Goal: Task Accomplishment & Management: Use online tool/utility

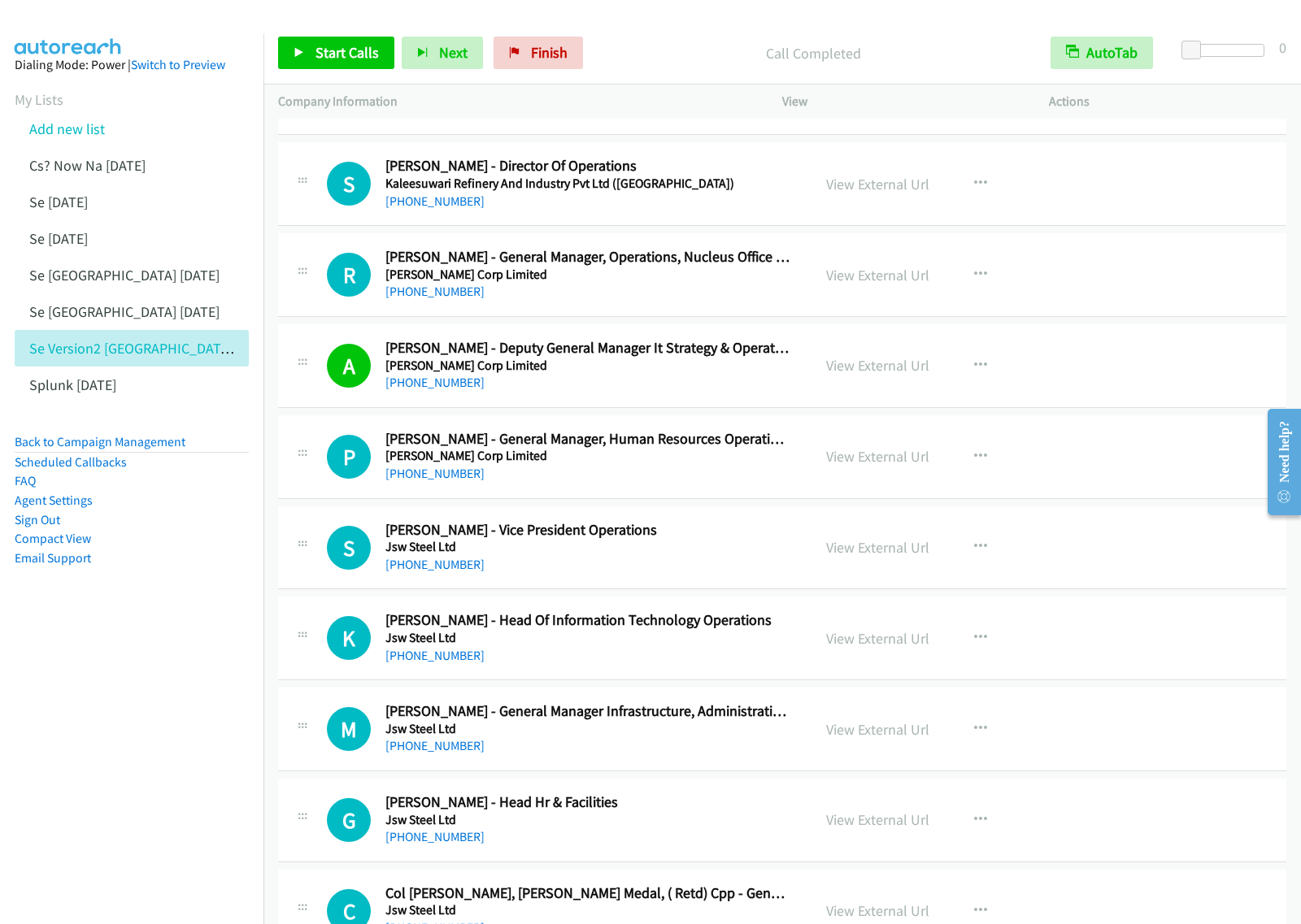
click at [178, 640] on nav "Dialing Mode: Power | Switch to Preview My Lists Add new list Cs? Now Na Aug27 …" at bounding box center [132, 495] width 264 height 924
click at [217, 645] on nav "Dialing Mode: Power | Switch to Preview My Lists Add new list Cs? Now Na Aug27 …" at bounding box center [132, 495] width 264 height 924
click at [70, 128] on link "Add new list" at bounding box center [67, 129] width 76 height 18
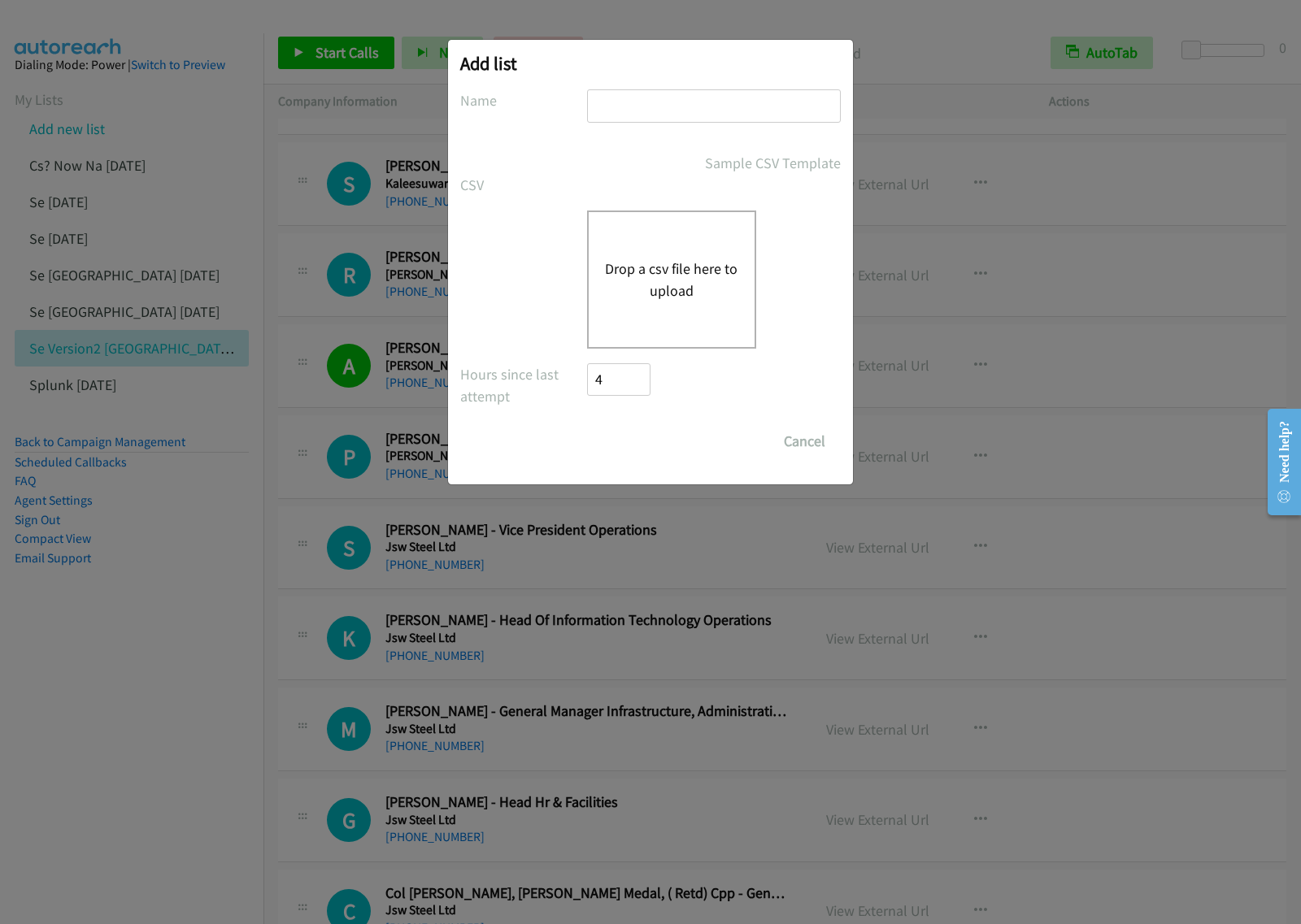
click at [673, 108] on input "text" at bounding box center [714, 106] width 253 height 33
type input "OT aug28"
click at [516, 261] on div "Drop a csv file here to upload" at bounding box center [650, 279] width 381 height 138
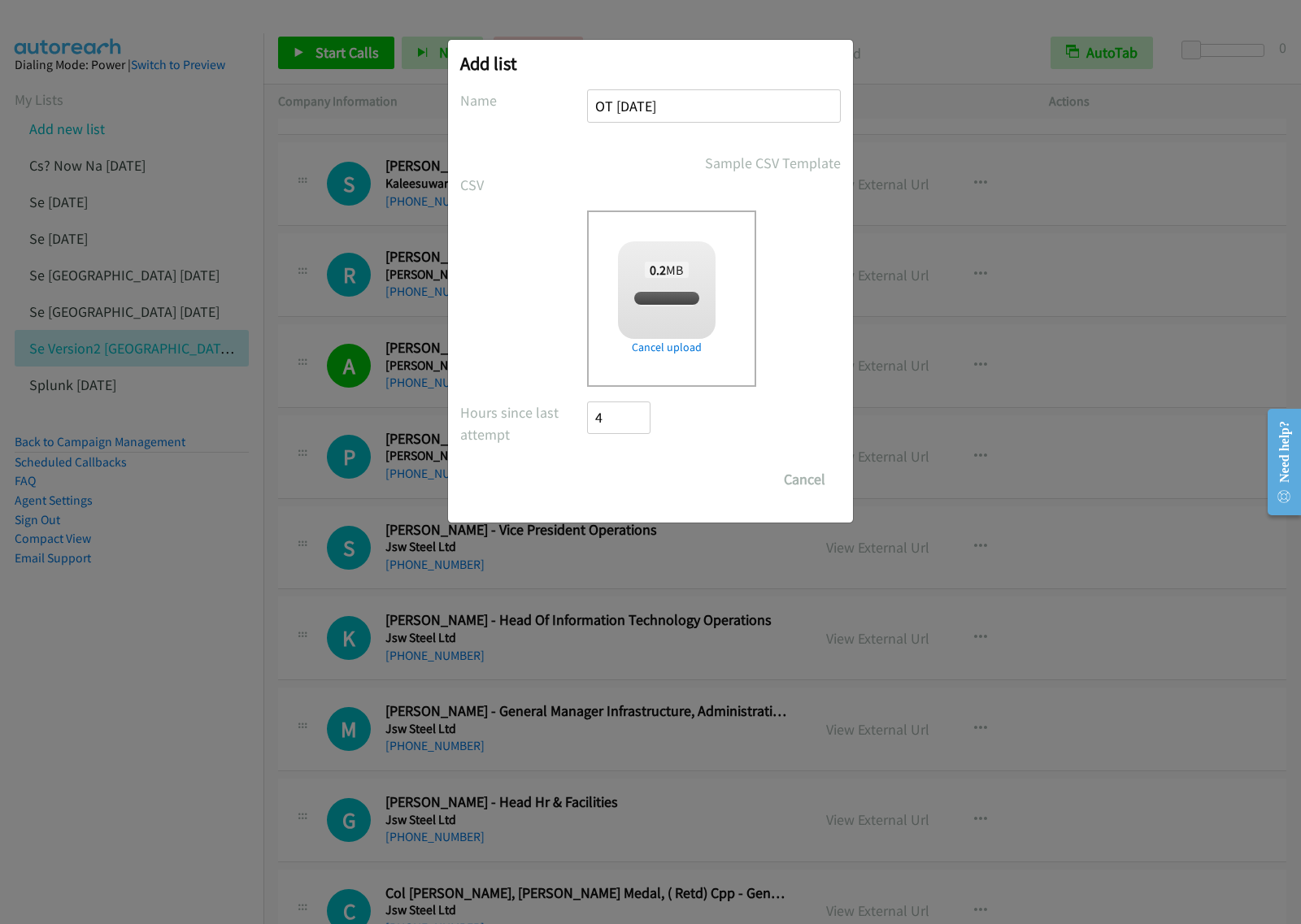
checkbox input "true"
click at [660, 481] on input "Save List" at bounding box center [629, 480] width 85 height 33
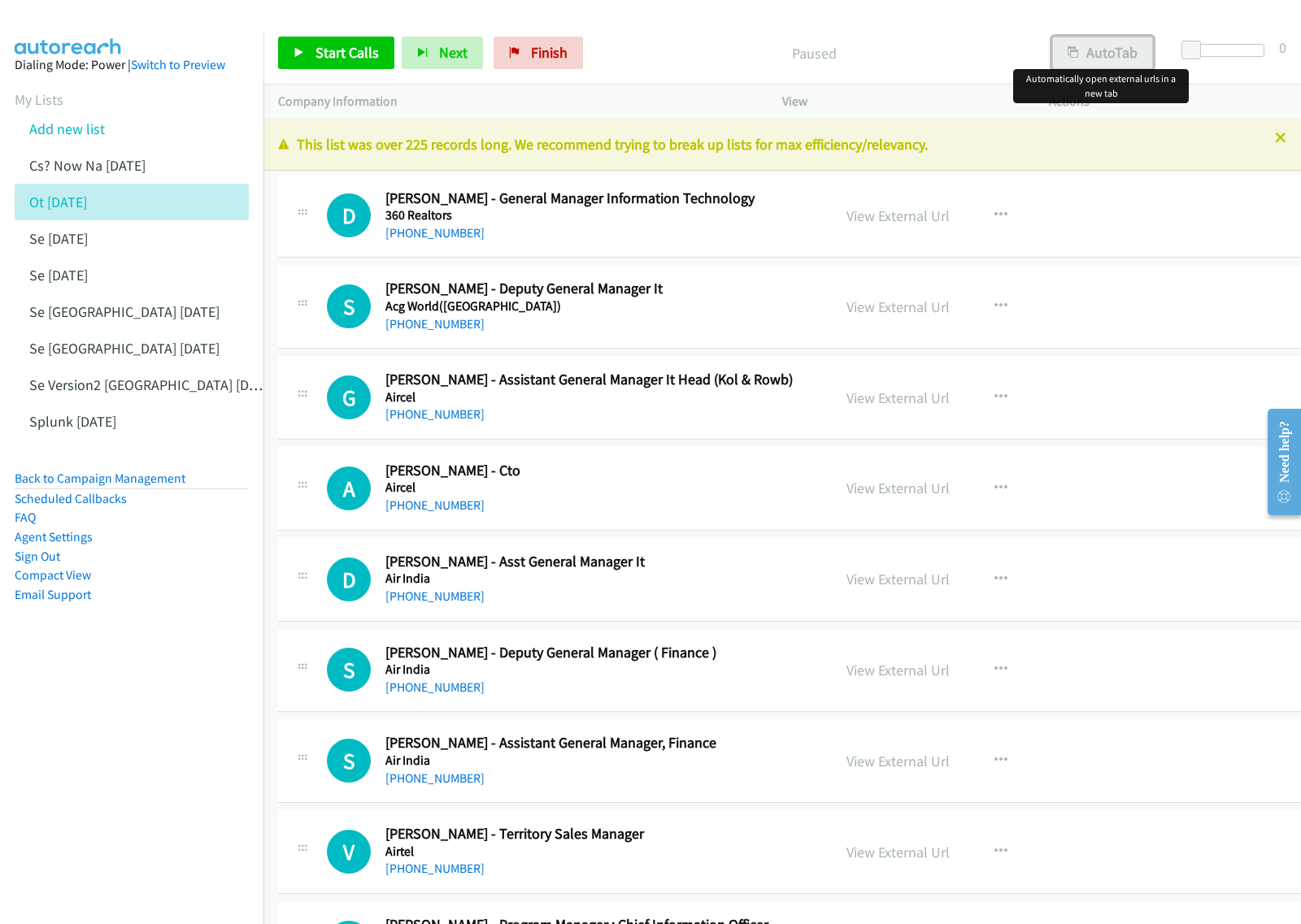
click at [1115, 53] on button "AutoTab" at bounding box center [1102, 53] width 101 height 33
click at [99, 787] on nav "Dialing Mode: Power | Switch to Preview My Lists Add new list Cs? Now Na [DATE]…" at bounding box center [132, 495] width 264 height 924
click at [995, 218] on icon "button" at bounding box center [1001, 215] width 13 height 13
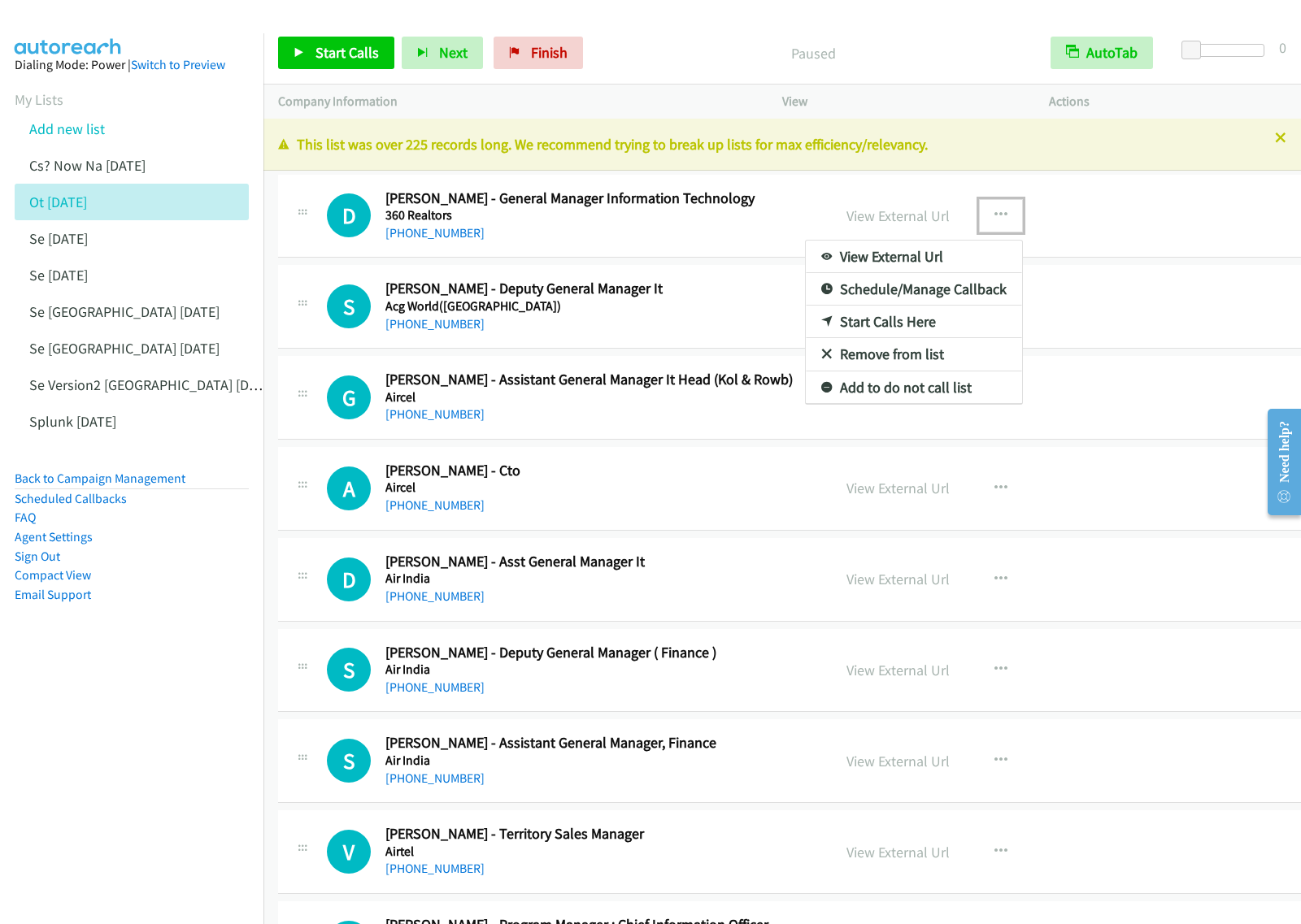
click at [899, 263] on link "View External Url" at bounding box center [914, 257] width 216 height 33
click at [995, 215] on icon "button" at bounding box center [1001, 215] width 13 height 13
click at [941, 253] on link "View External Url" at bounding box center [914, 257] width 216 height 33
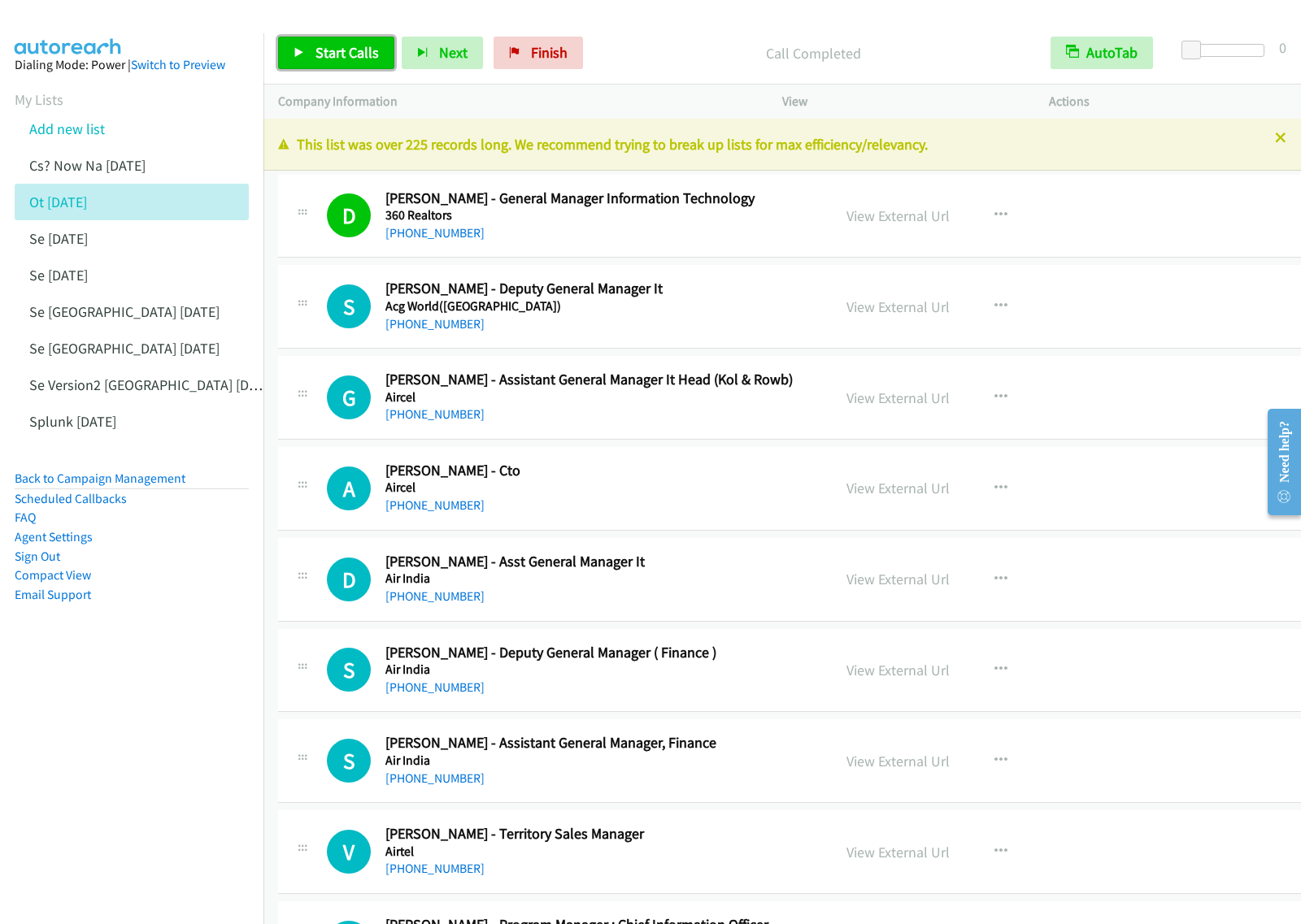
click at [316, 48] on span "Start Calls" at bounding box center [347, 52] width 63 height 18
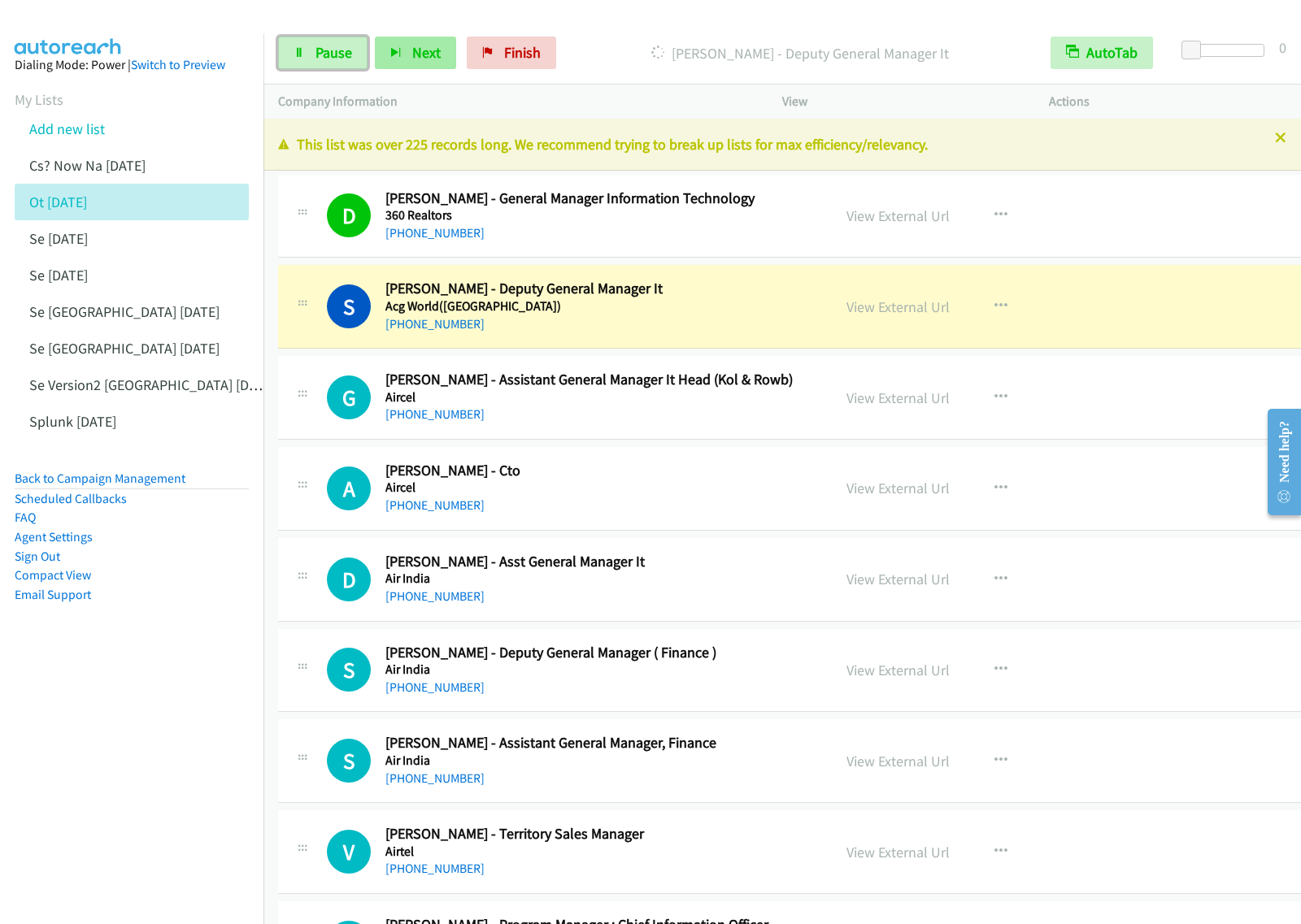
click at [327, 55] on span "Pause" at bounding box center [334, 52] width 37 height 18
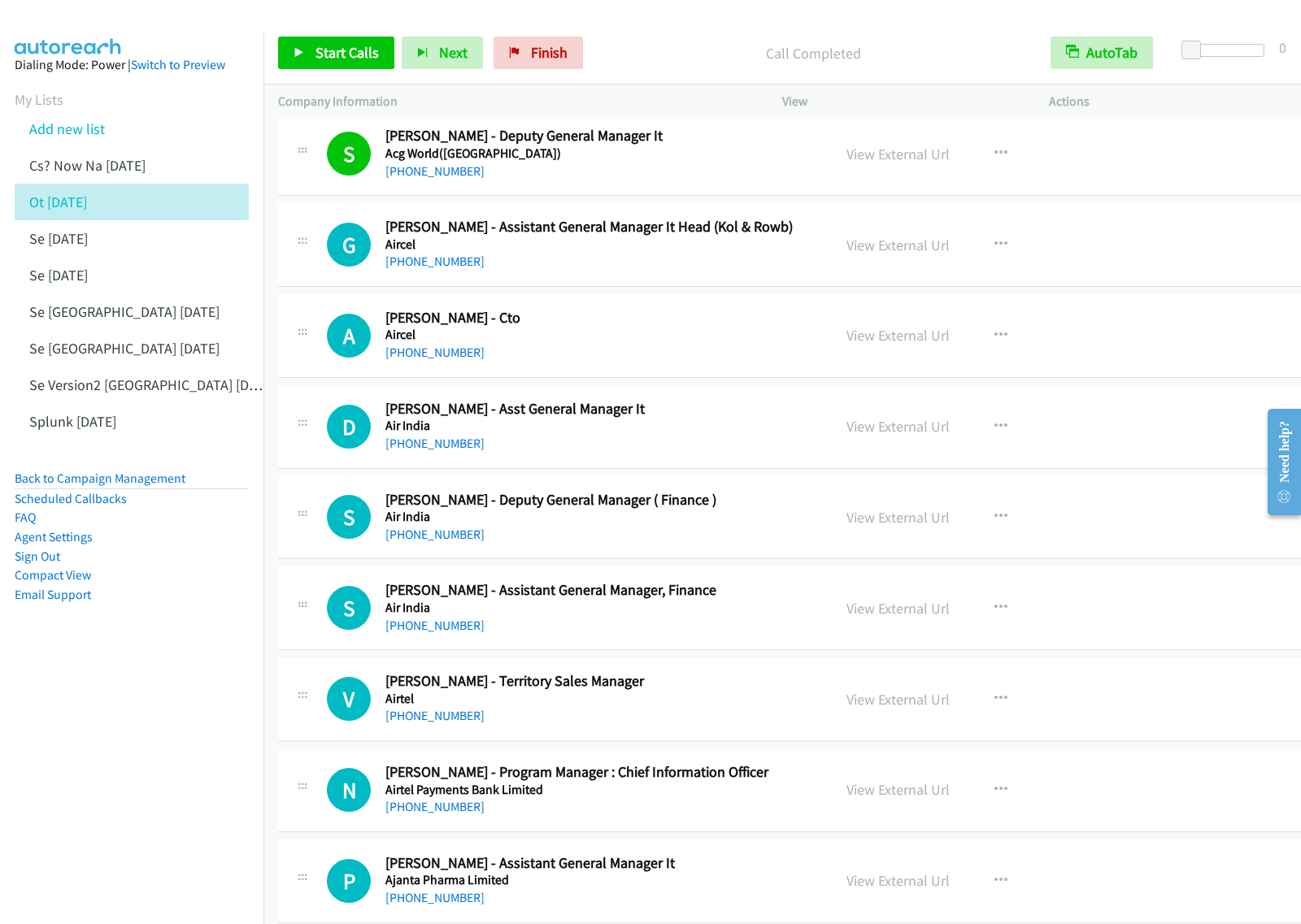
scroll to position [203, 0]
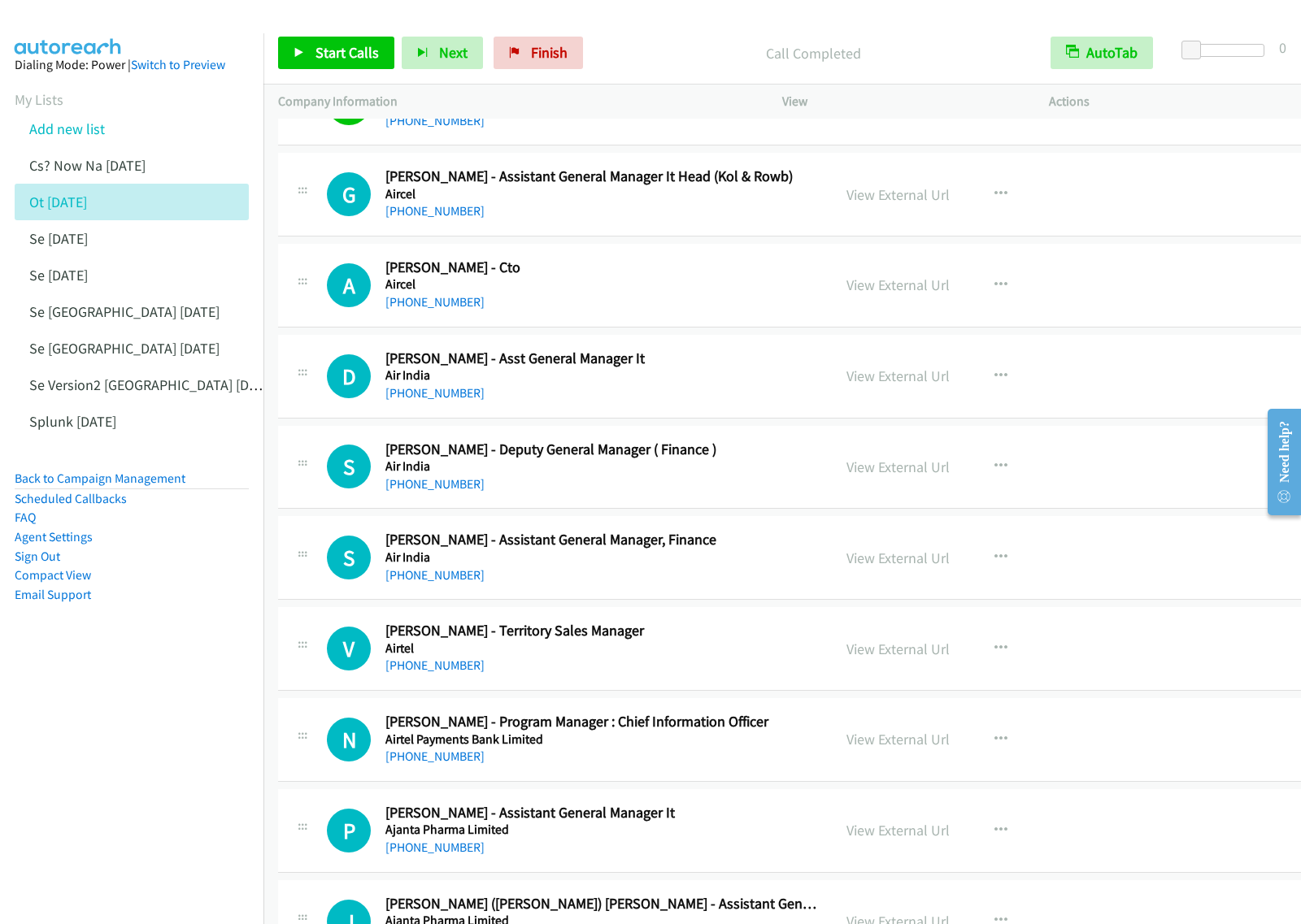
click at [642, 382] on h5 "Air India" at bounding box center [601, 376] width 432 height 16
click at [979, 375] on button "button" at bounding box center [1001, 377] width 44 height 33
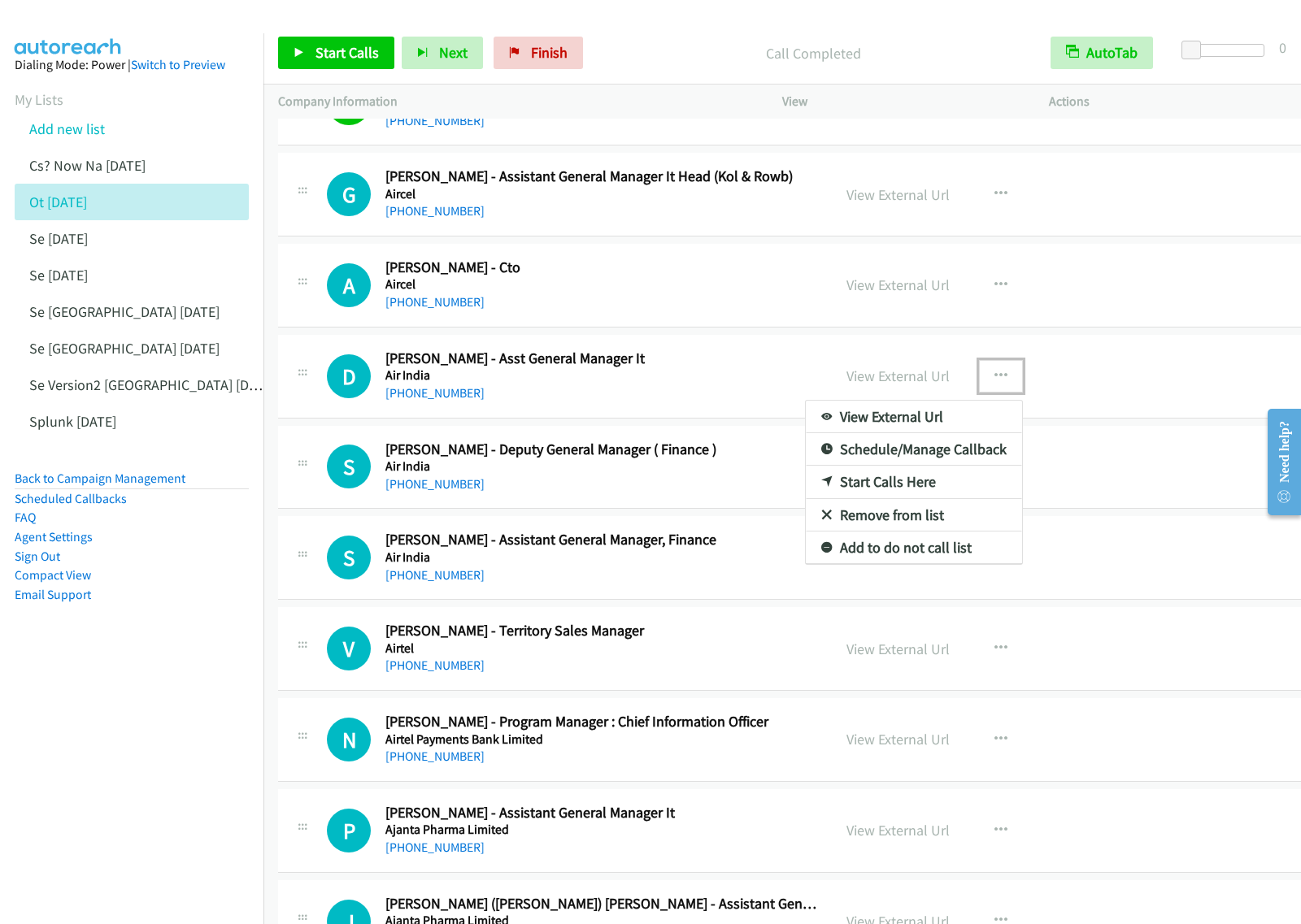
click at [896, 479] on link "Start Calls Here" at bounding box center [914, 482] width 216 height 33
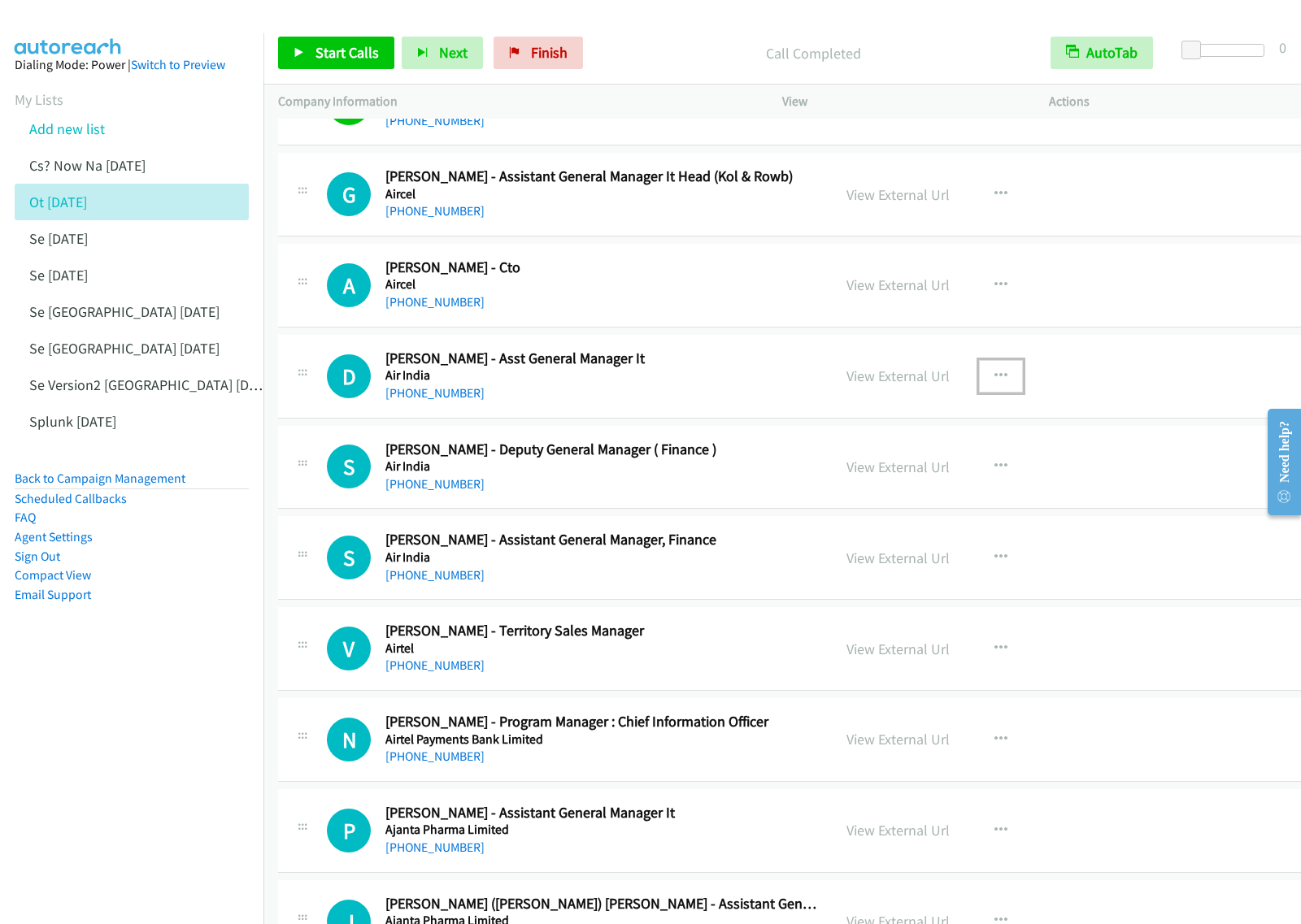
click at [995, 378] on icon "button" at bounding box center [1001, 376] width 13 height 13
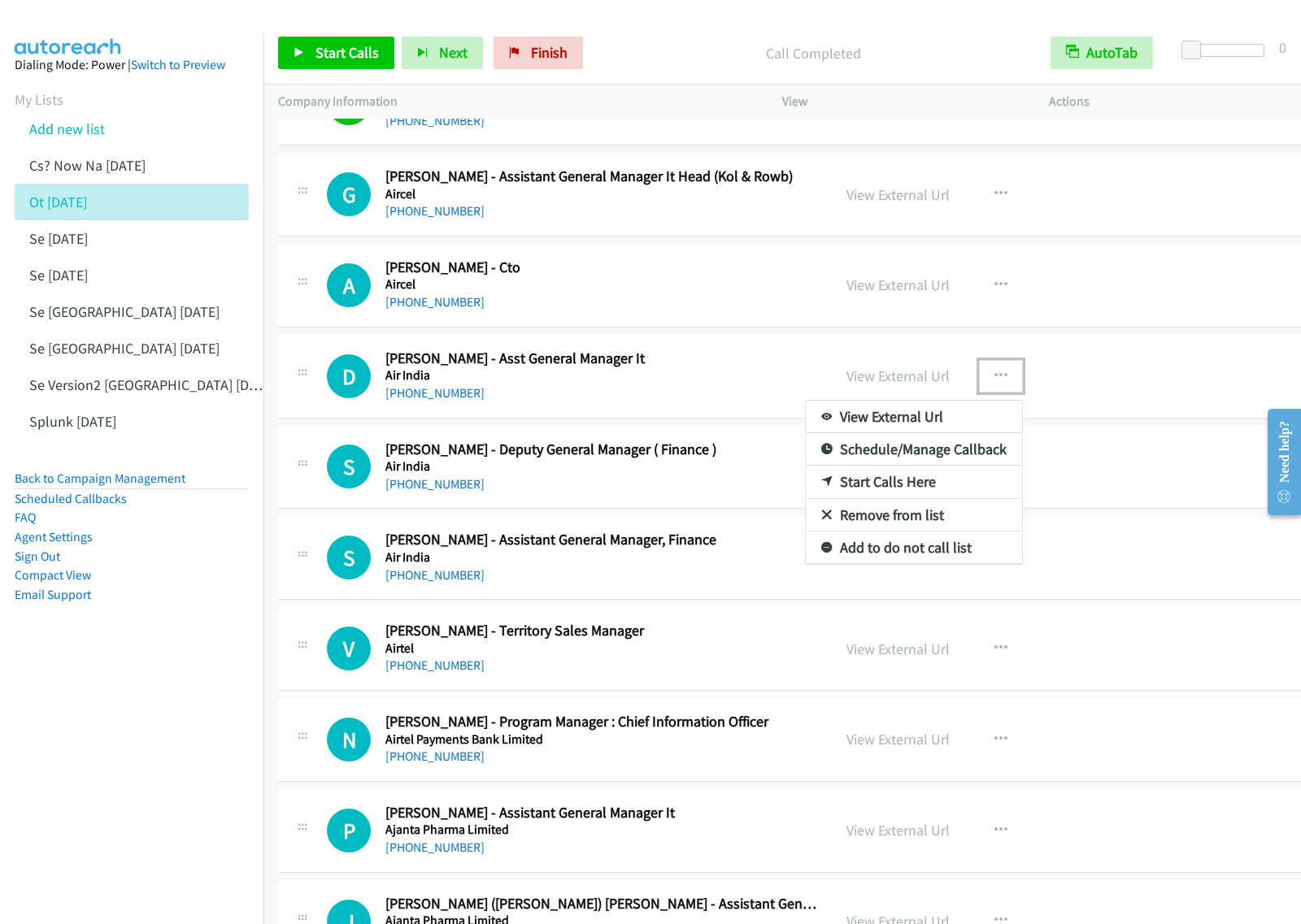
click at [919, 486] on link "Start Calls Here" at bounding box center [914, 482] width 216 height 33
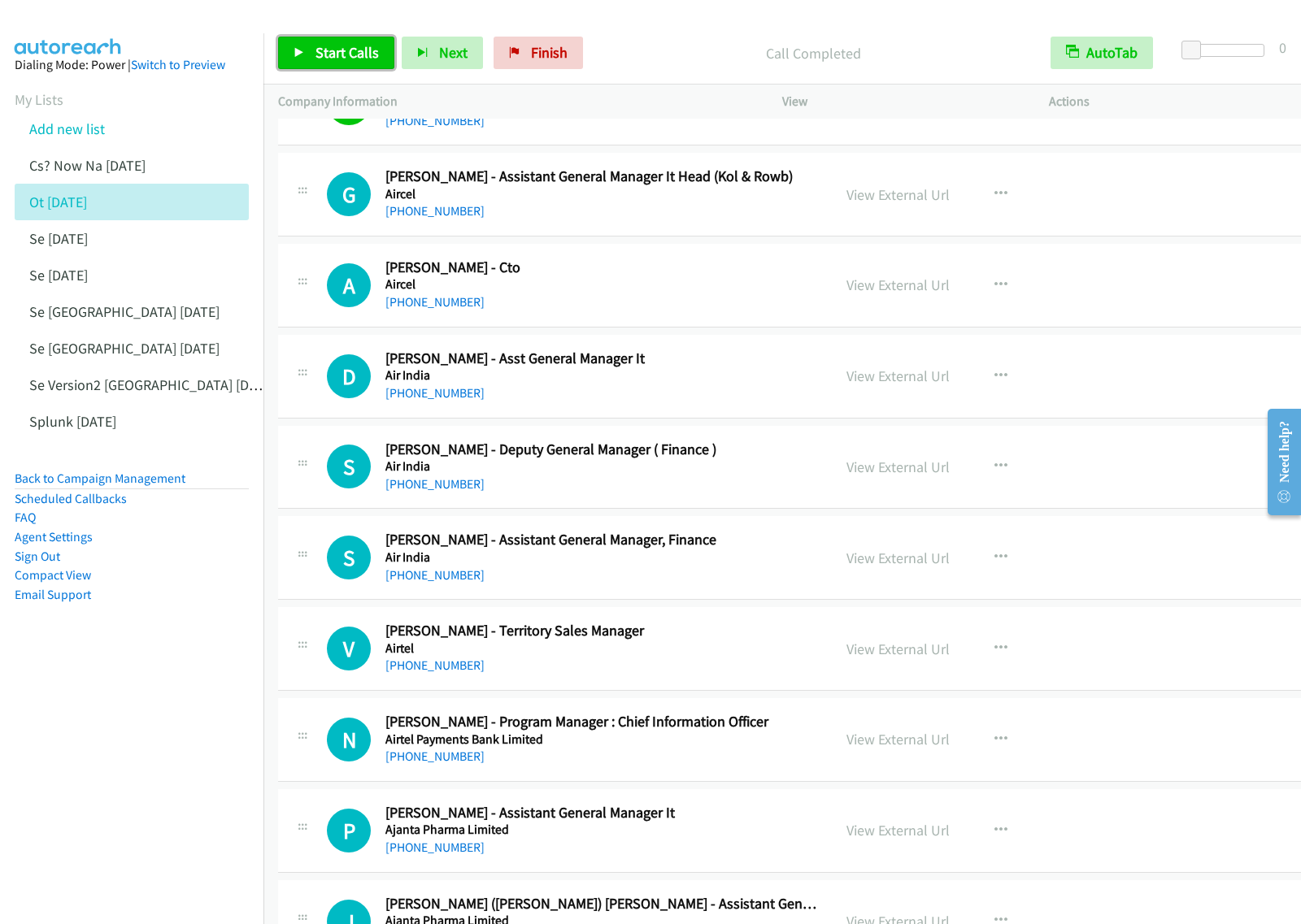
click at [355, 55] on span "Start Calls" at bounding box center [347, 52] width 63 height 18
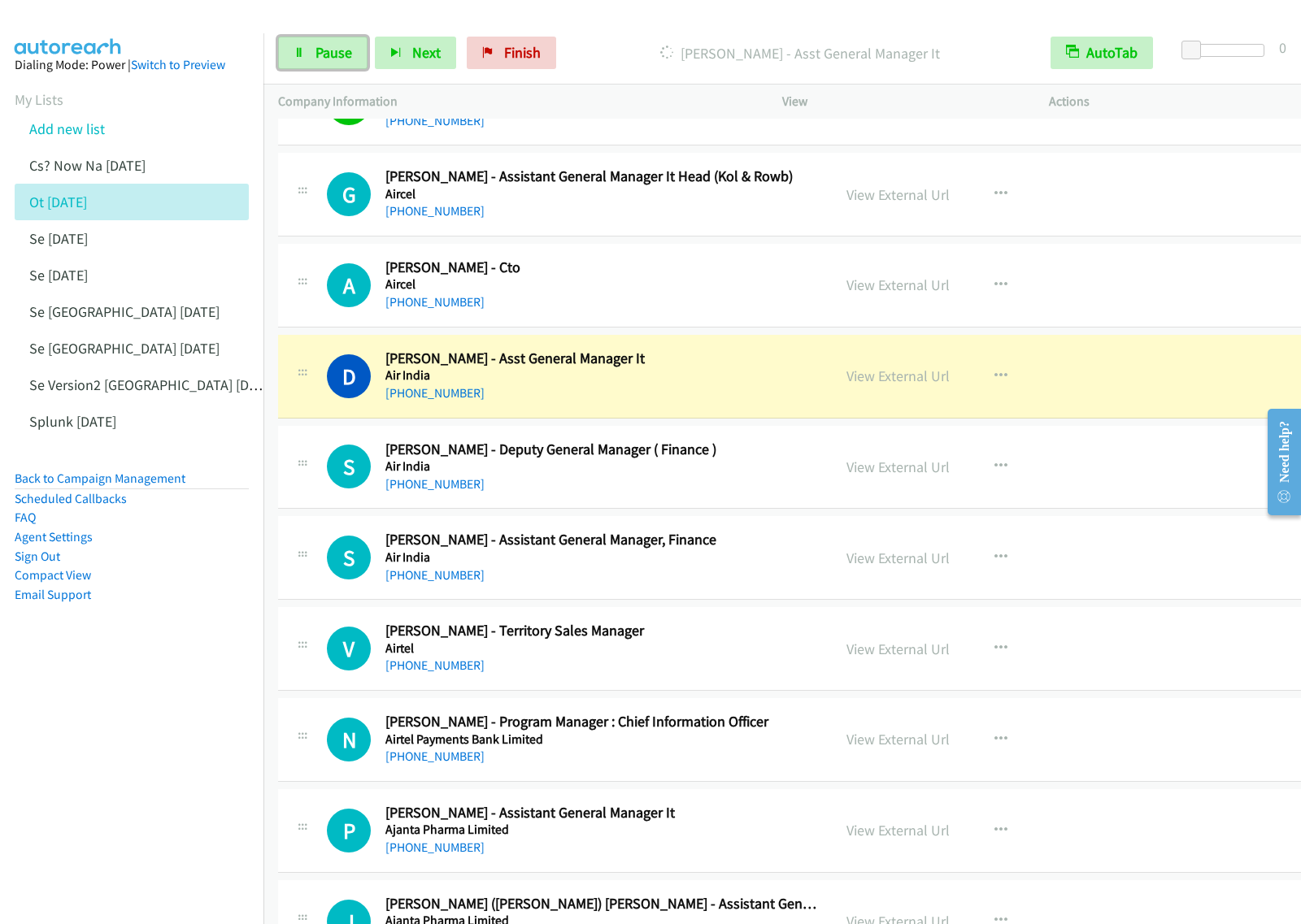
click at [334, 59] on span "Pause" at bounding box center [334, 52] width 37 height 18
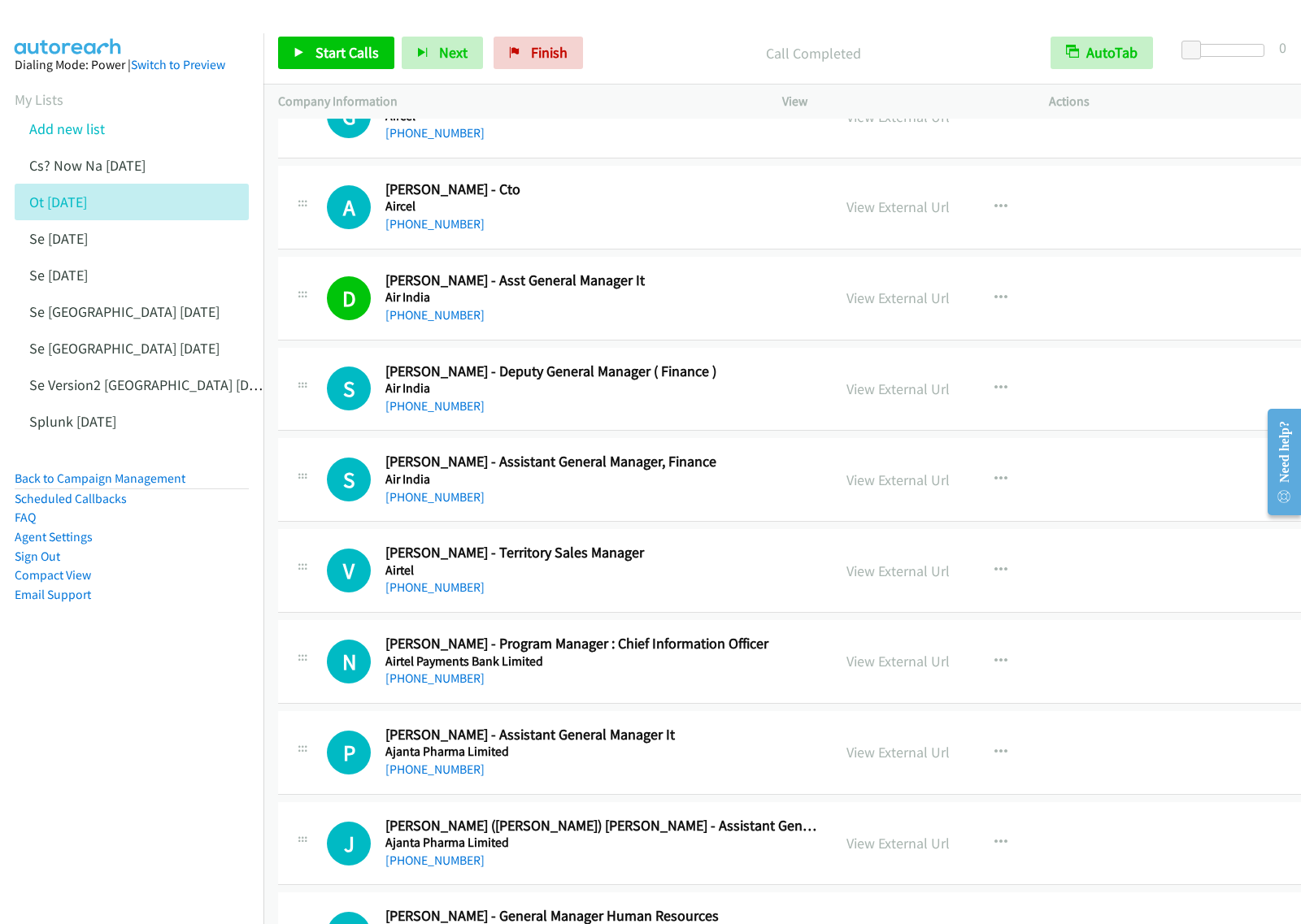
scroll to position [305, 0]
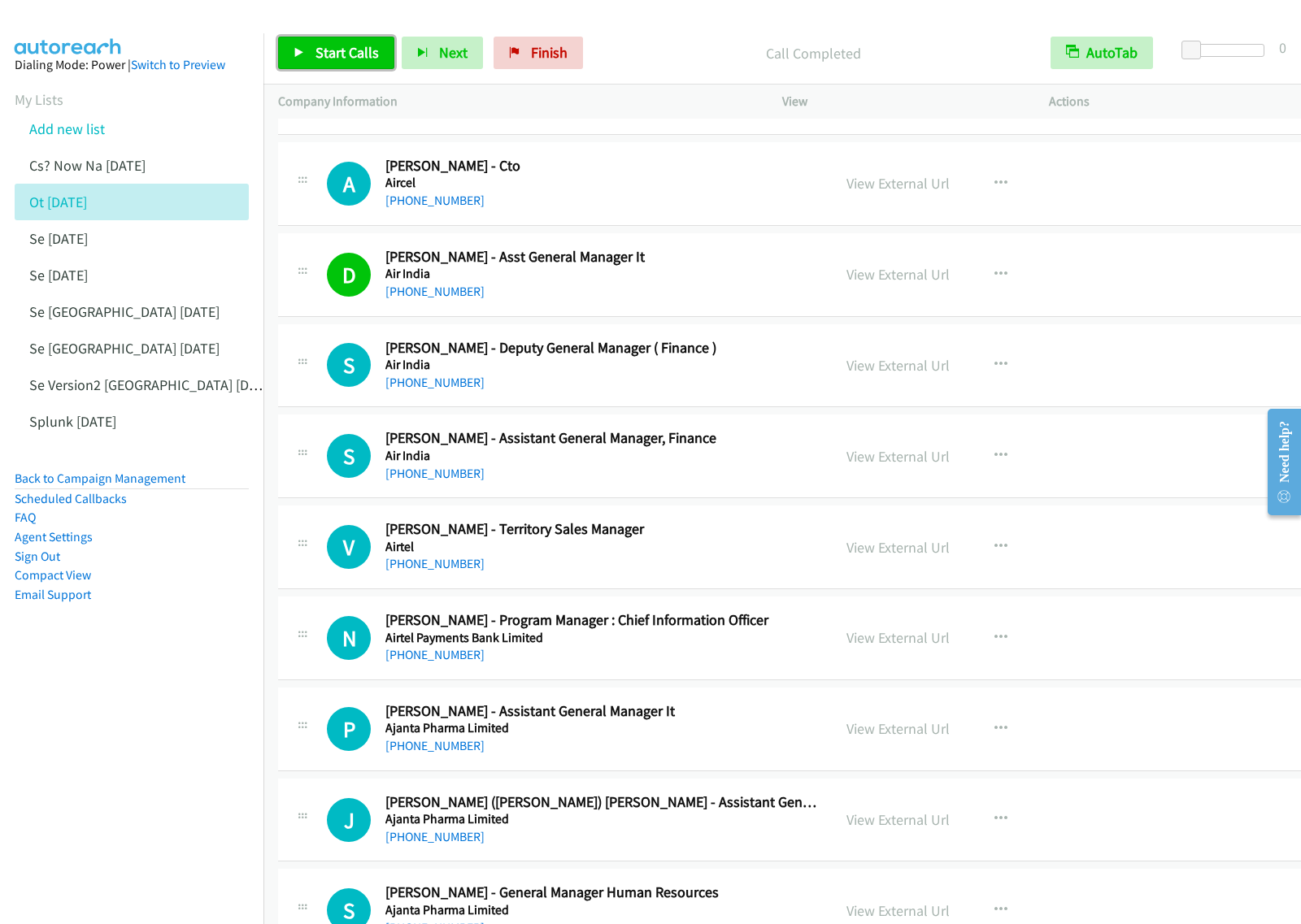
click at [335, 57] on span "Start Calls" at bounding box center [347, 52] width 63 height 18
click at [331, 61] on span "Pause" at bounding box center [334, 52] width 37 height 18
click at [184, 665] on aside "Dialing Mode: Power | Switch to Preview My Lists Add new list Cs? Now Na [DATE]…" at bounding box center [132, 355] width 263 height 645
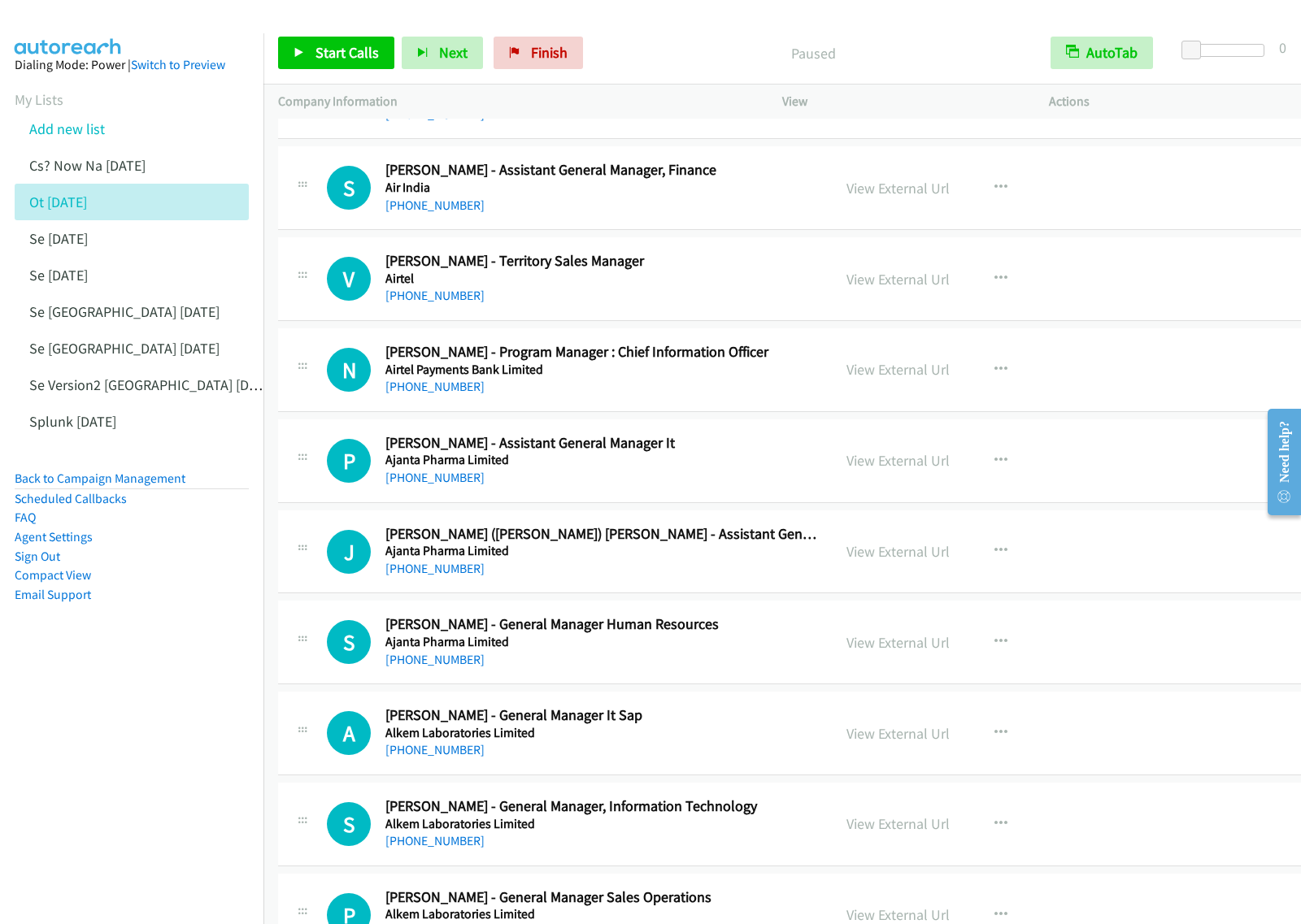
scroll to position [609, 0]
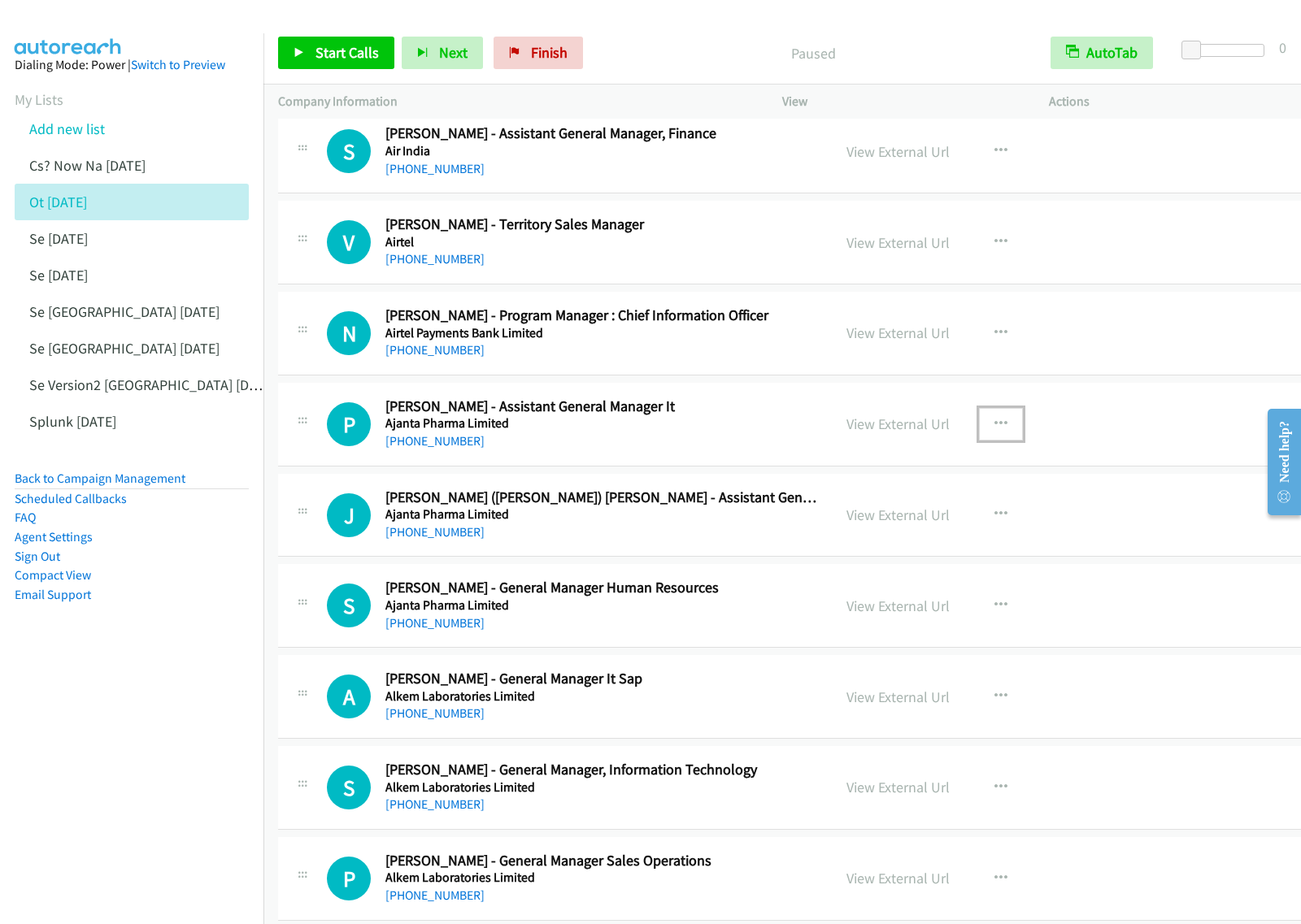
click at [995, 423] on icon "button" at bounding box center [1001, 424] width 13 height 13
click at [896, 470] on link "View External Url" at bounding box center [914, 466] width 216 height 33
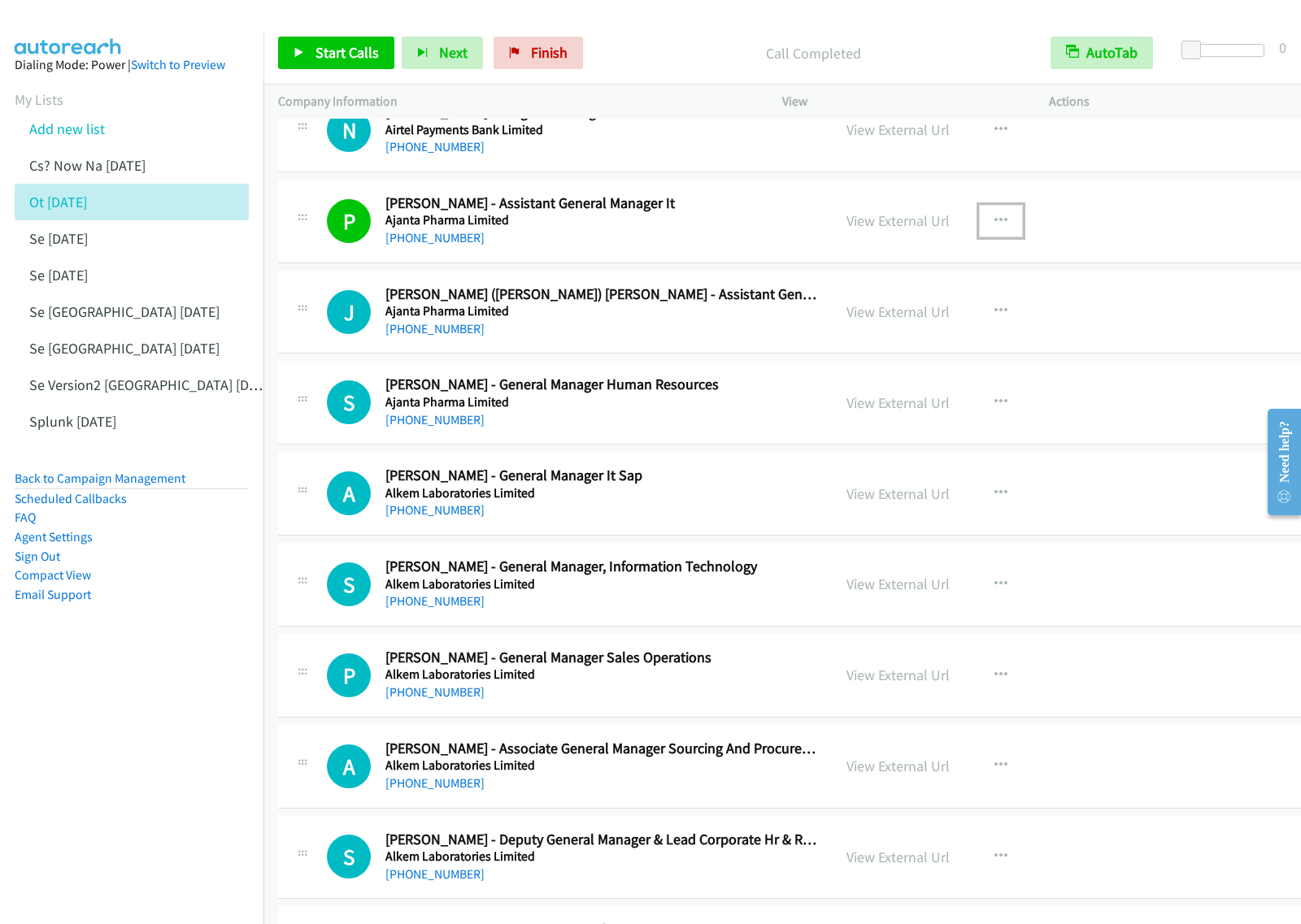
scroll to position [915, 0]
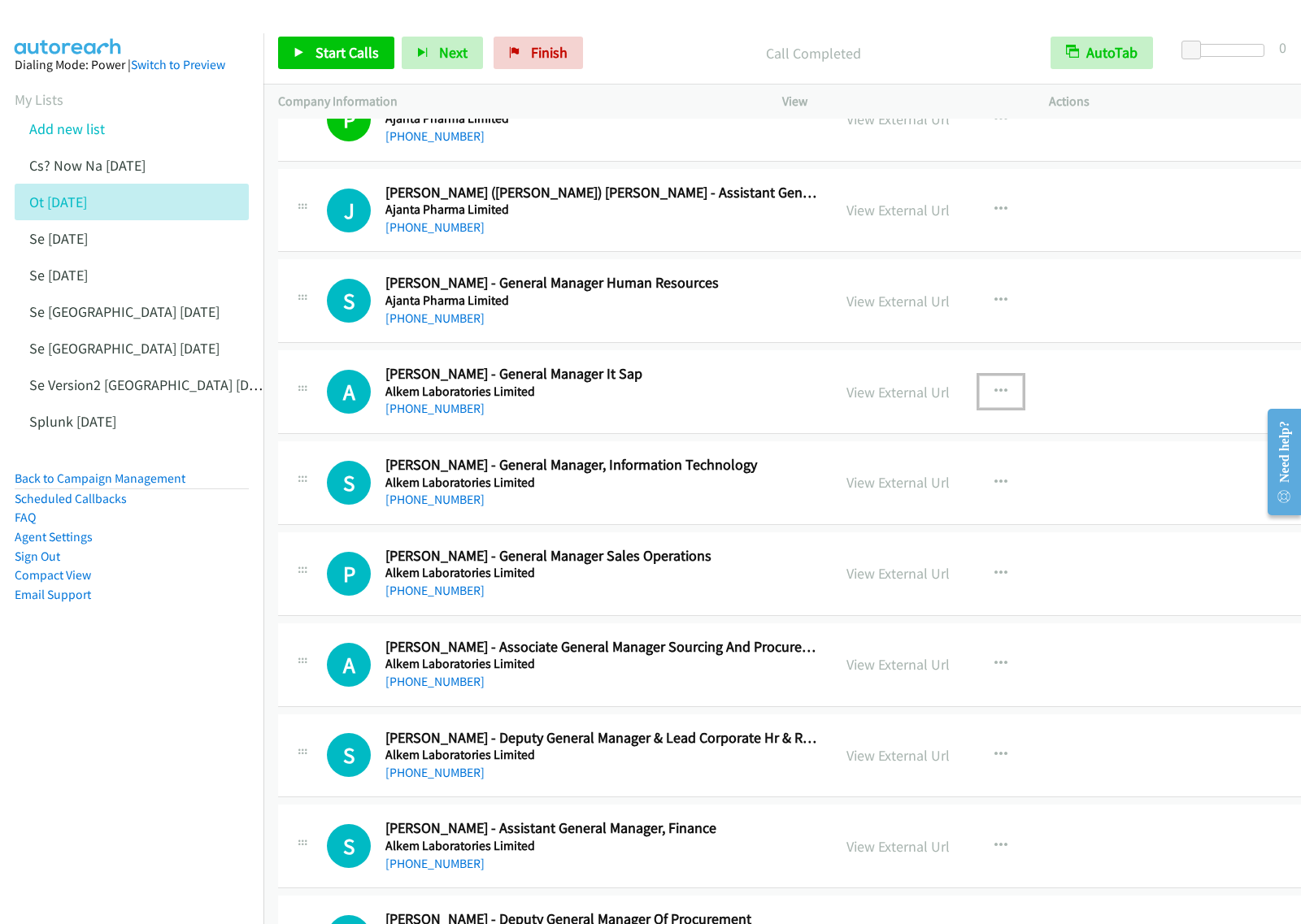
click at [995, 391] on icon "button" at bounding box center [1001, 392] width 13 height 13
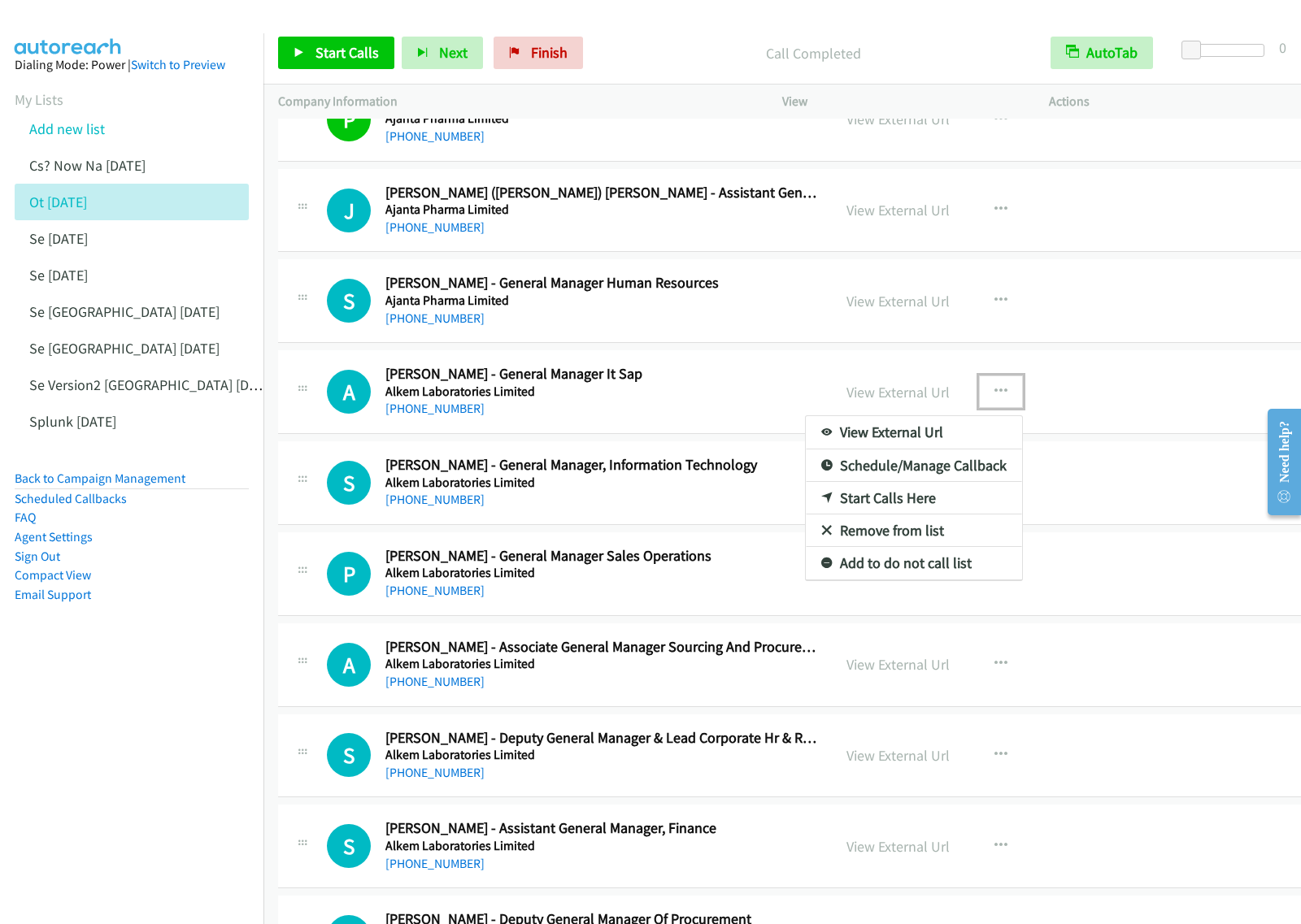
click at [895, 433] on link "View External Url" at bounding box center [914, 433] width 216 height 33
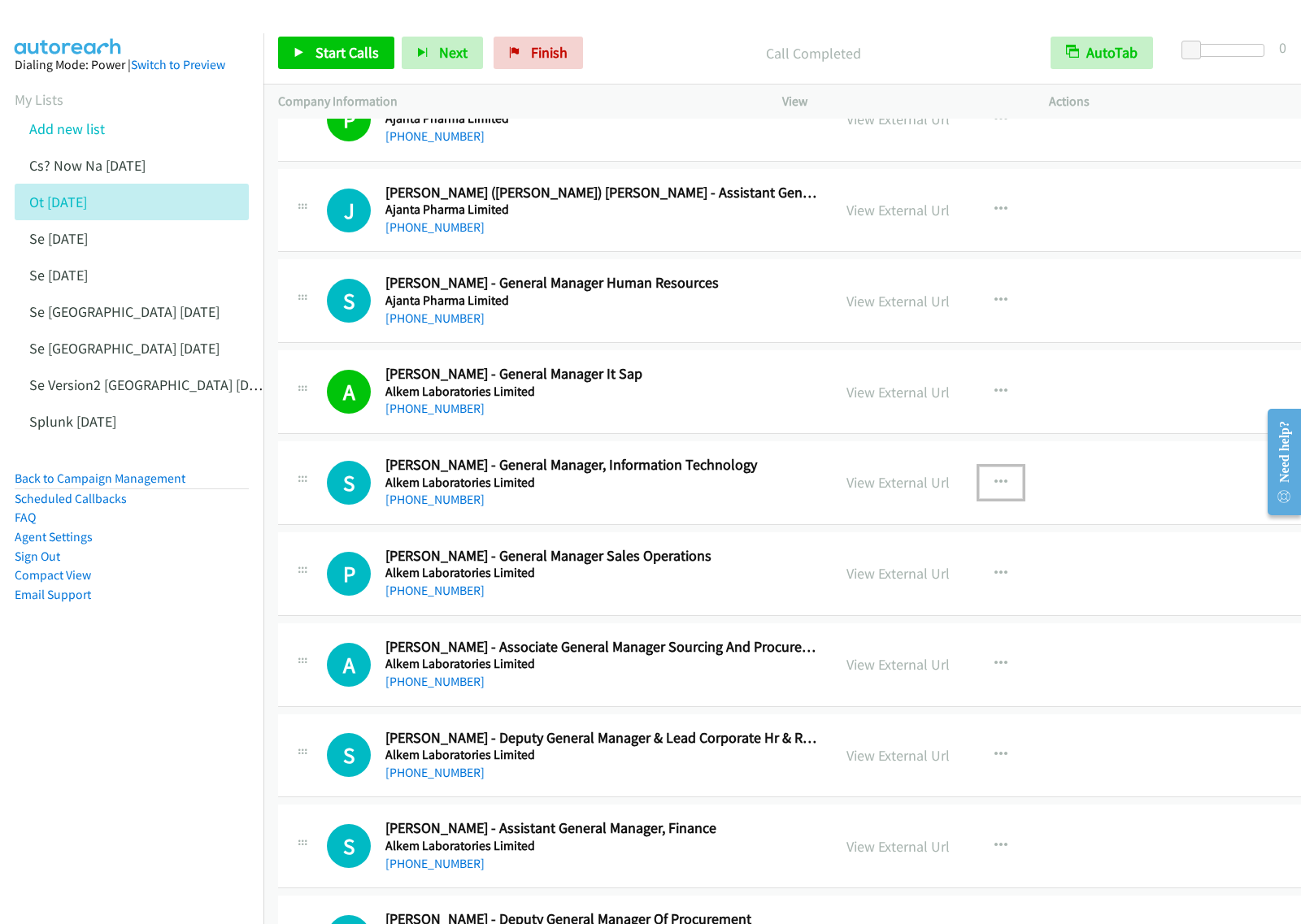
click at [979, 484] on button "button" at bounding box center [1001, 483] width 44 height 33
click at [919, 595] on link "Start Calls Here" at bounding box center [914, 589] width 216 height 33
click at [979, 498] on button "button" at bounding box center [1001, 483] width 44 height 33
click at [923, 595] on link "Start Calls Here" at bounding box center [914, 589] width 216 height 33
click at [339, 54] on span "Start Calls" at bounding box center [347, 52] width 63 height 18
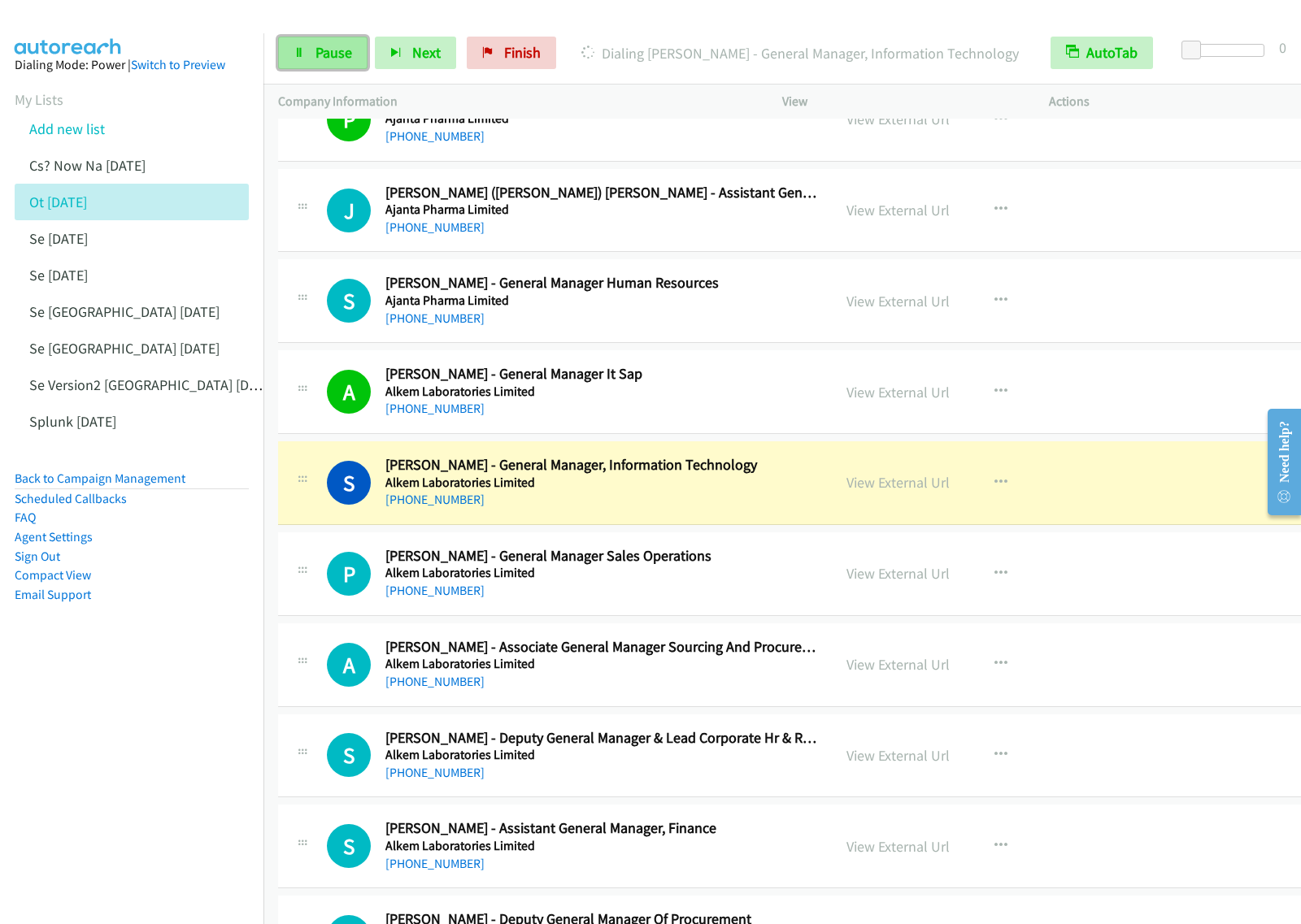
click at [333, 66] on link "Pause" at bounding box center [323, 53] width 90 height 33
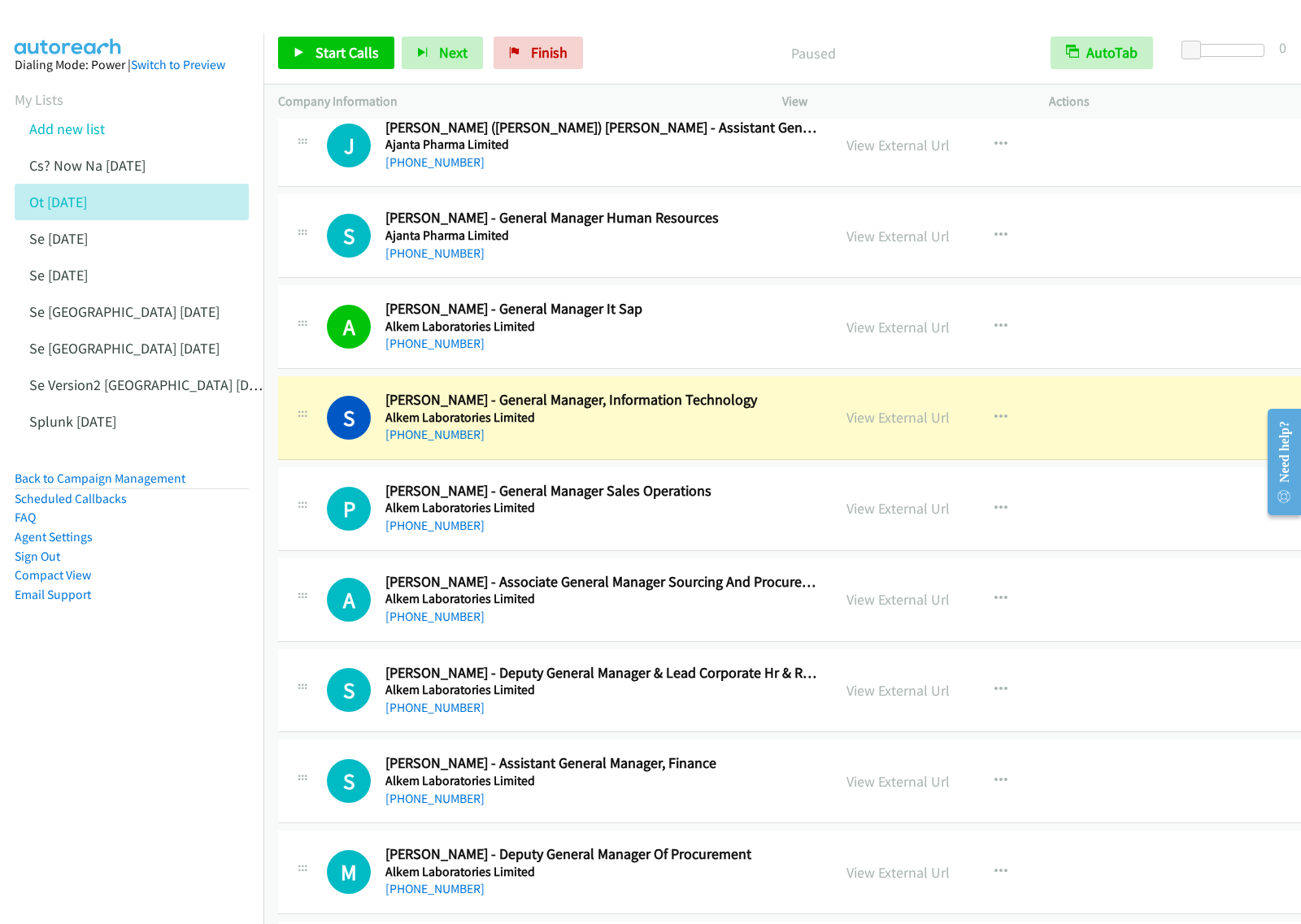
scroll to position [1016, 0]
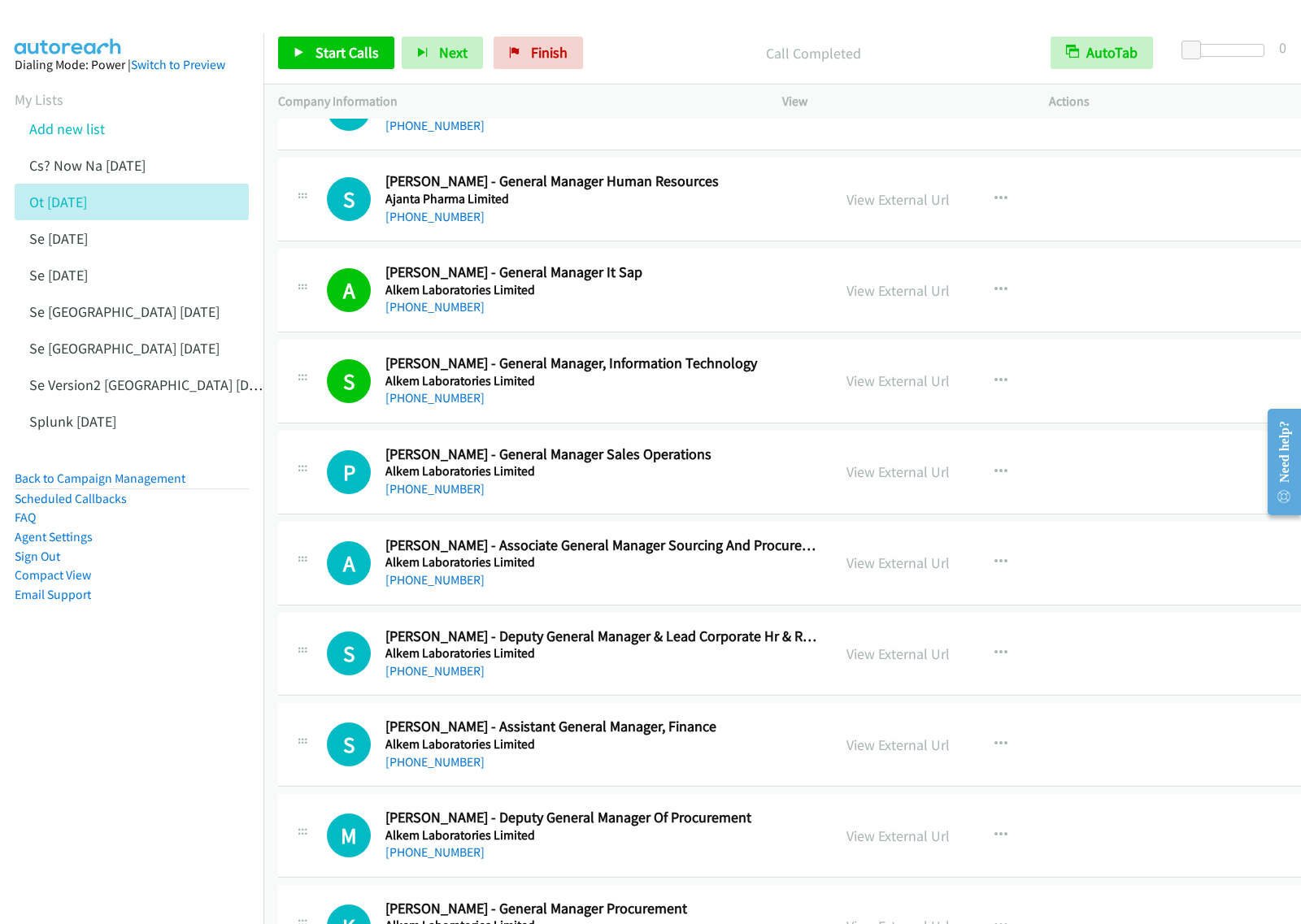
drag, startPoint x: 704, startPoint y: 55, endPoint x: 851, endPoint y: 9, distance: 154.0
click at [704, 55] on p "Call Completed" at bounding box center [812, 53] width 416 height 22
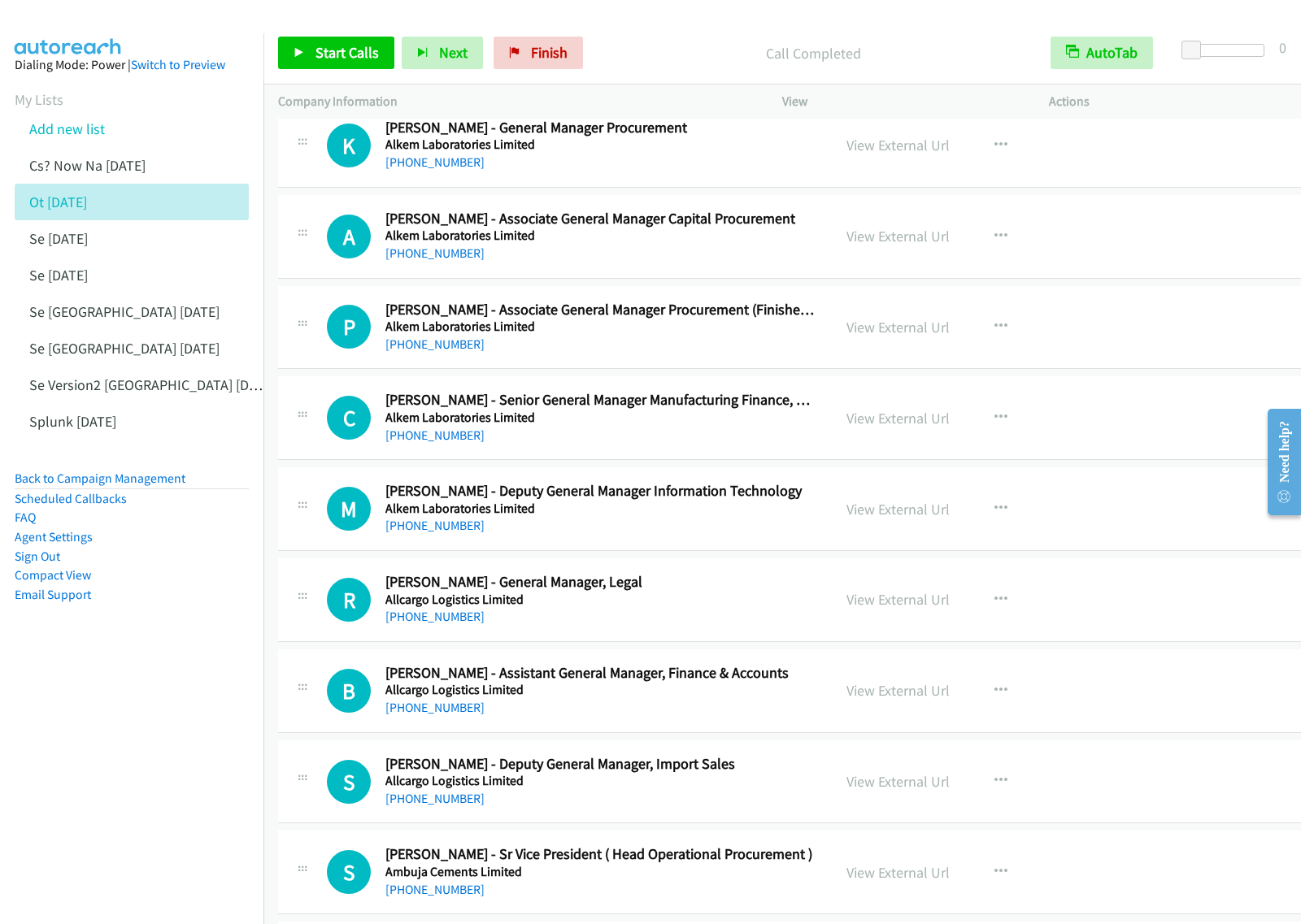
scroll to position [1829, 0]
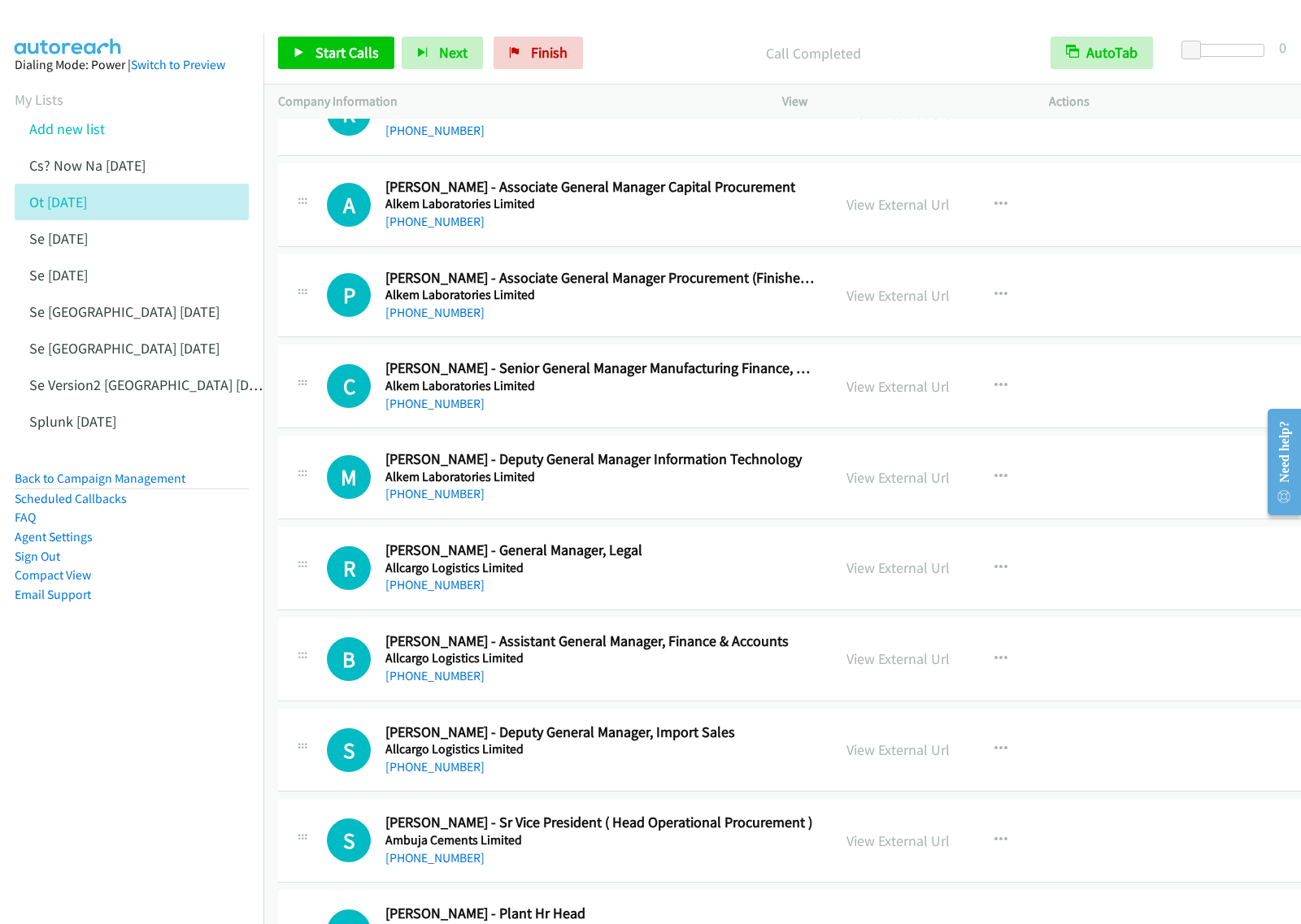
click at [692, 496] on div "[PHONE_NUMBER]" at bounding box center [601, 494] width 432 height 19
click at [995, 479] on icon "button" at bounding box center [1001, 478] width 13 height 13
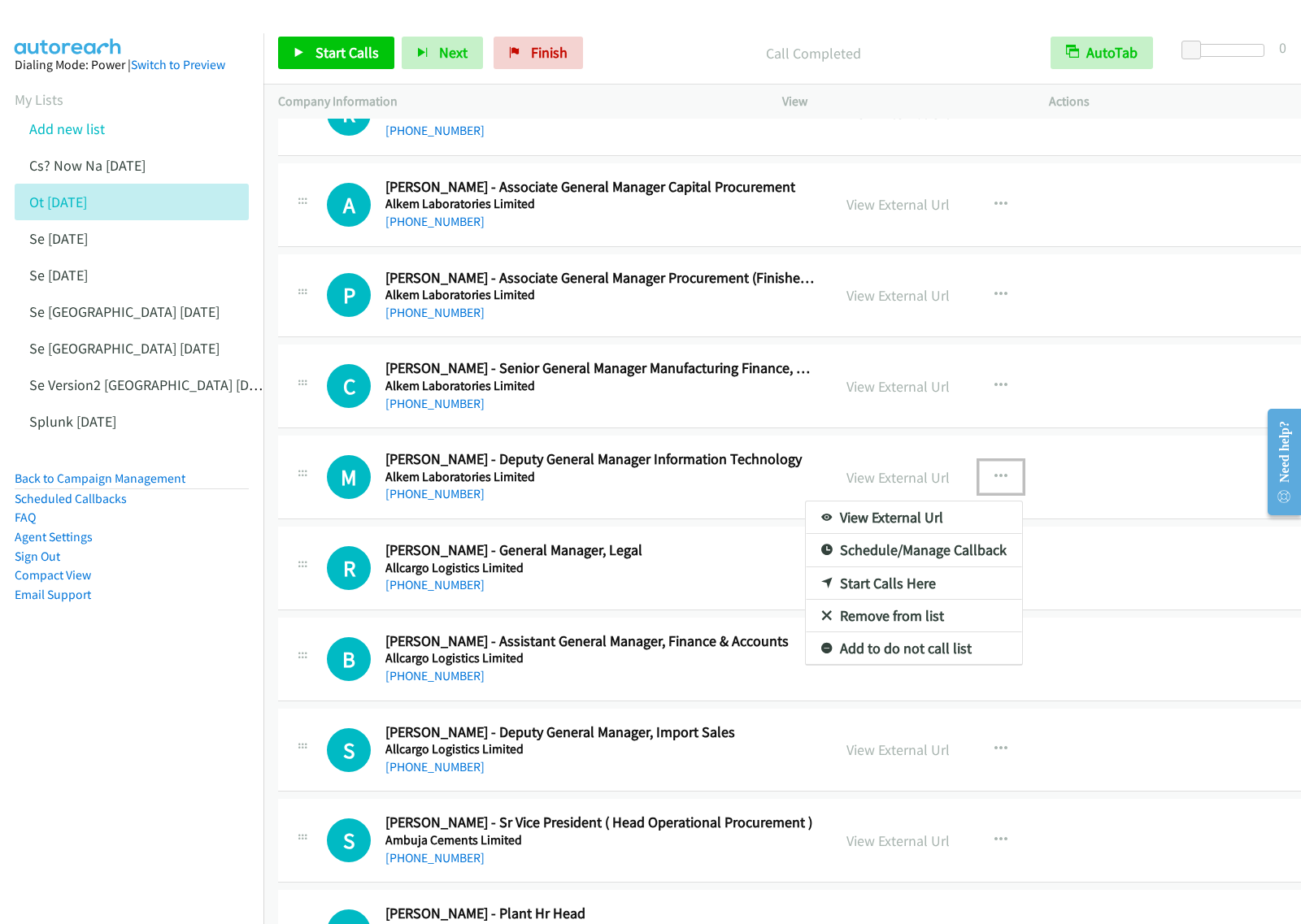
click at [875, 583] on link "Start Calls Here" at bounding box center [914, 584] width 216 height 33
click at [981, 473] on button "button" at bounding box center [1001, 478] width 44 height 33
click at [887, 586] on link "Start Calls Here" at bounding box center [914, 584] width 216 height 33
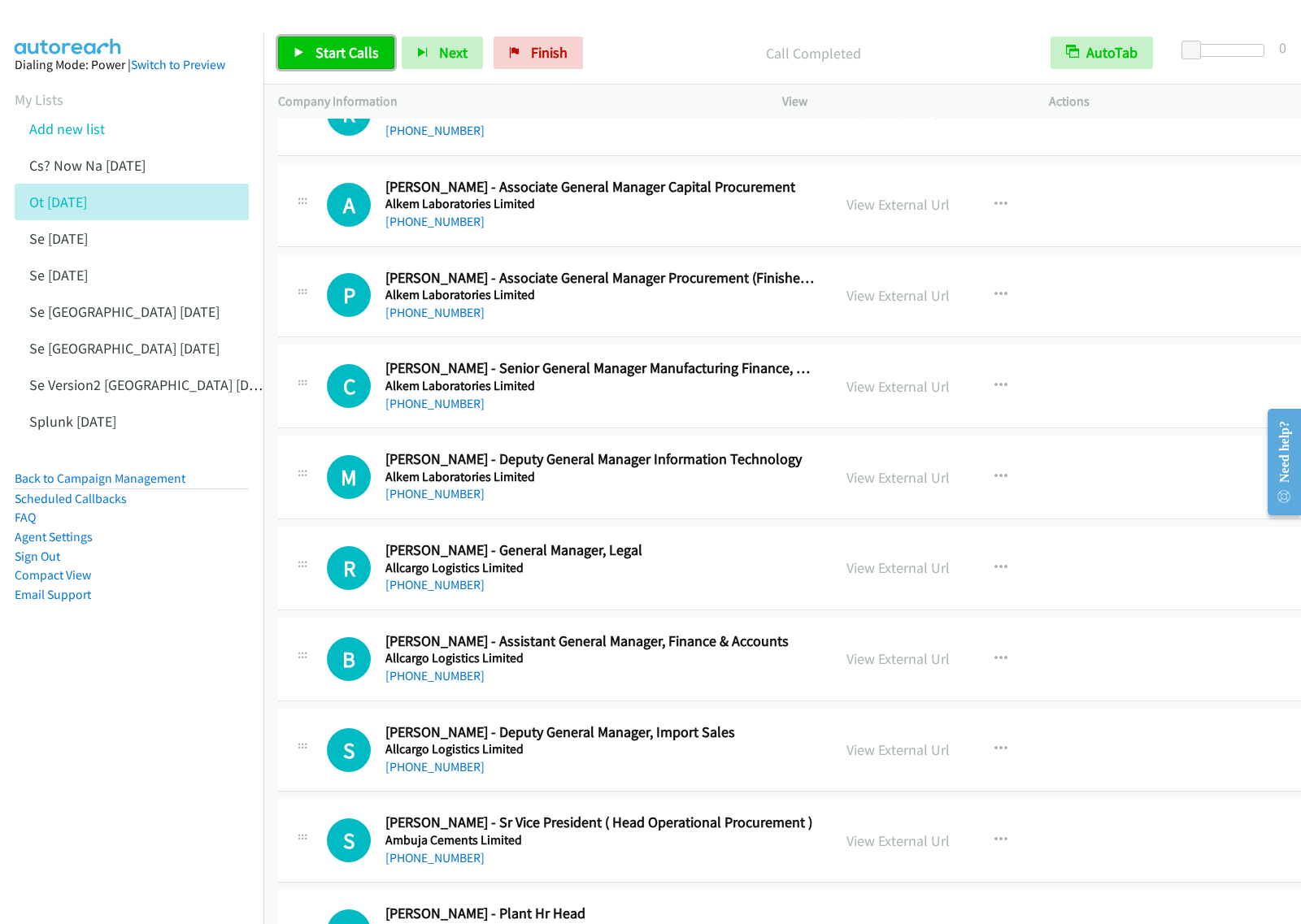
click at [372, 51] on span "Start Calls" at bounding box center [347, 52] width 63 height 18
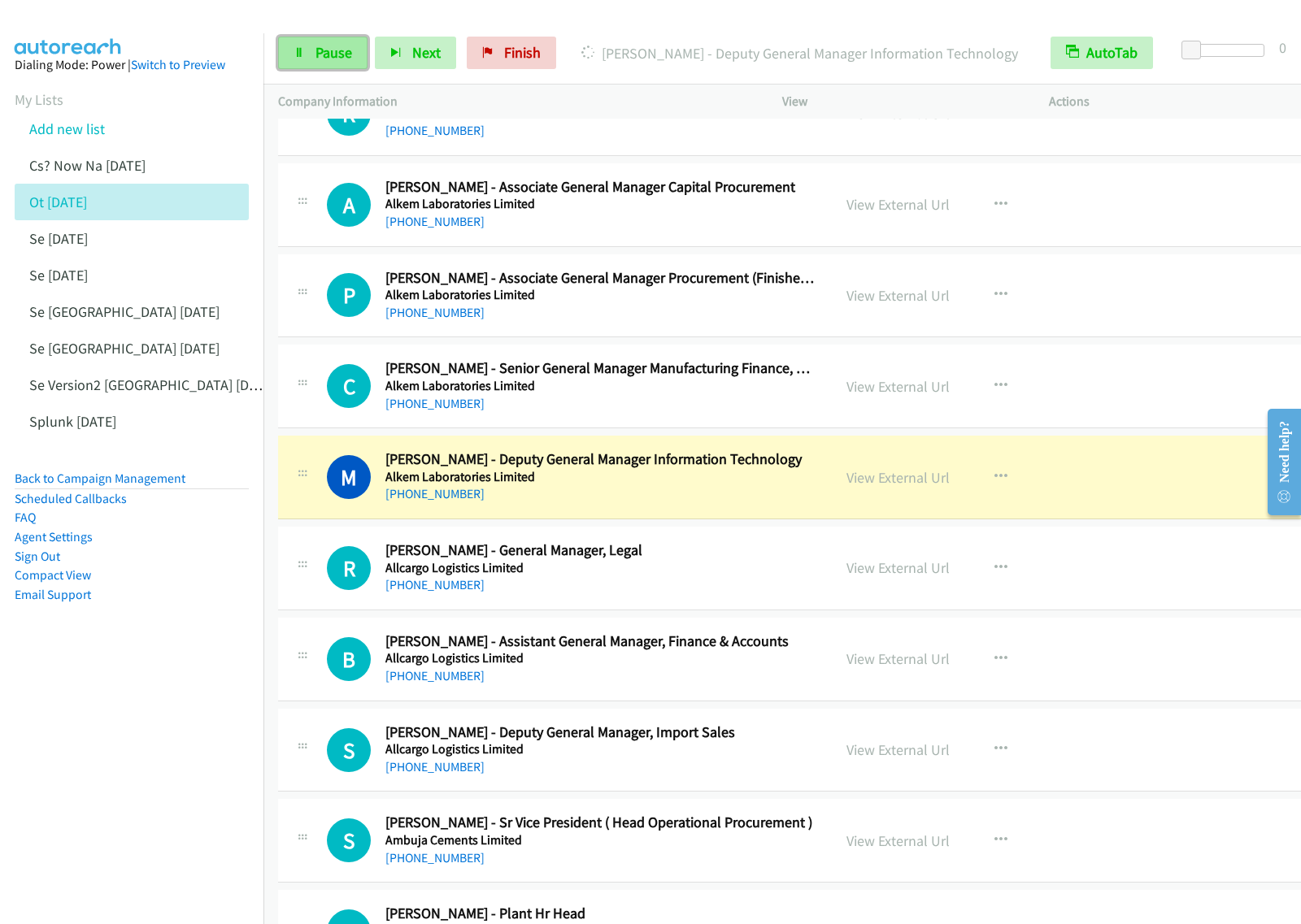
click at [321, 59] on span "Pause" at bounding box center [334, 52] width 37 height 18
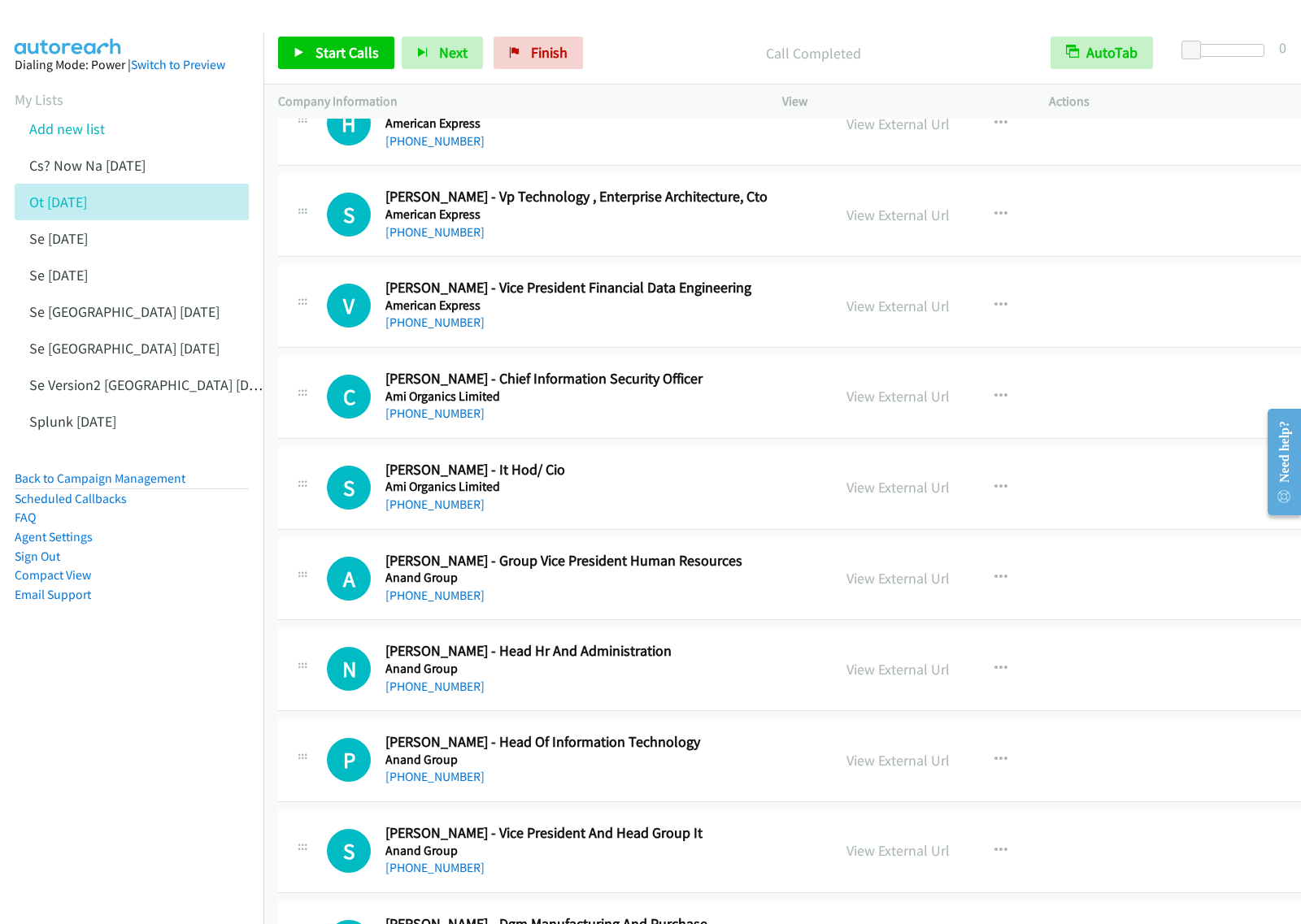
scroll to position [3658, 0]
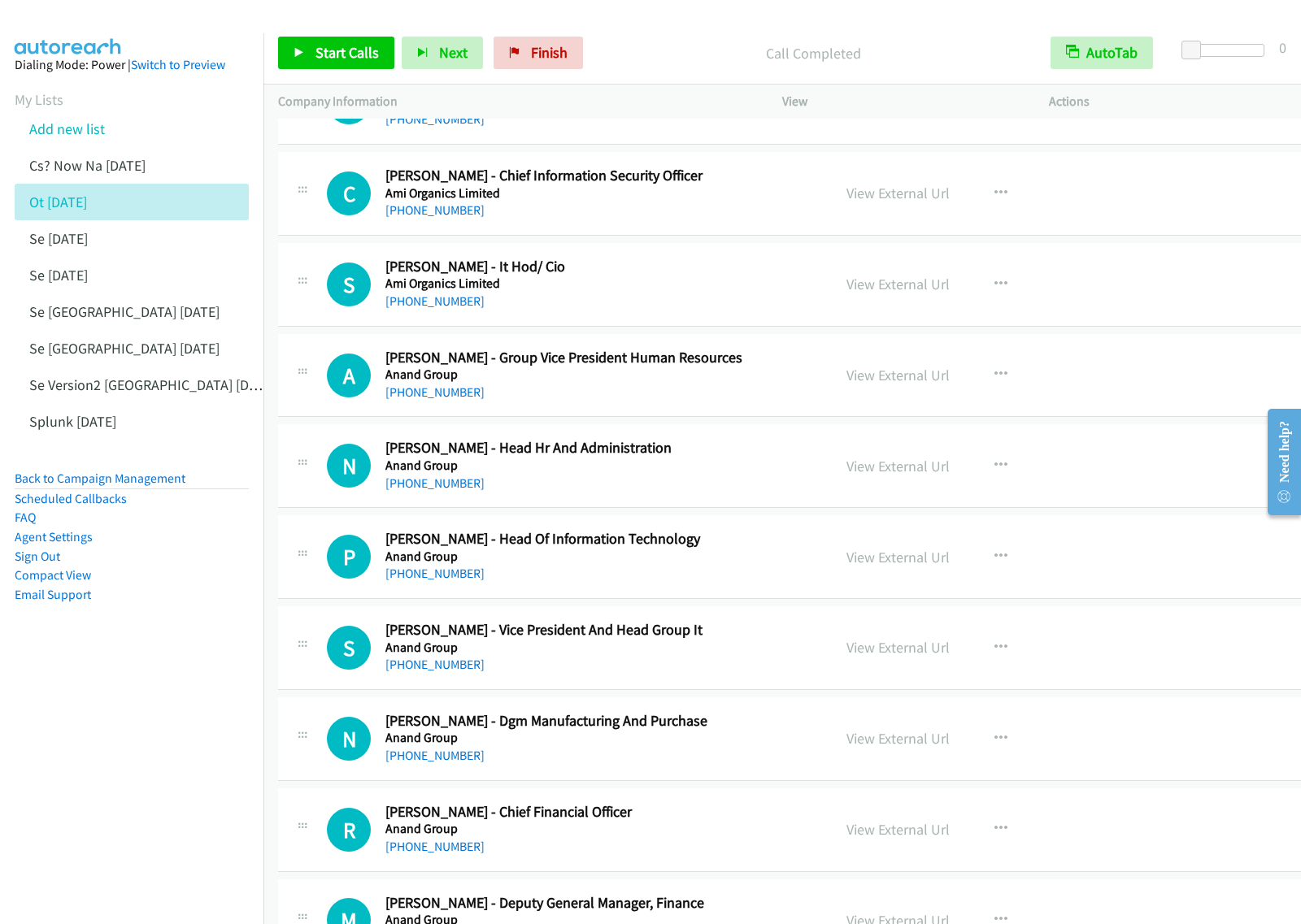
click at [740, 563] on h5 "Anand Group" at bounding box center [601, 557] width 432 height 16
click at [995, 561] on icon "button" at bounding box center [1001, 557] width 13 height 13
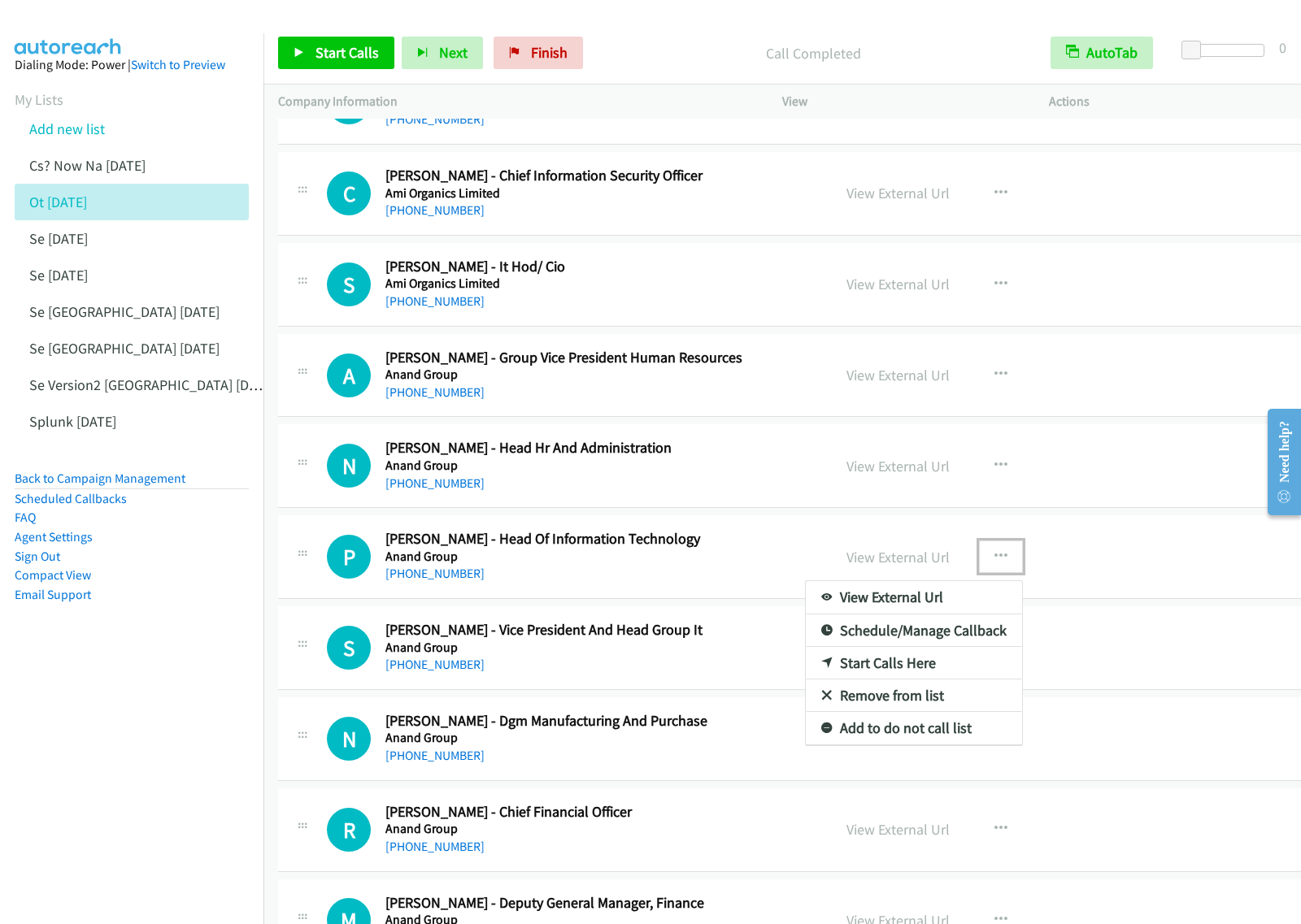
click at [888, 672] on link "Start Calls Here" at bounding box center [914, 663] width 216 height 33
click at [979, 555] on button "button" at bounding box center [1001, 557] width 44 height 33
click at [909, 676] on link "Start Calls Here" at bounding box center [914, 663] width 216 height 33
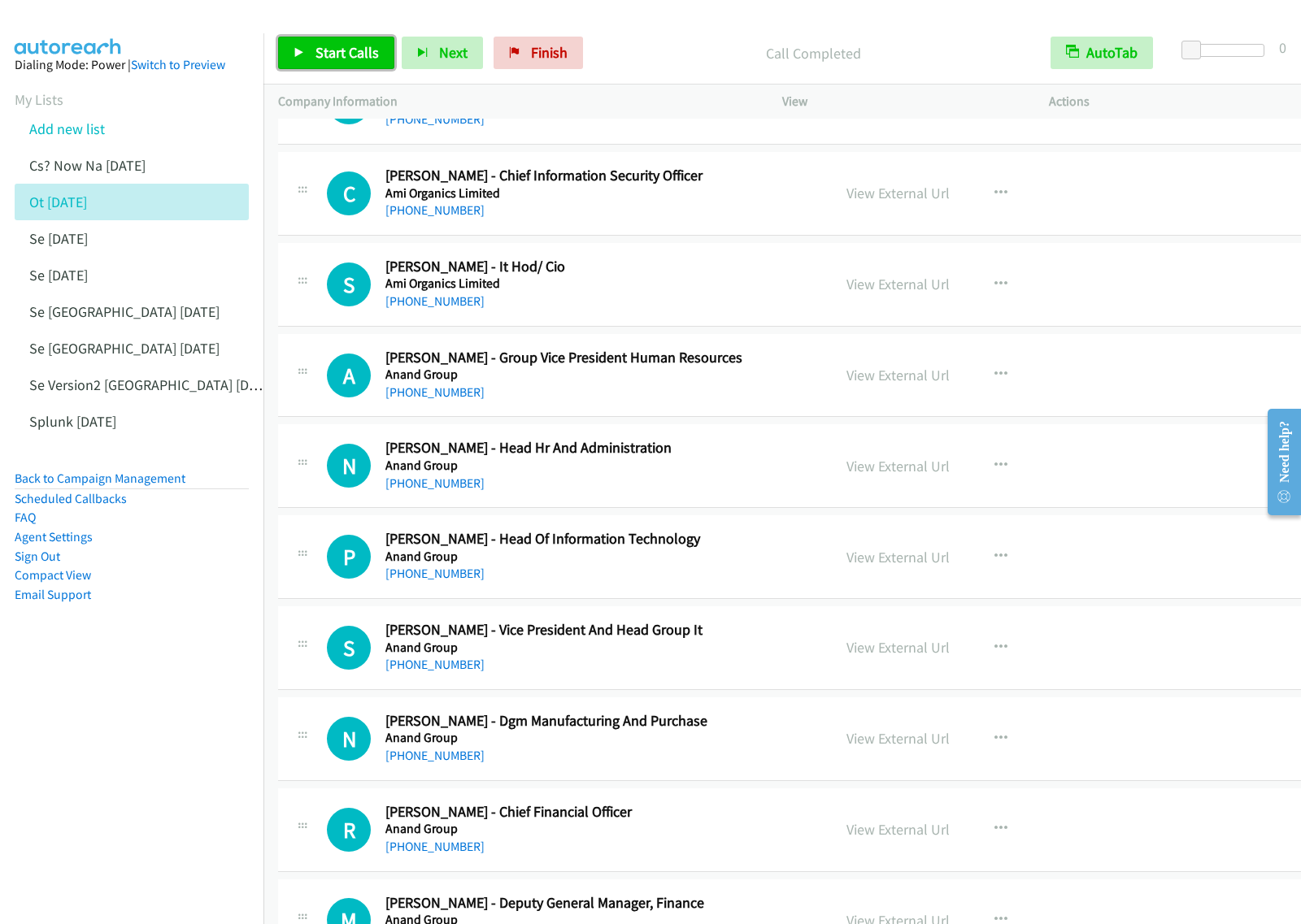
click at [336, 47] on span "Start Calls" at bounding box center [347, 52] width 63 height 18
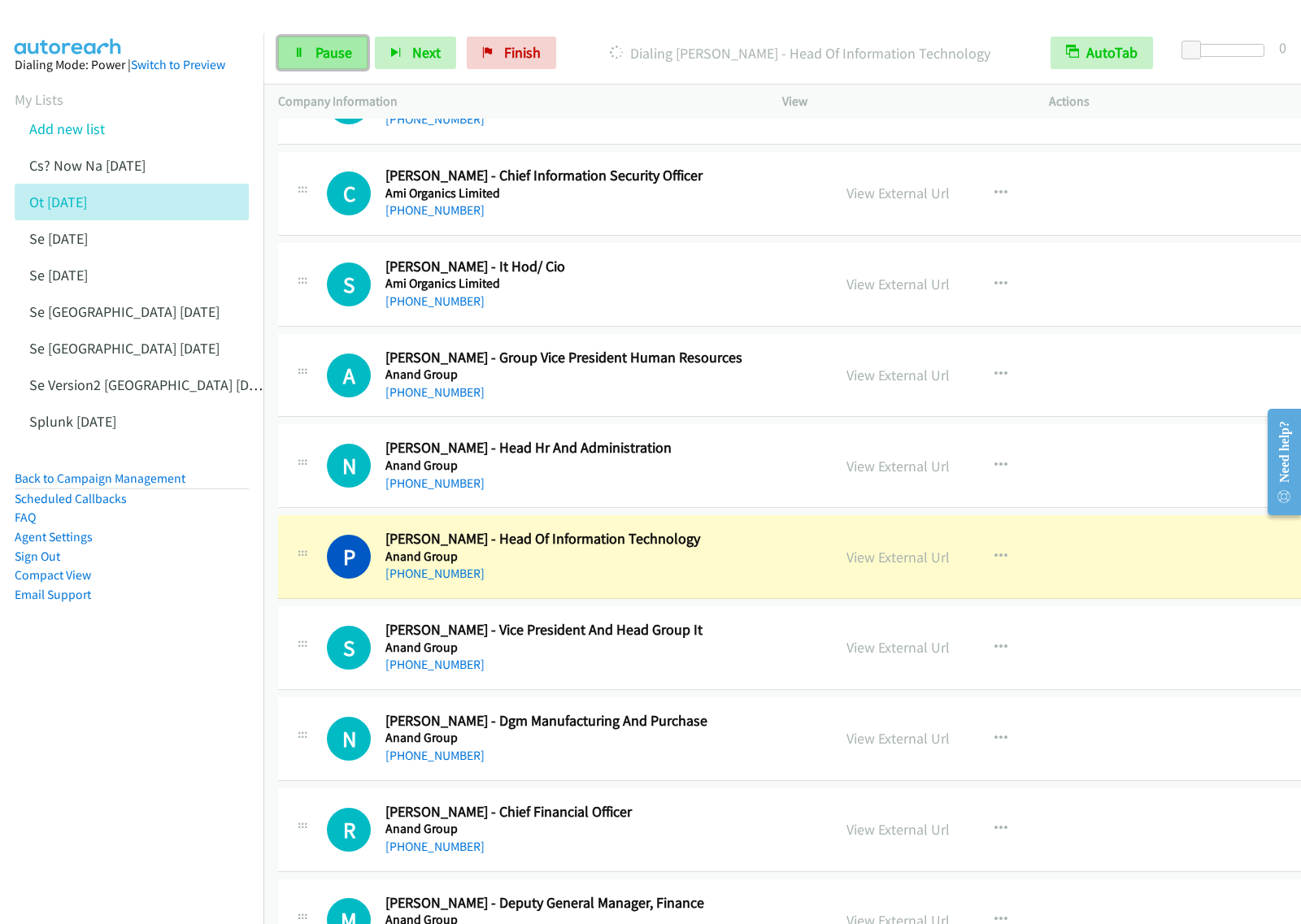
click at [328, 59] on span "Pause" at bounding box center [334, 52] width 37 height 18
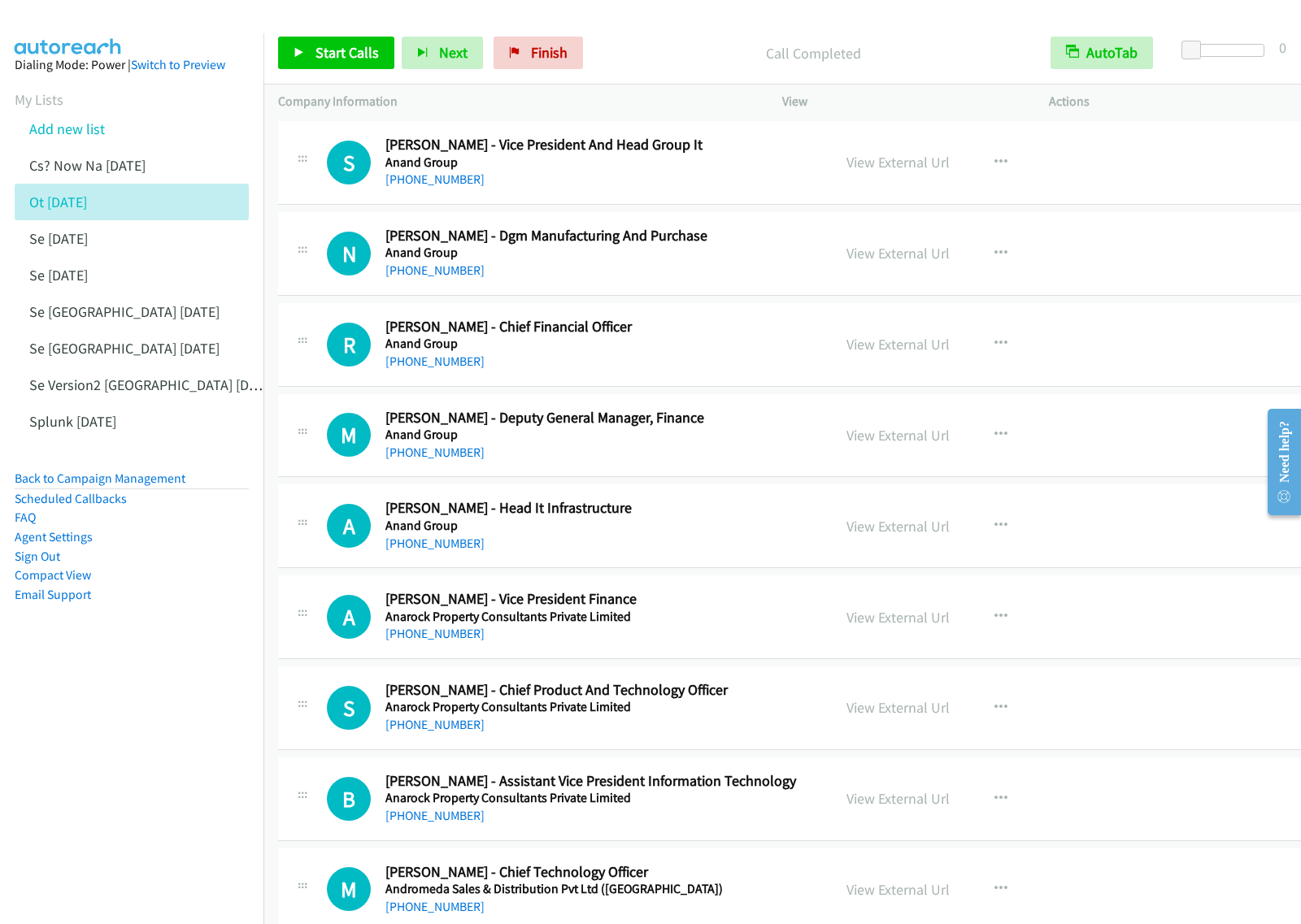
scroll to position [4166, 0]
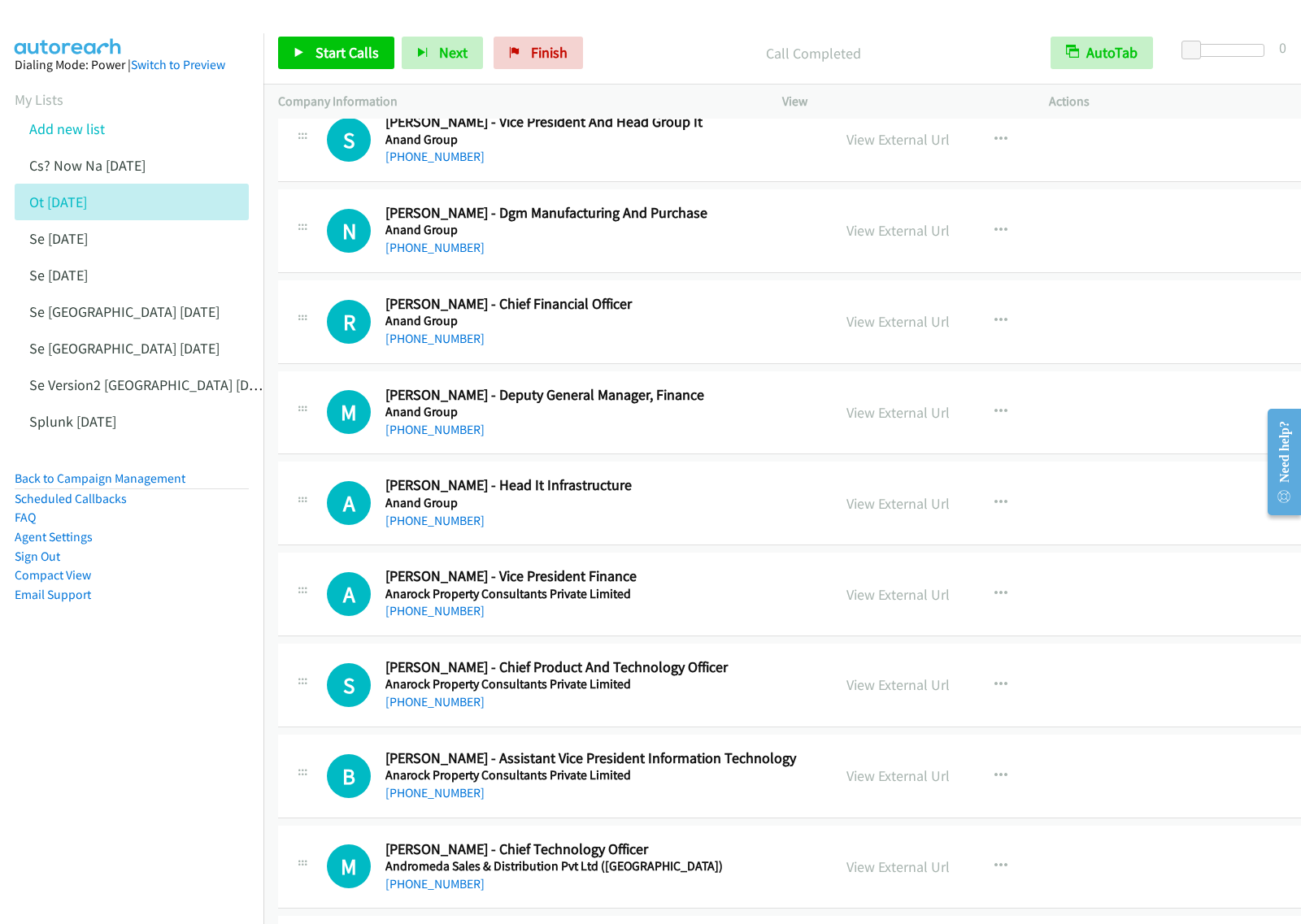
click at [656, 511] on h5 "Anand Group" at bounding box center [601, 503] width 432 height 16
click at [995, 509] on icon "button" at bounding box center [1001, 503] width 13 height 13
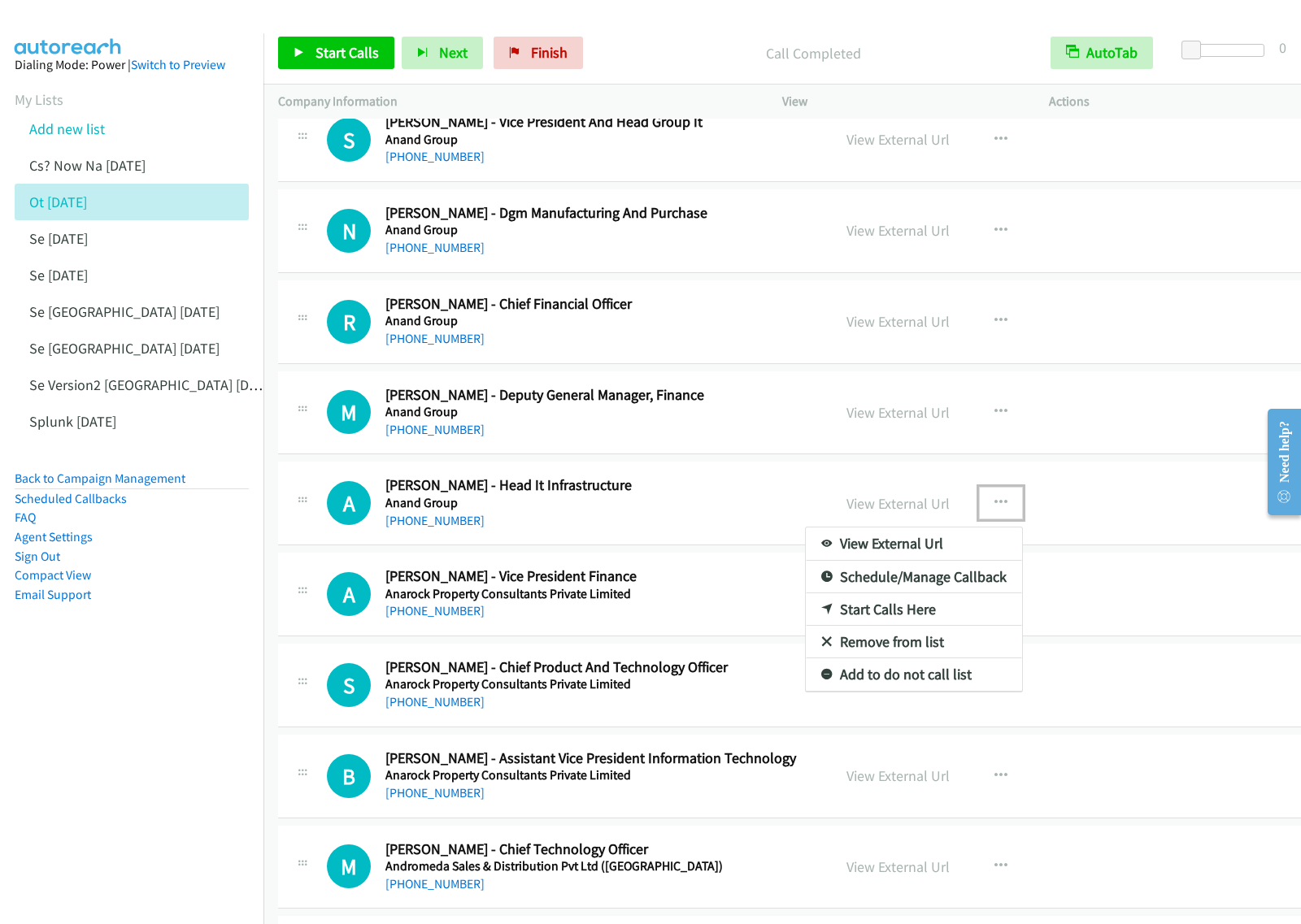
click at [875, 618] on link "Start Calls Here" at bounding box center [914, 610] width 216 height 33
click at [995, 510] on icon "button" at bounding box center [1001, 503] width 13 height 13
click at [890, 618] on link "Start Calls Here" at bounding box center [914, 610] width 216 height 33
click at [721, 488] on h2 "[PERSON_NAME] - Head It Infrastructure" at bounding box center [601, 486] width 432 height 18
click at [995, 510] on icon "button" at bounding box center [1001, 503] width 13 height 13
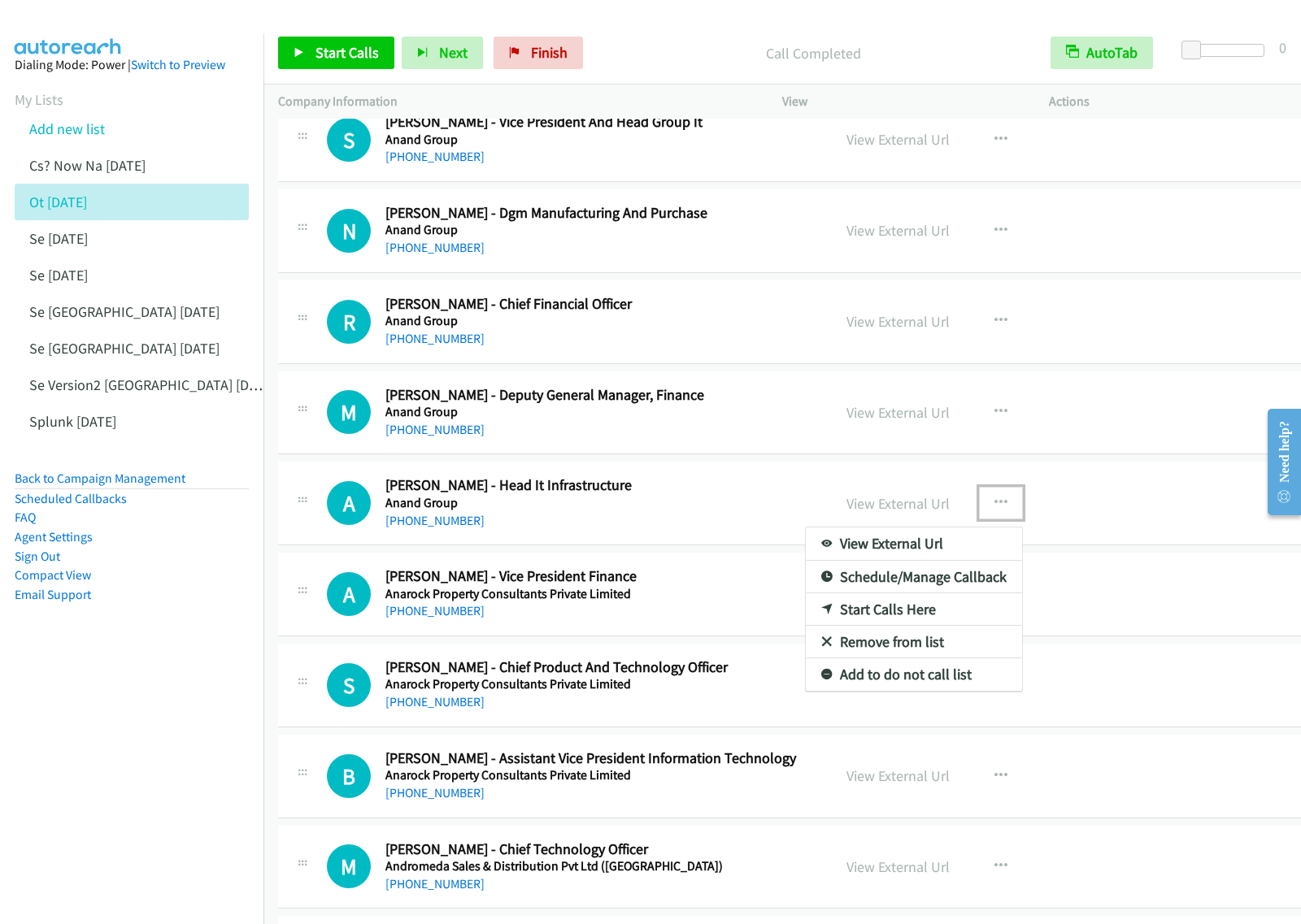
click at [898, 619] on link "Start Calls Here" at bounding box center [914, 610] width 216 height 33
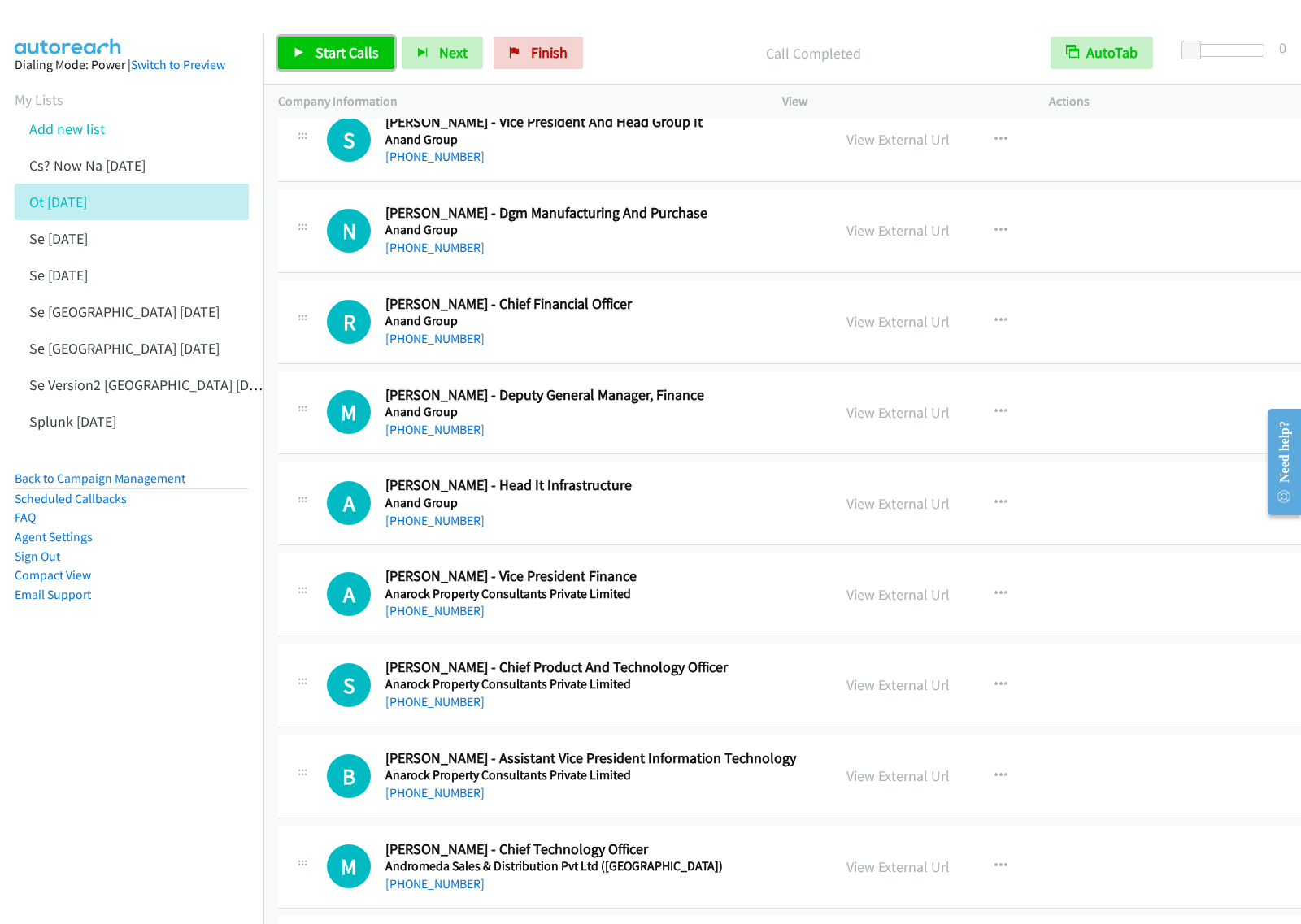
click at [341, 53] on span "Start Calls" at bounding box center [347, 52] width 63 height 18
click at [343, 59] on span "Pause" at bounding box center [334, 52] width 37 height 18
drag, startPoint x: 212, startPoint y: 660, endPoint x: 281, endPoint y: 639, distance: 72.1
click at [211, 661] on aside "Dialing Mode: Power | Switch to Preview My Lists Add new list Cs? Now Na [DATE]…" at bounding box center [132, 355] width 263 height 645
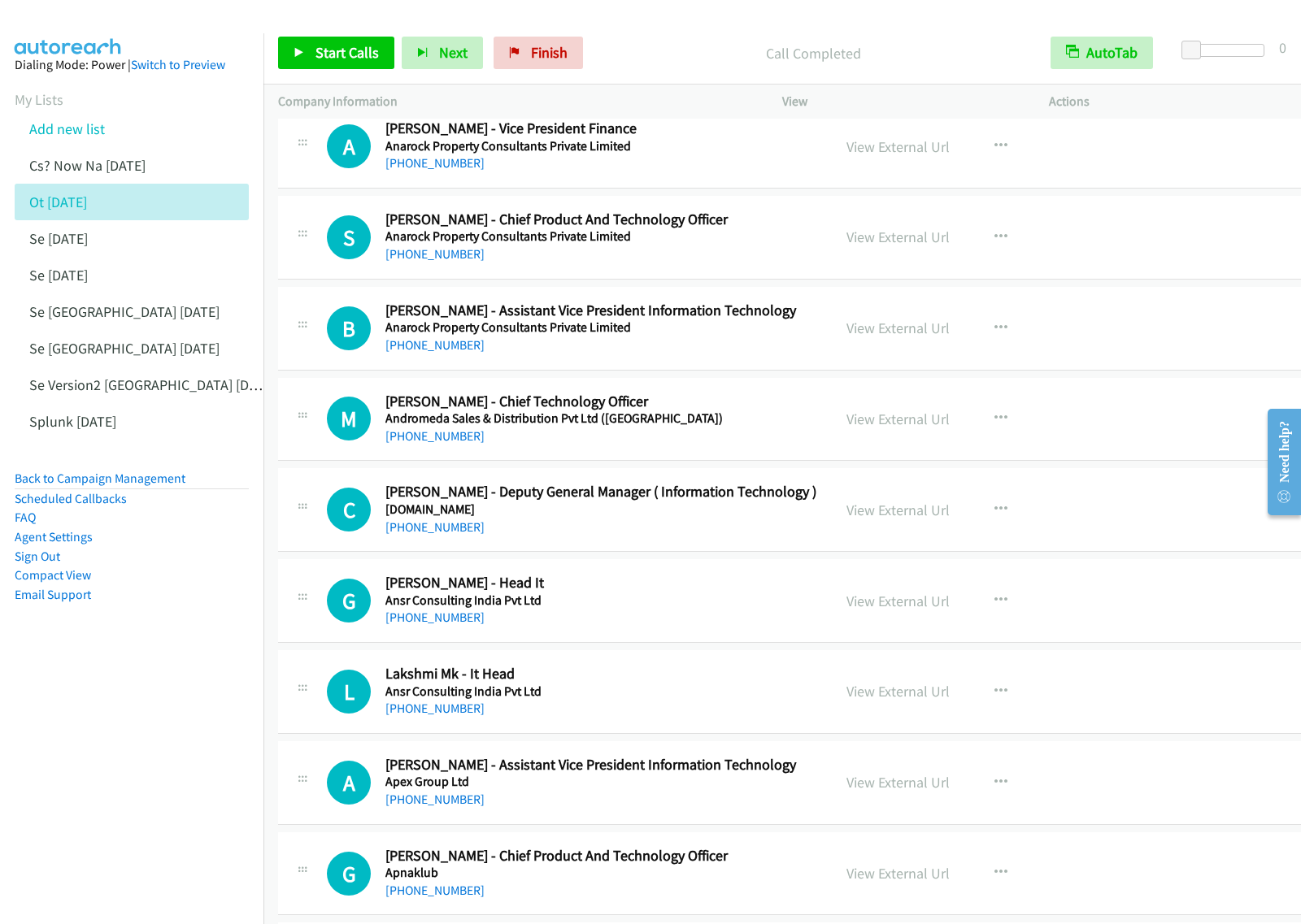
scroll to position [4675, 0]
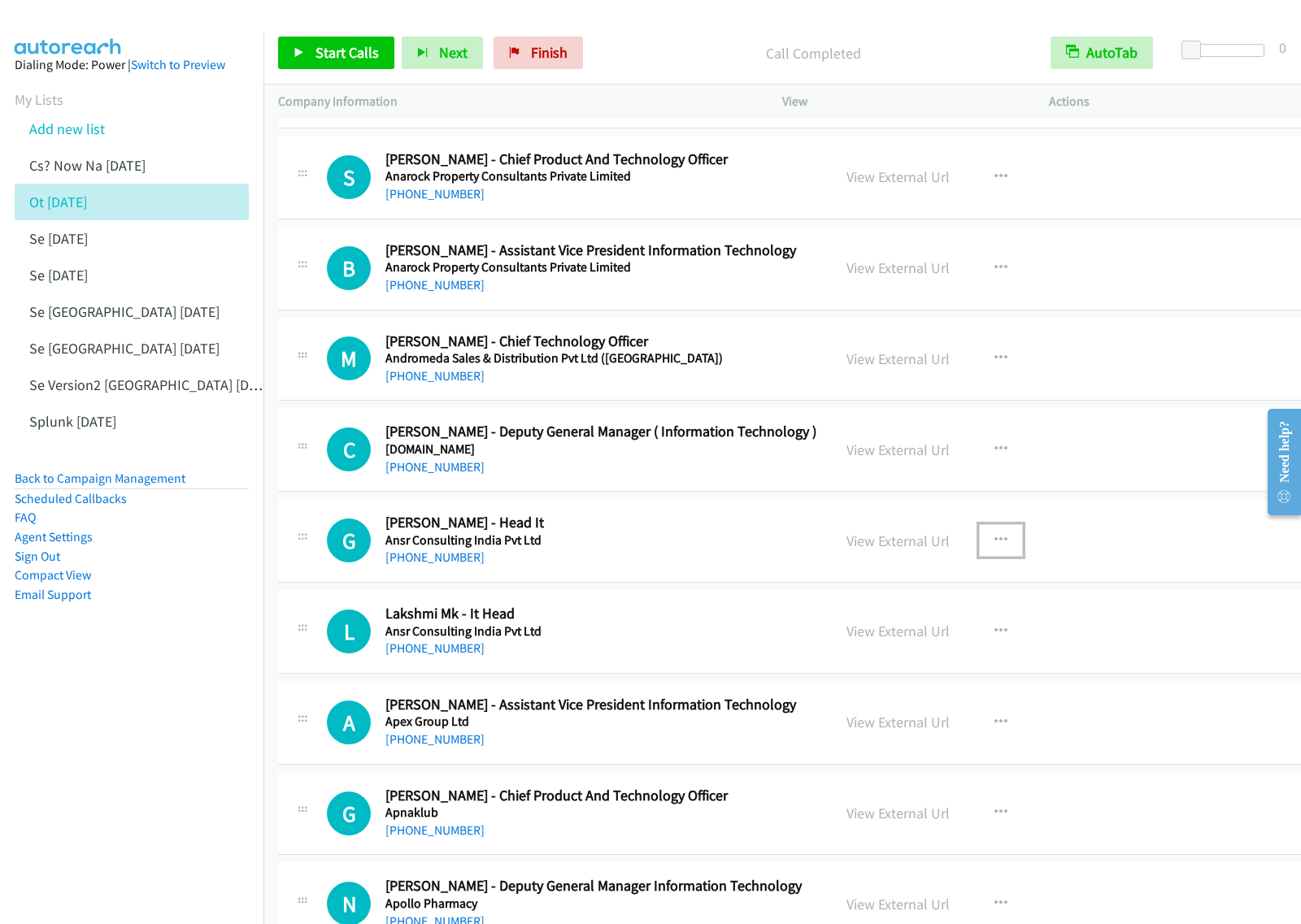
click at [995, 544] on icon "button" at bounding box center [1001, 541] width 13 height 13
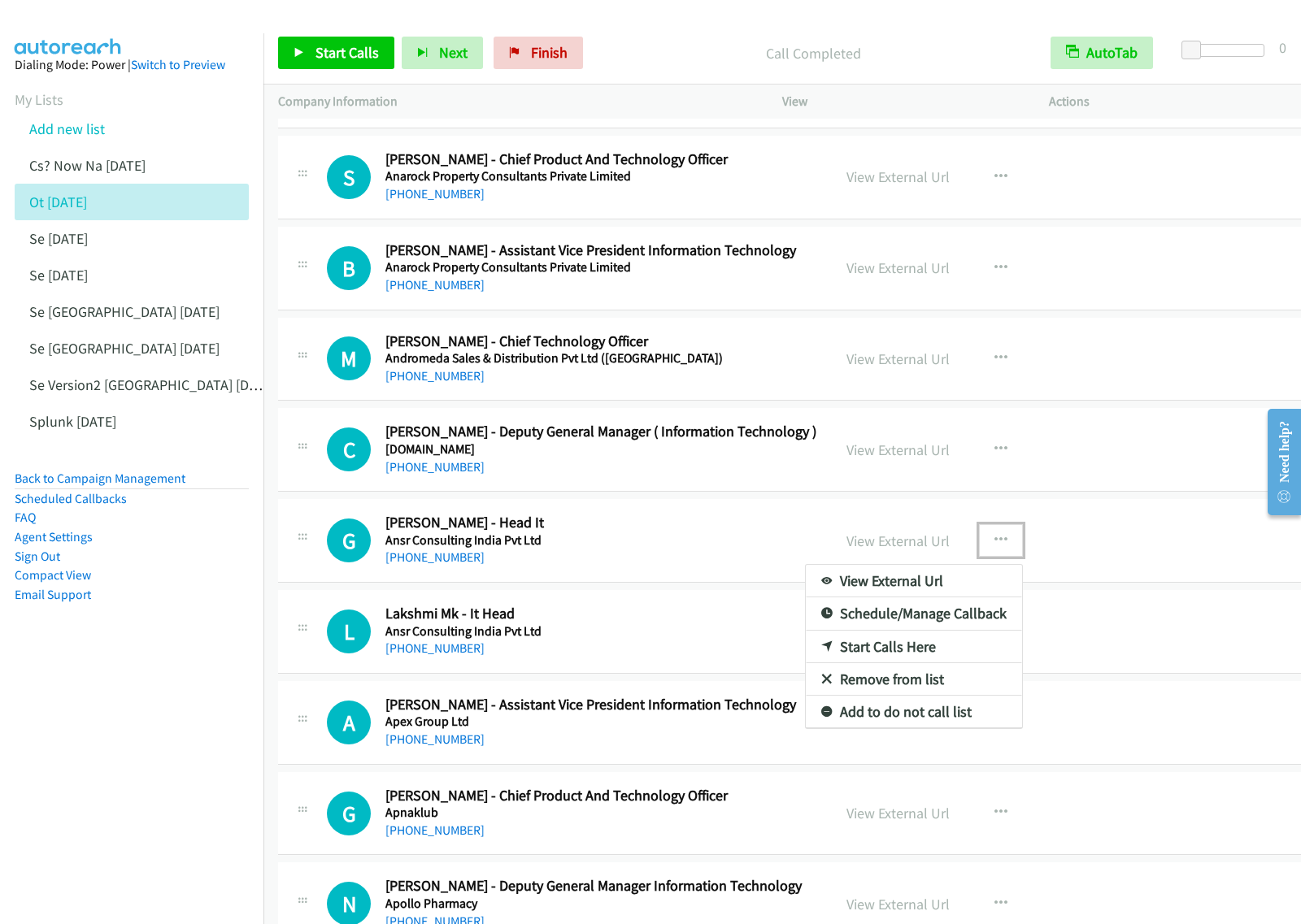
click at [902, 651] on link "Start Calls Here" at bounding box center [914, 648] width 216 height 33
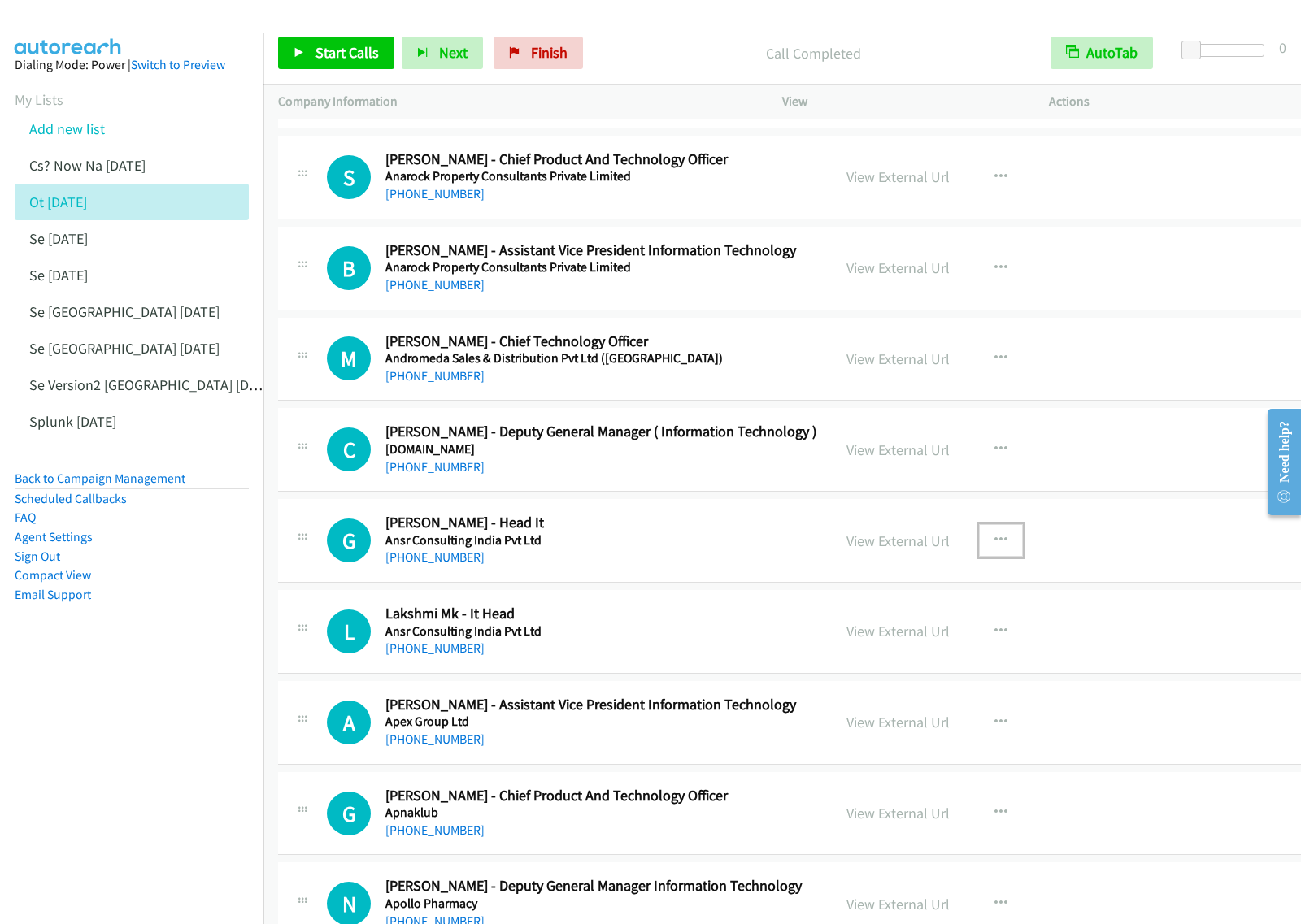
click at [995, 547] on icon "button" at bounding box center [1001, 541] width 13 height 13
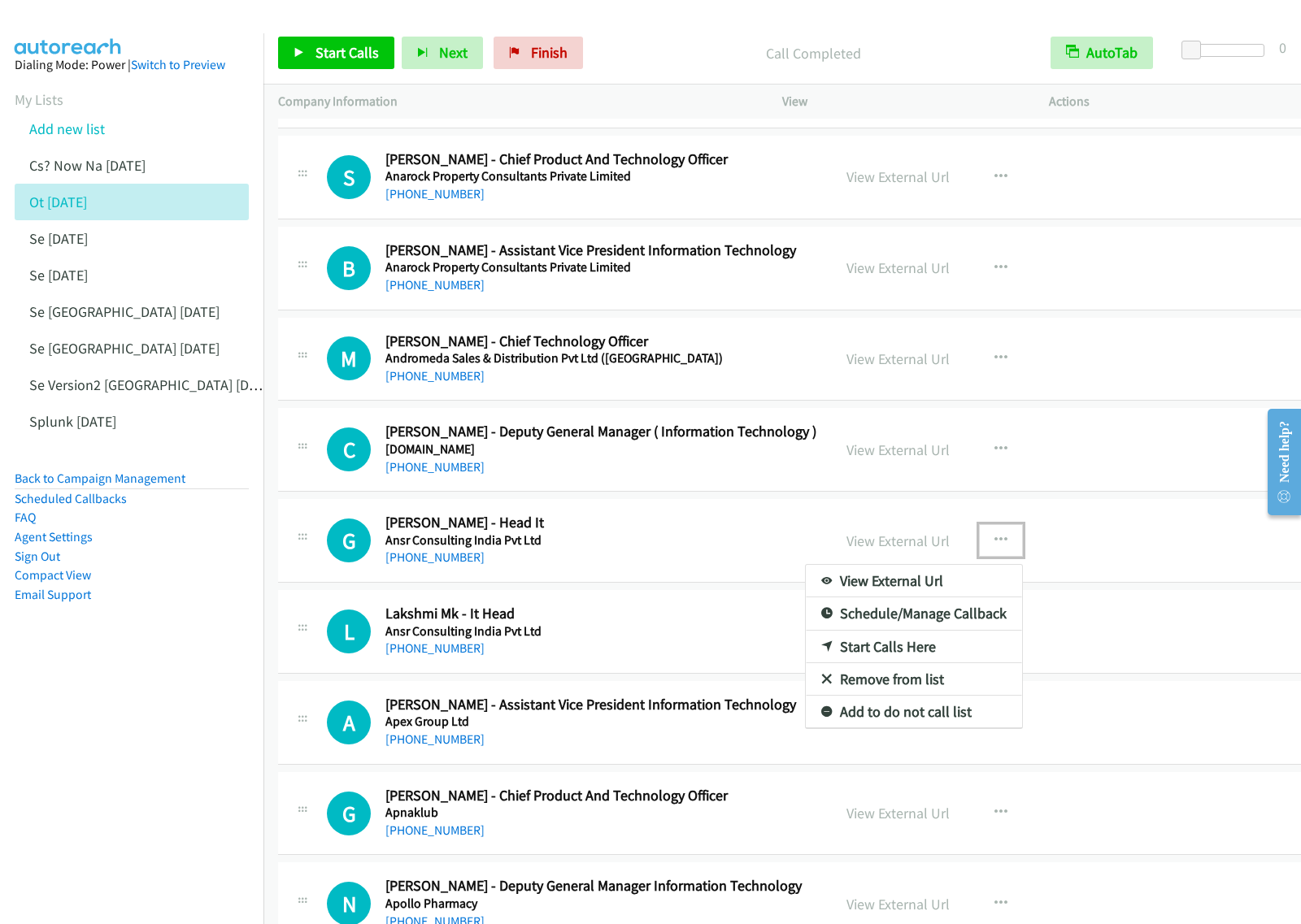
drag, startPoint x: 931, startPoint y: 660, endPoint x: 945, endPoint y: 655, distance: 14.9
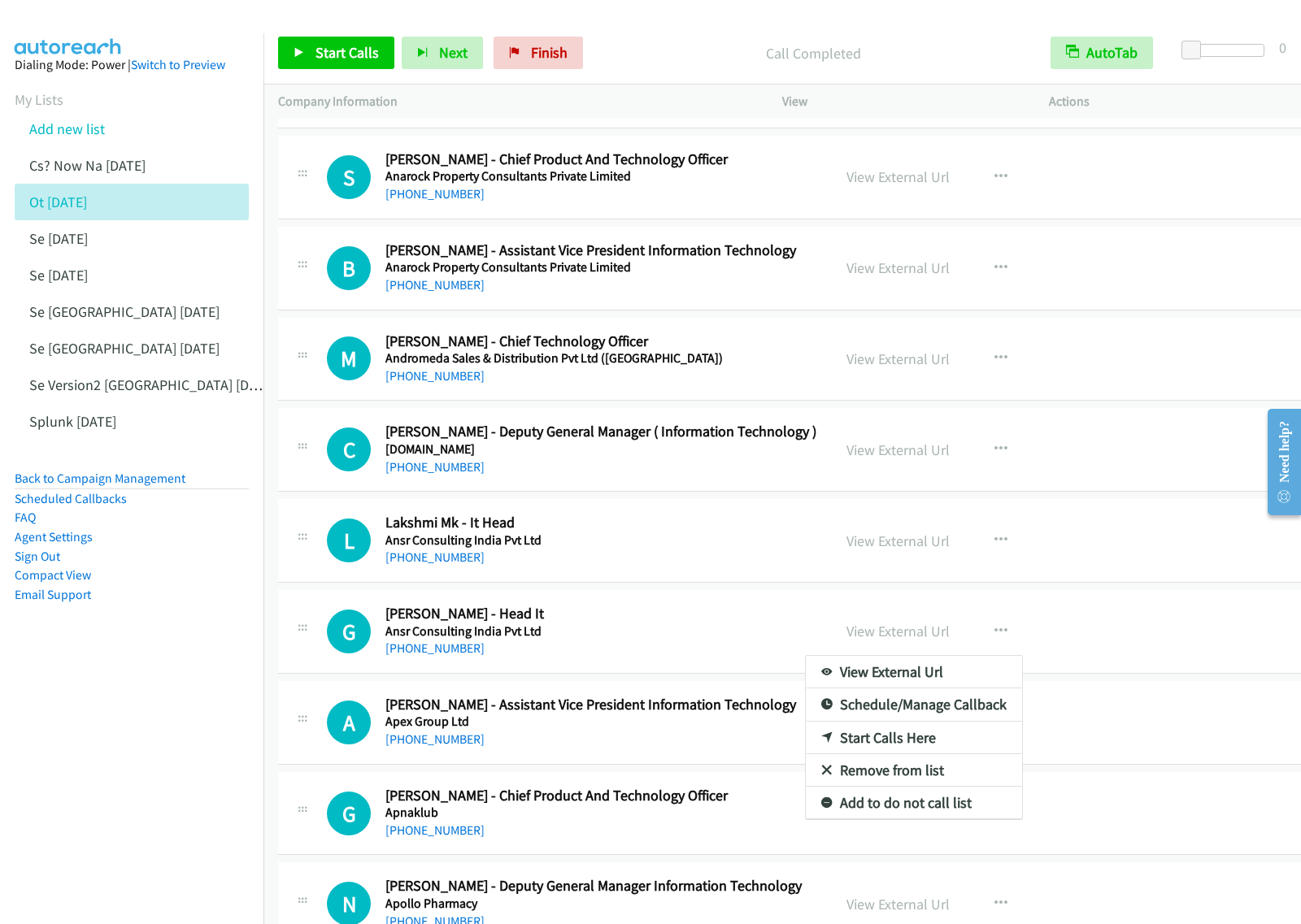
click at [692, 636] on div at bounding box center [650, 462] width 1301 height 924
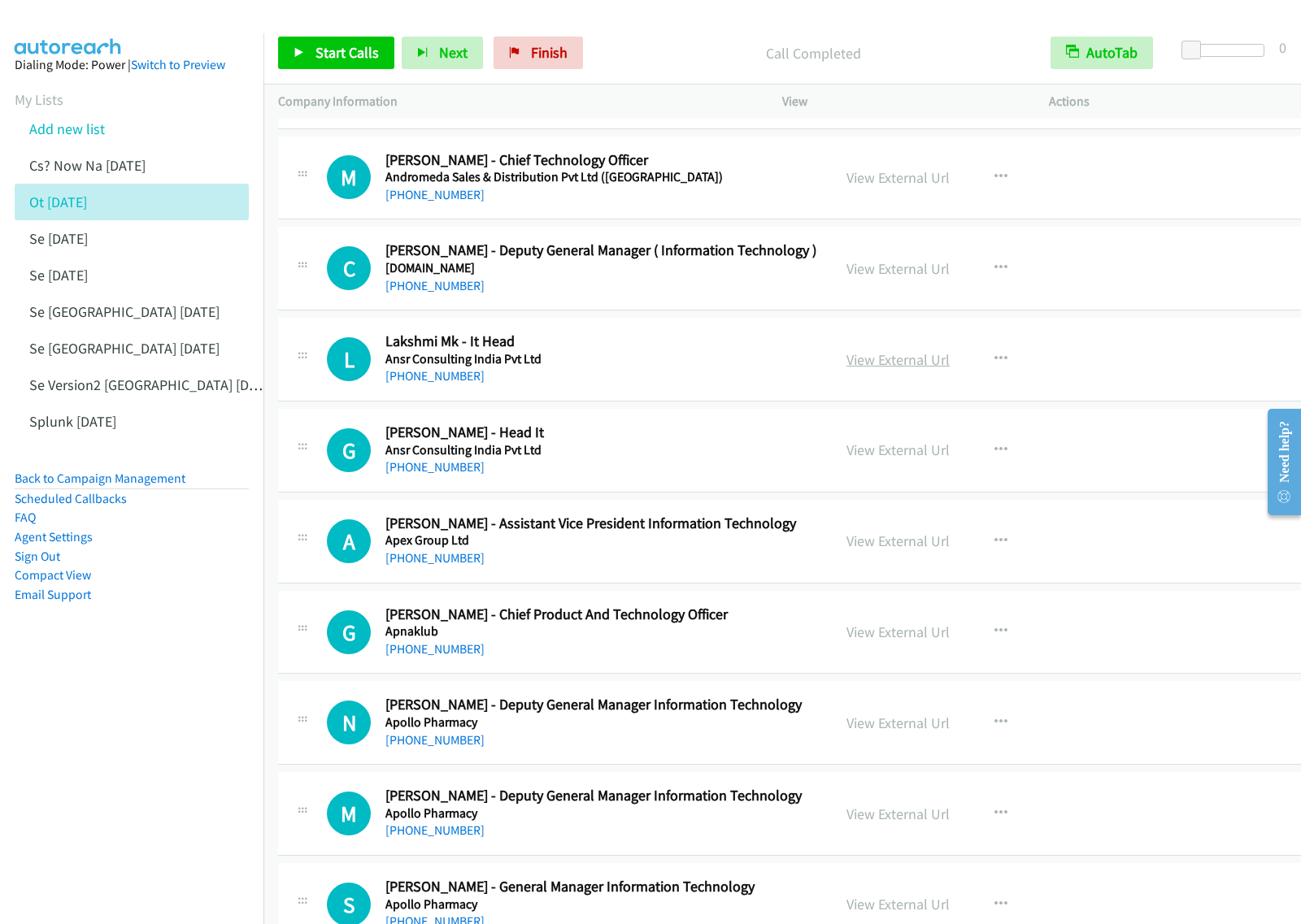
scroll to position [4878, 0]
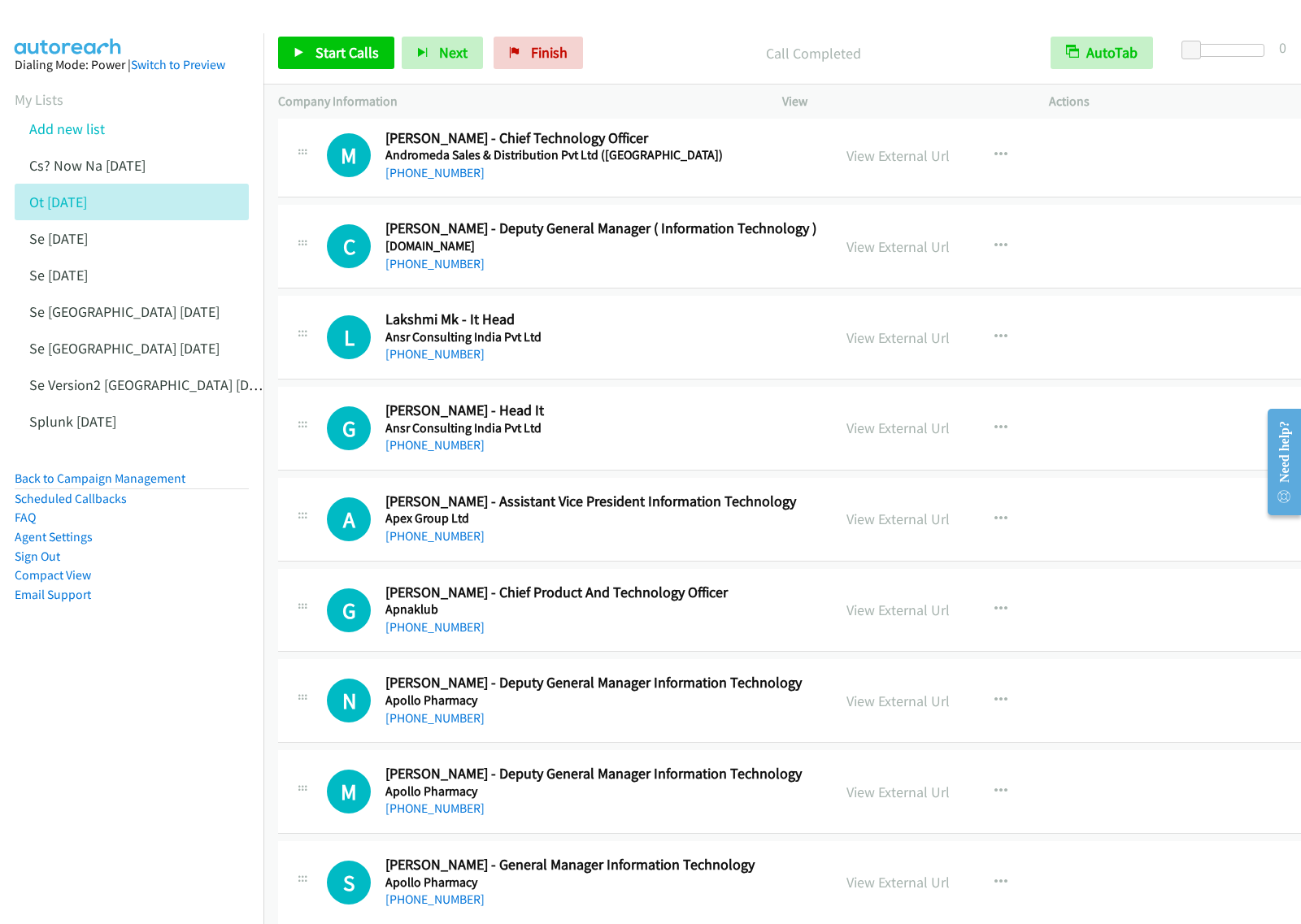
click at [687, 339] on h5 "Ansr Consulting India Pvt Ltd" at bounding box center [601, 338] width 432 height 16
click at [995, 343] on icon "button" at bounding box center [1001, 338] width 13 height 13
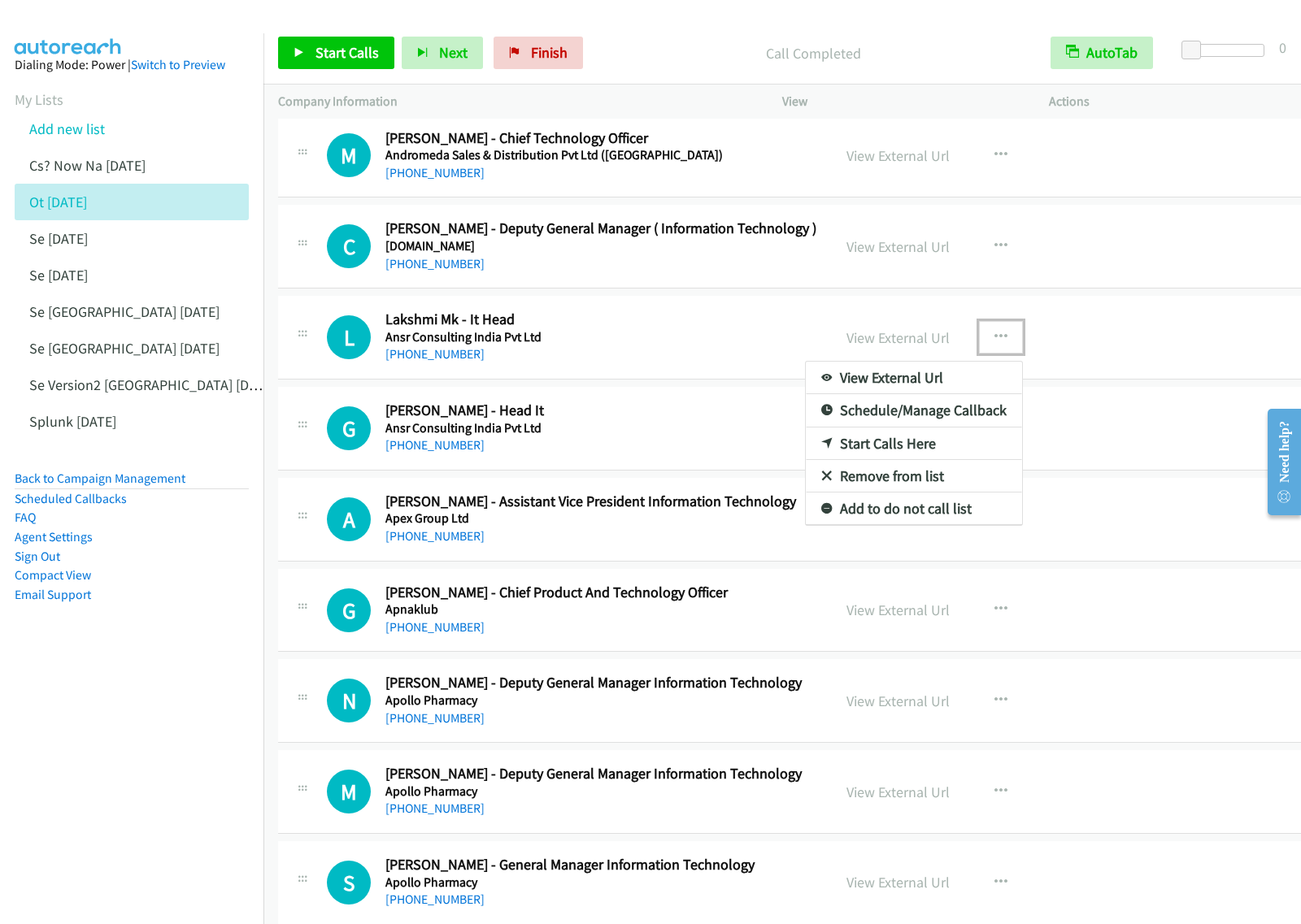
click at [874, 457] on link "Start Calls Here" at bounding box center [914, 444] width 216 height 33
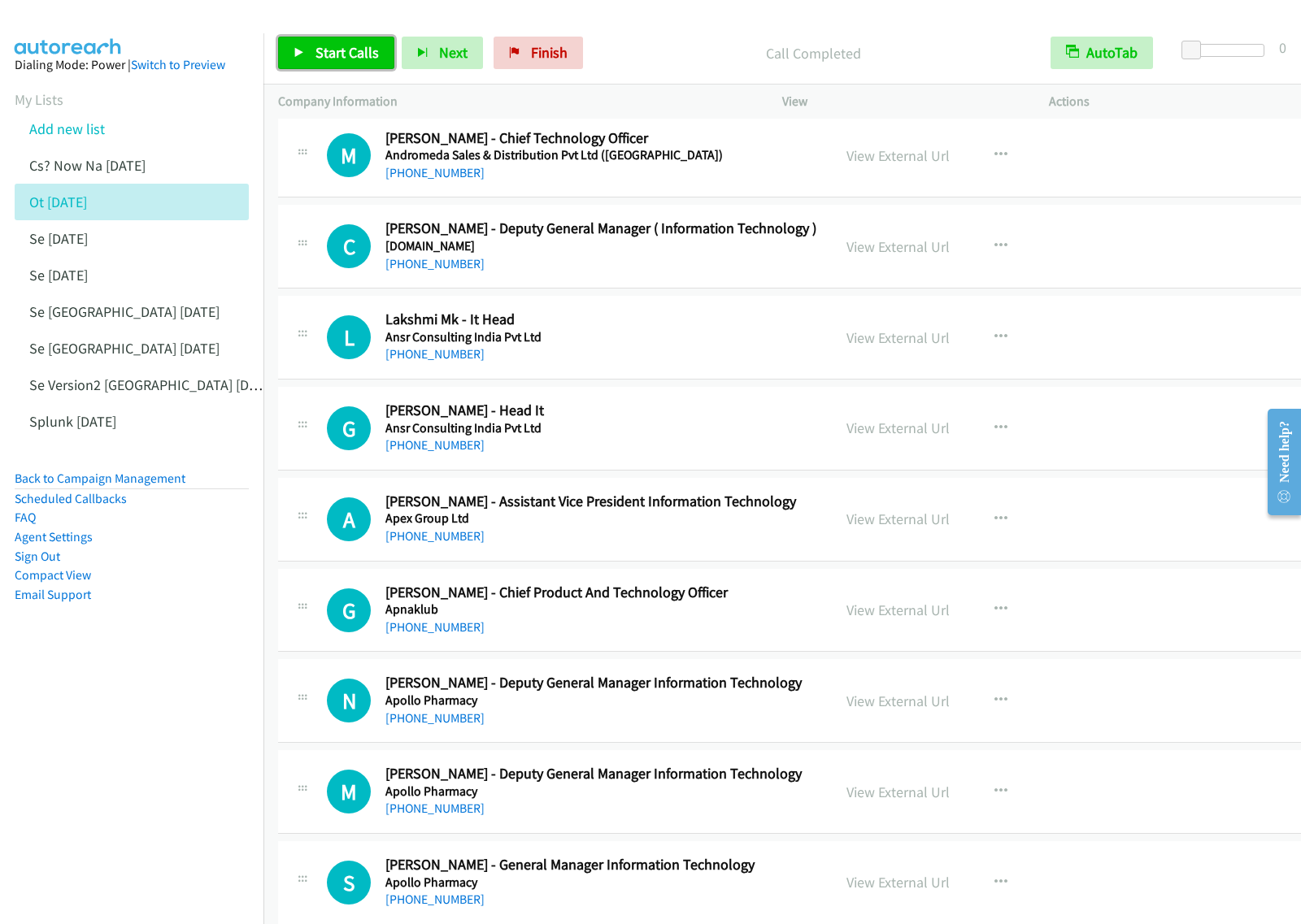
click at [323, 55] on span "Start Calls" at bounding box center [347, 52] width 63 height 18
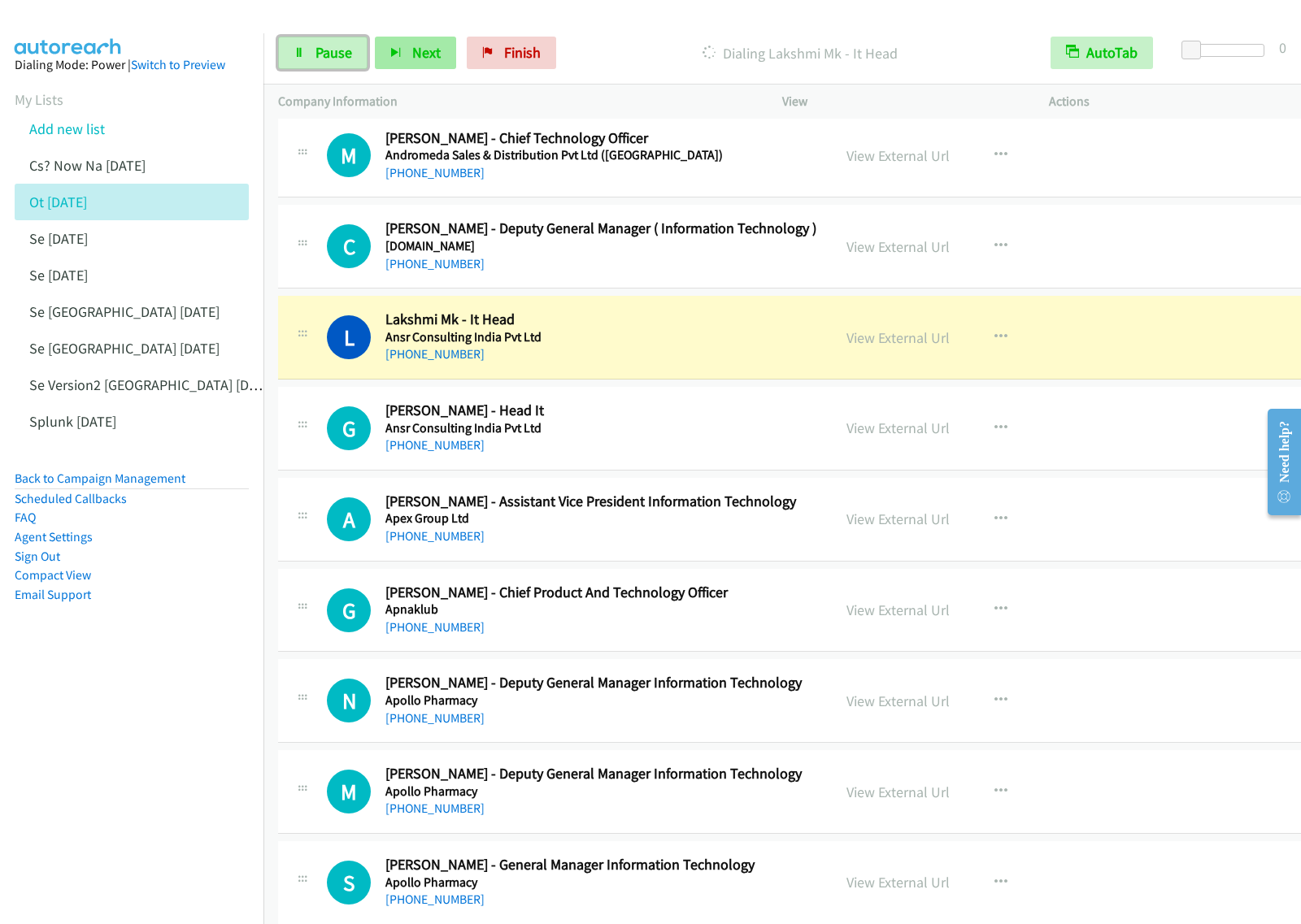
click at [341, 59] on span "Pause" at bounding box center [334, 52] width 37 height 18
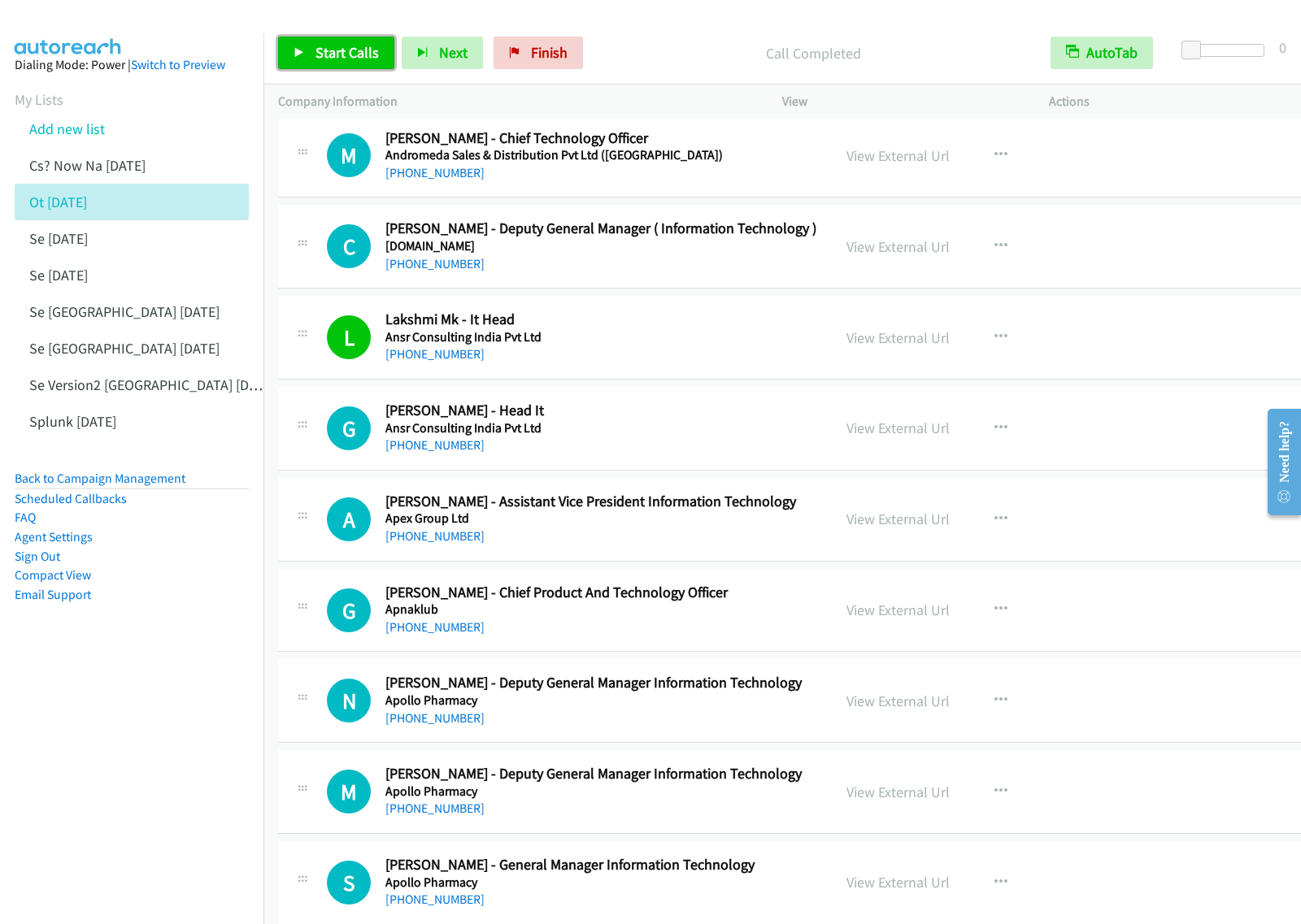
click at [317, 61] on span "Start Calls" at bounding box center [347, 52] width 63 height 18
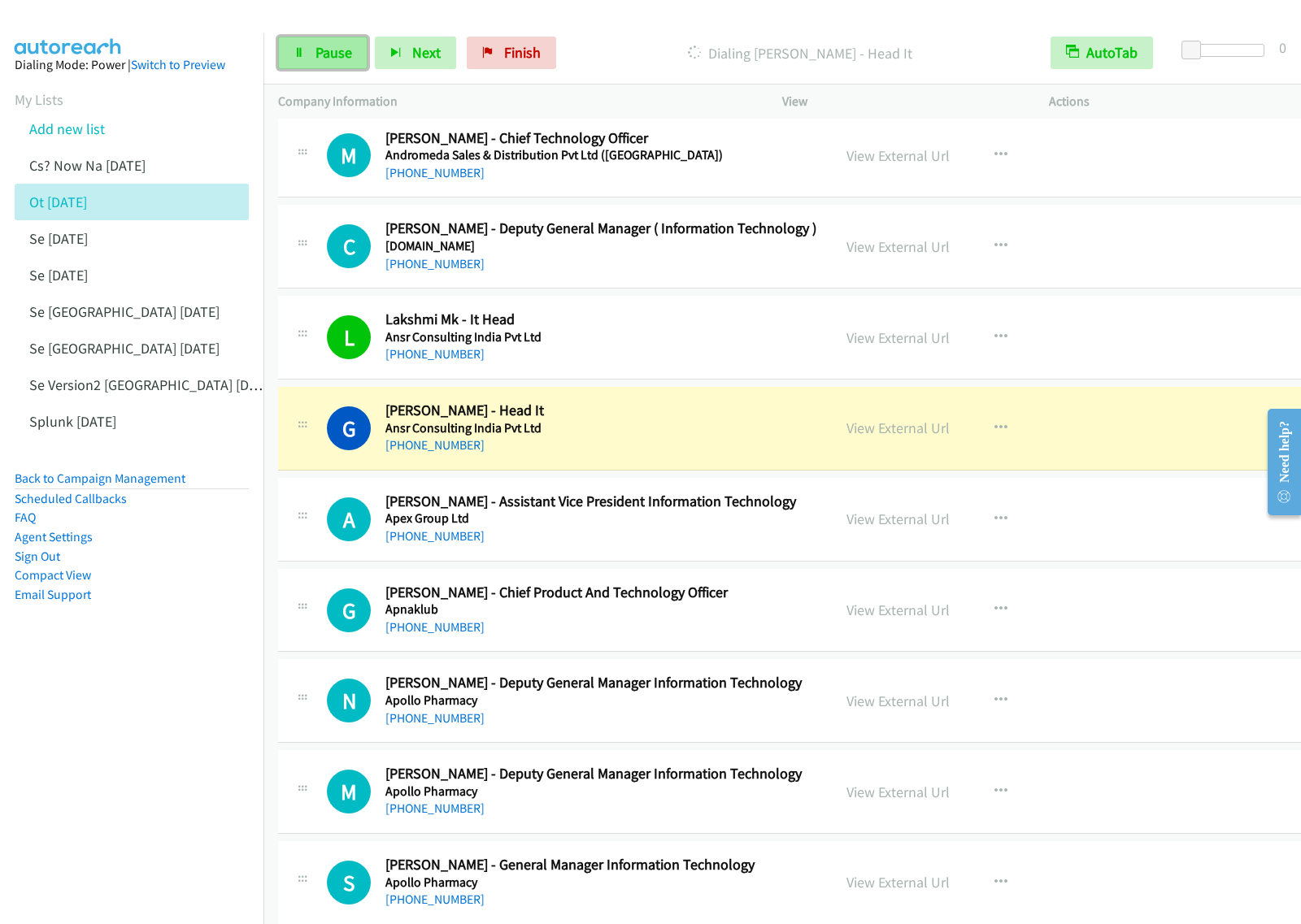
click at [322, 58] on span "Pause" at bounding box center [334, 52] width 37 height 18
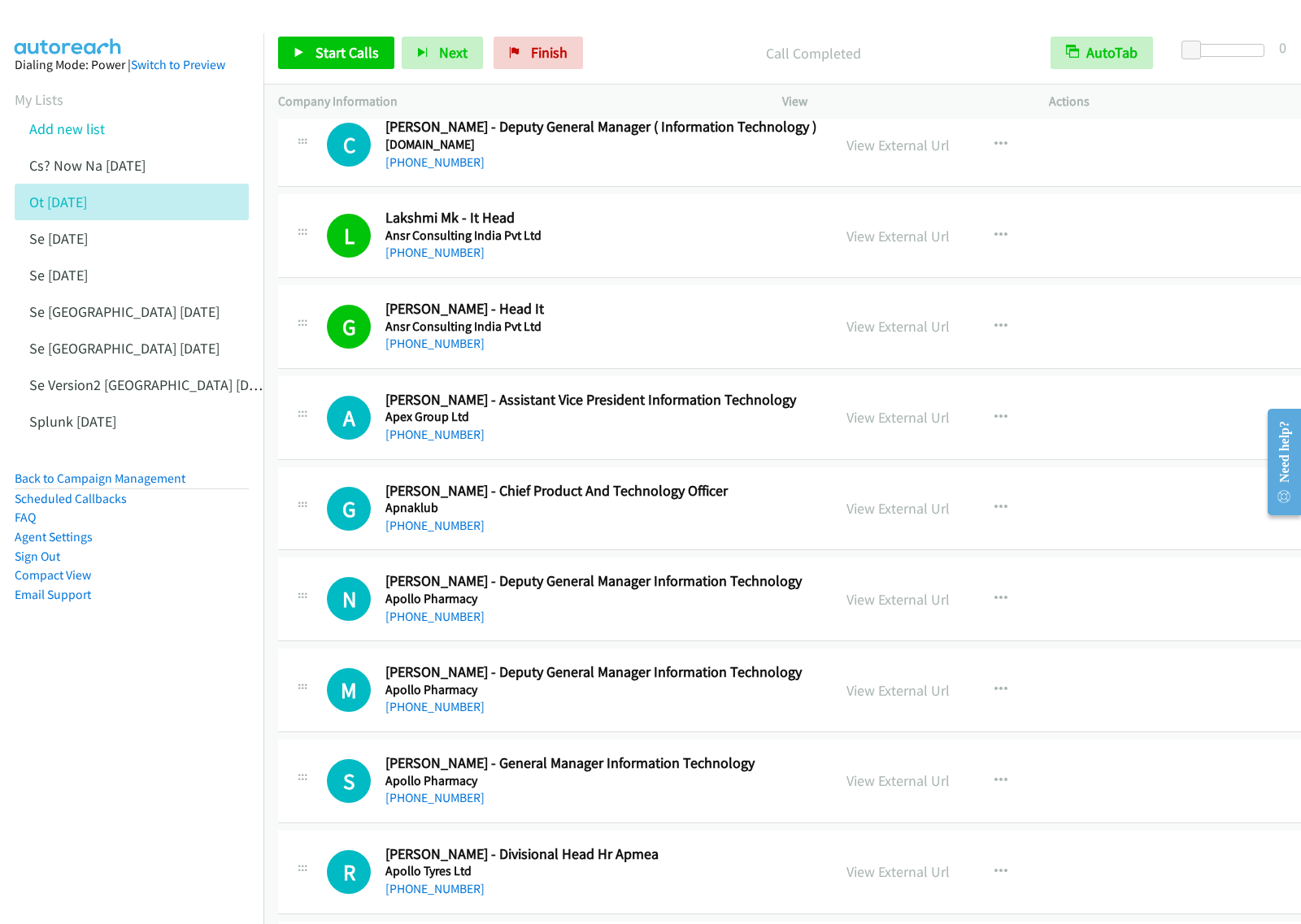
scroll to position [5081, 0]
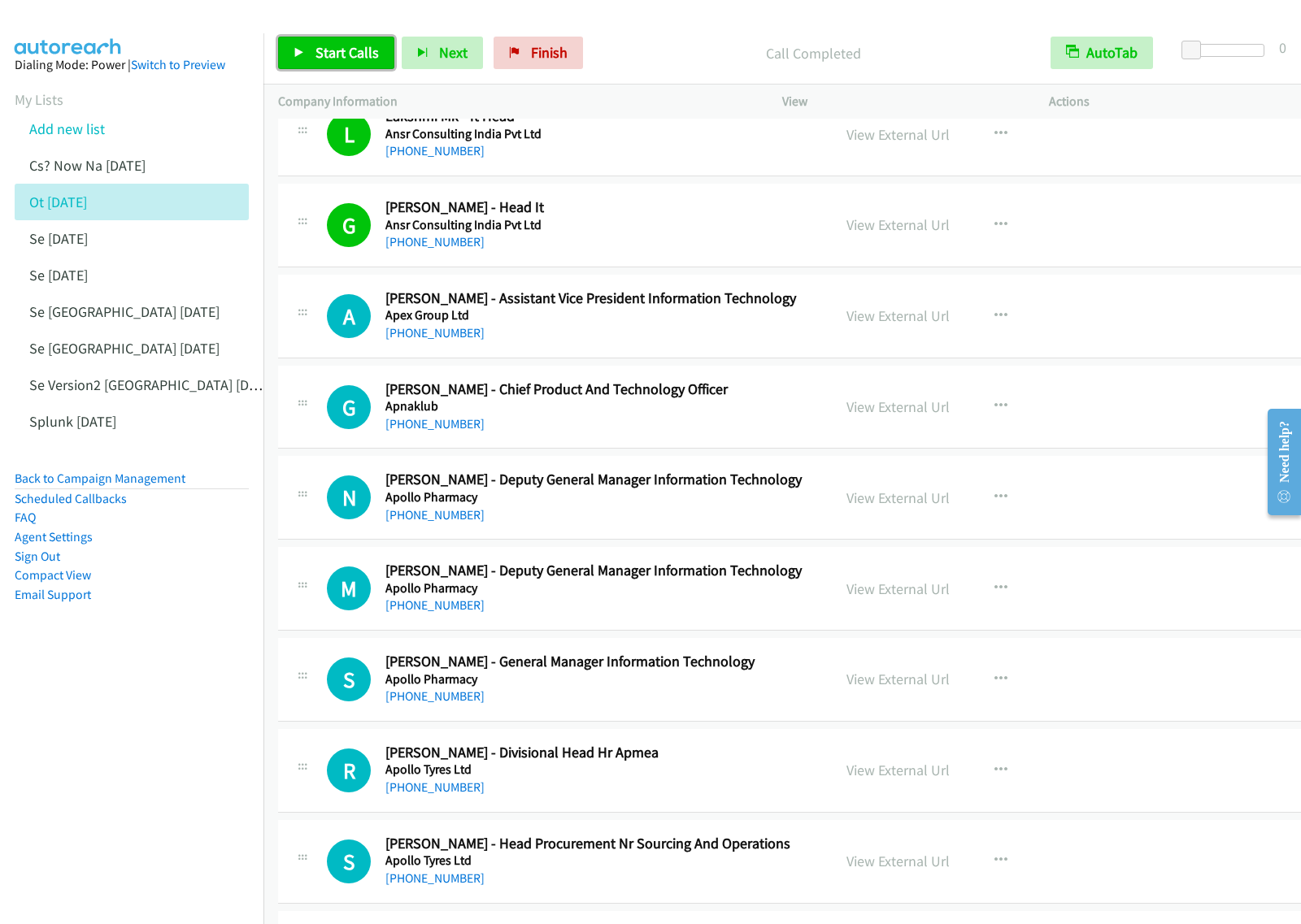
click at [350, 45] on span "Start Calls" at bounding box center [347, 52] width 63 height 18
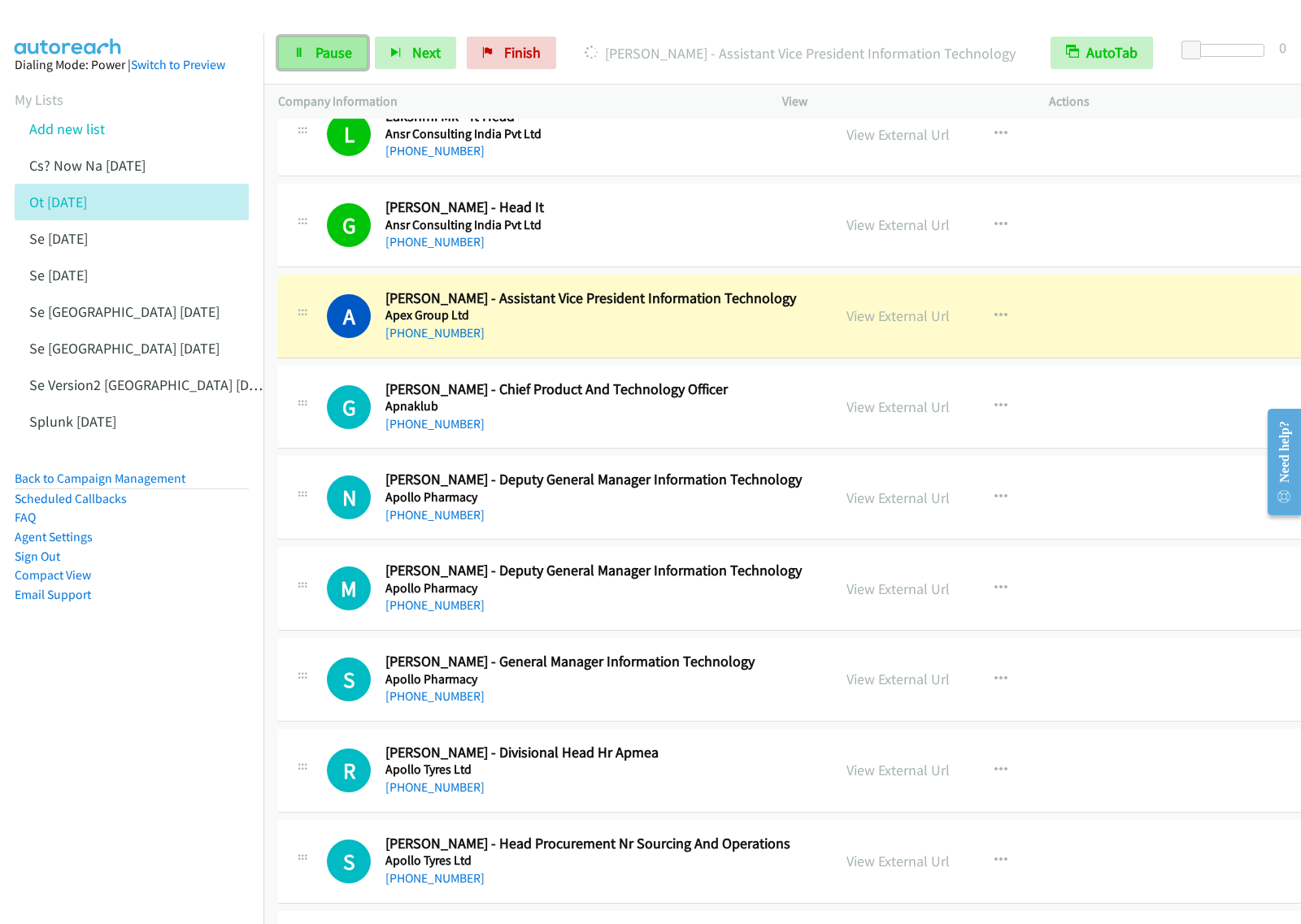
click at [335, 59] on span "Pause" at bounding box center [334, 52] width 37 height 18
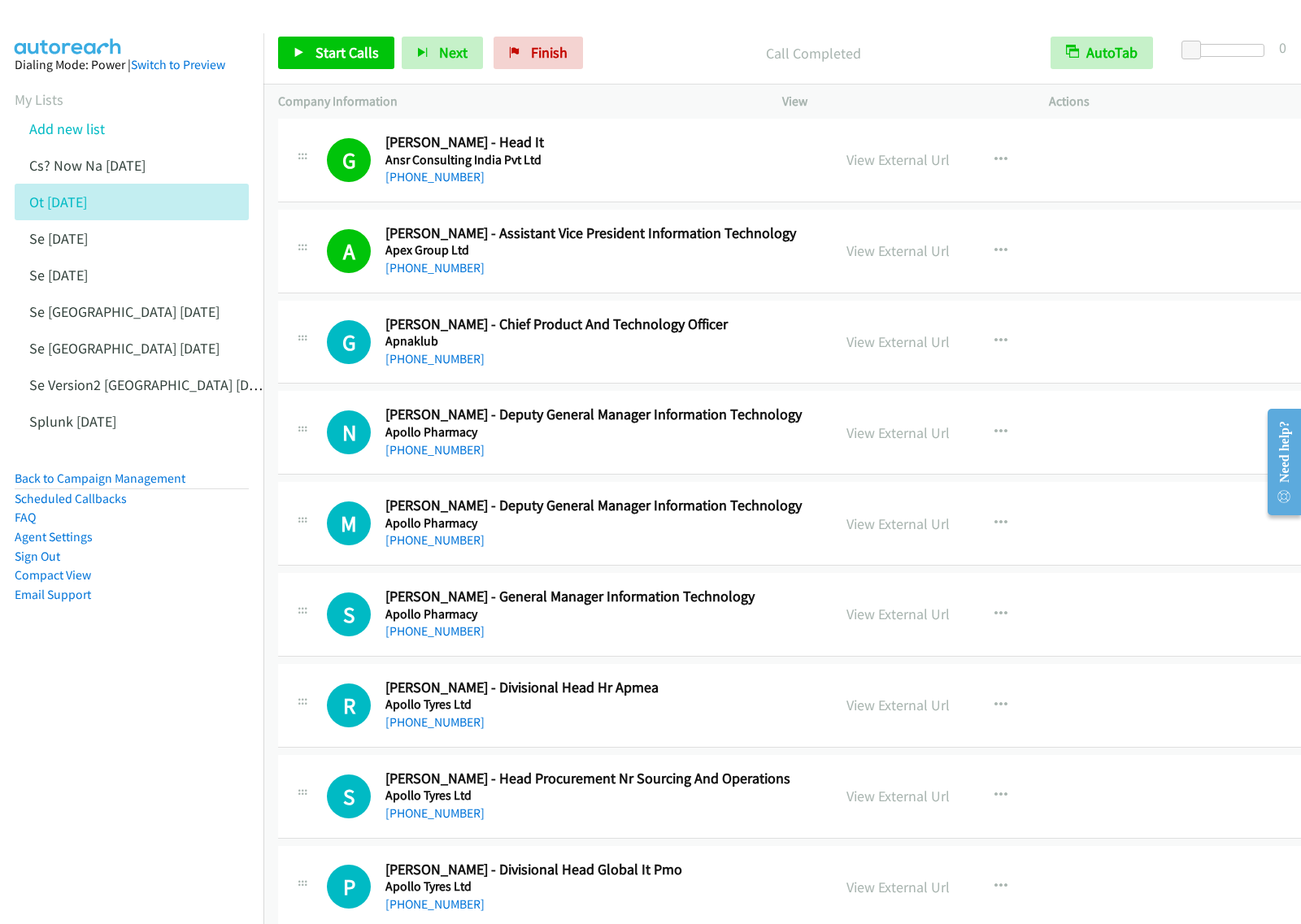
scroll to position [5183, 0]
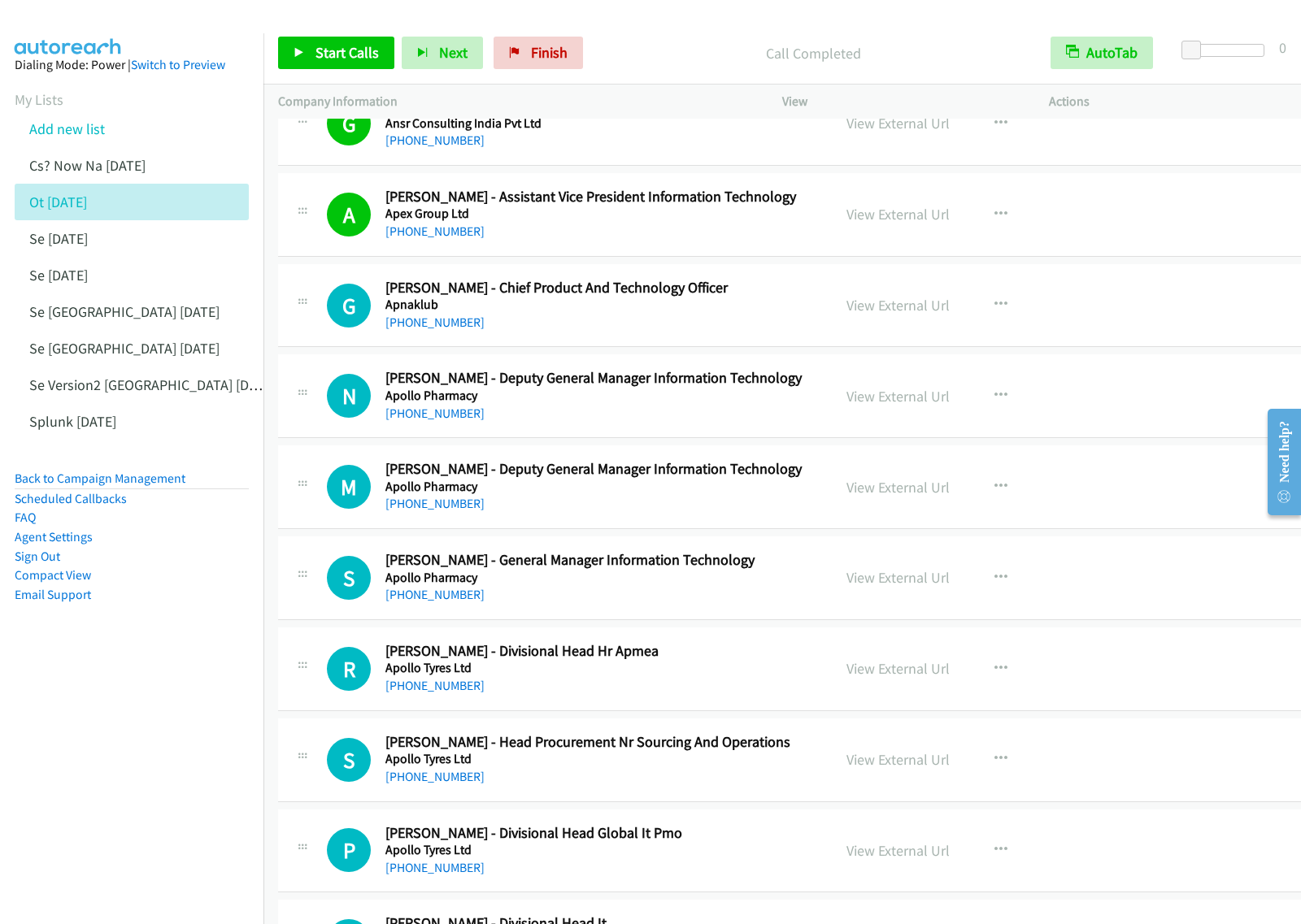
click at [649, 424] on div "[PHONE_NUMBER]" at bounding box center [601, 414] width 432 height 19
click at [979, 413] on button "button" at bounding box center [1001, 396] width 44 height 33
click at [855, 514] on link "Start Calls Here" at bounding box center [914, 502] width 216 height 33
click at [979, 412] on button "button" at bounding box center [1001, 396] width 44 height 33
click at [907, 518] on link "Start Calls Here" at bounding box center [914, 502] width 216 height 33
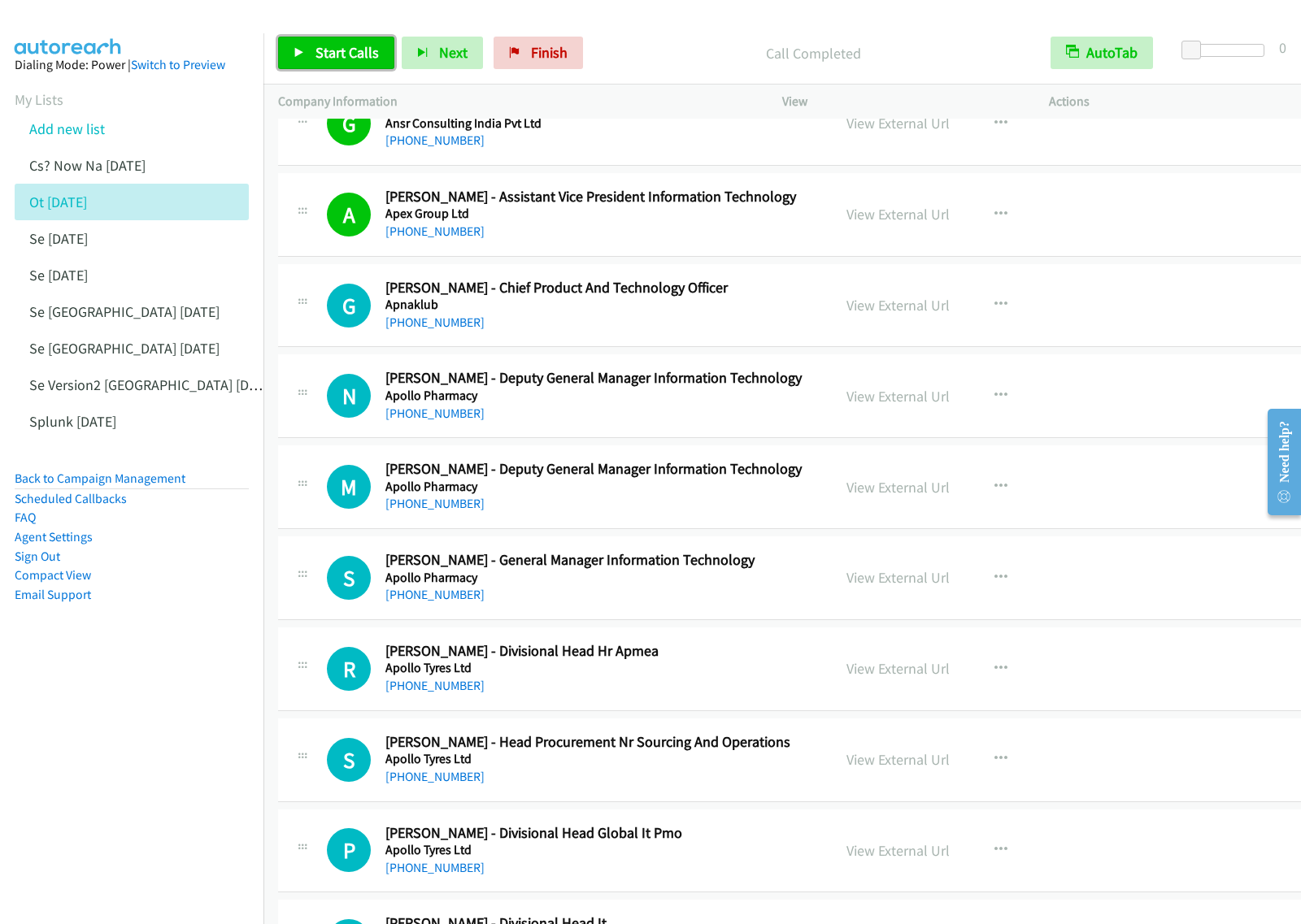
click at [354, 51] on span "Start Calls" at bounding box center [347, 52] width 63 height 18
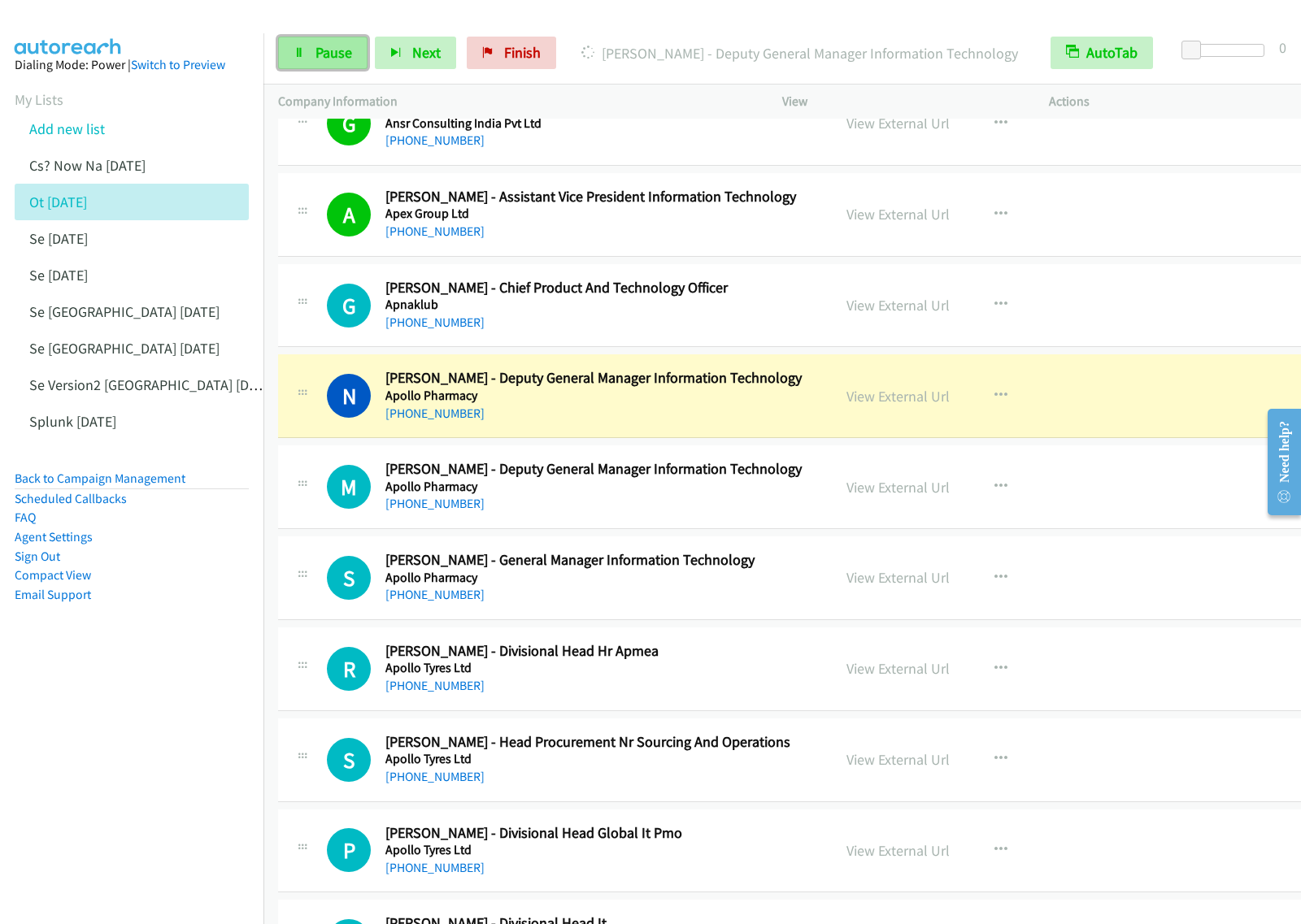
click at [343, 51] on span "Pause" at bounding box center [334, 52] width 37 height 18
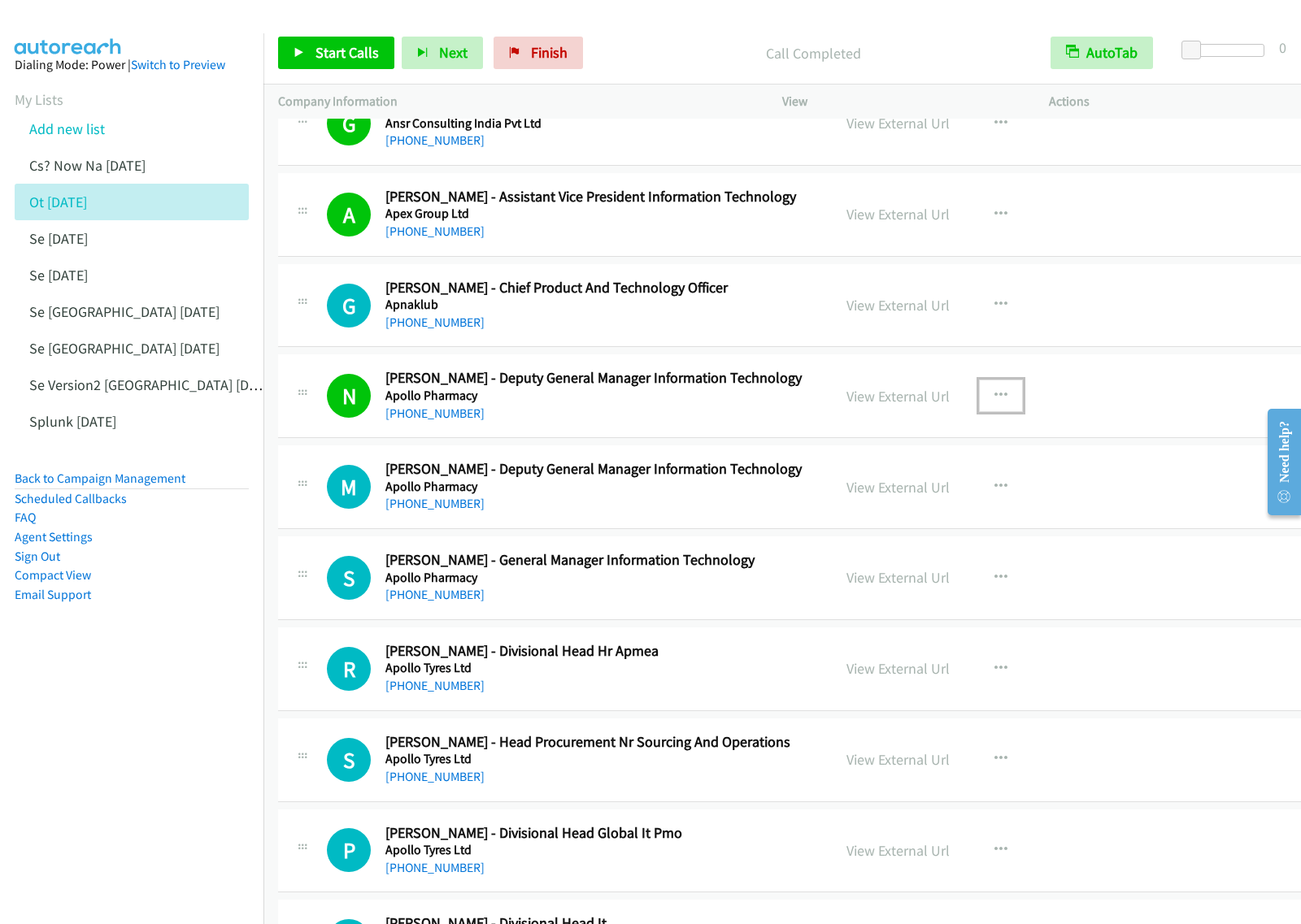
click at [979, 403] on button "button" at bounding box center [1001, 396] width 44 height 33
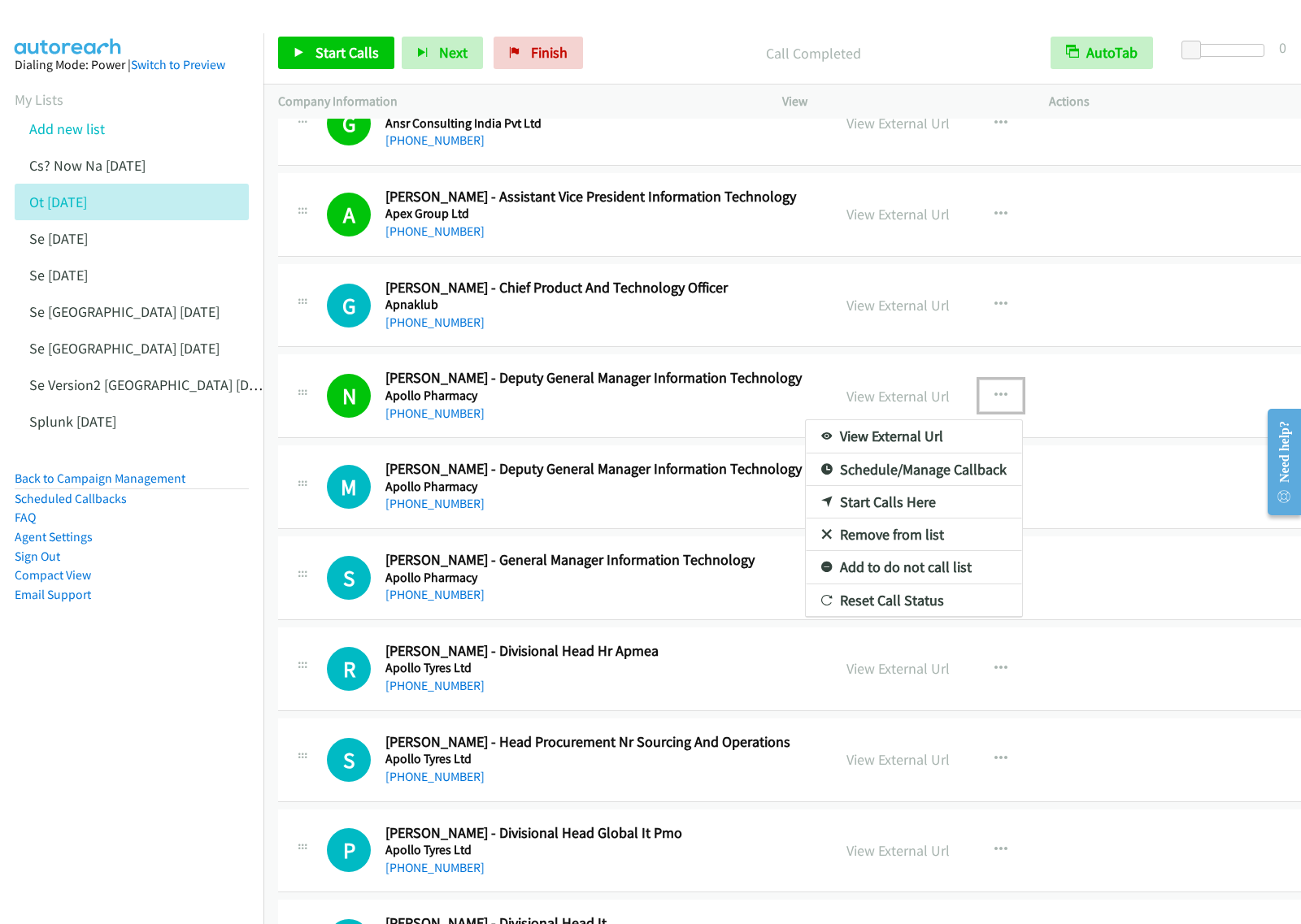
click at [909, 447] on link "View External Url" at bounding box center [914, 436] width 216 height 33
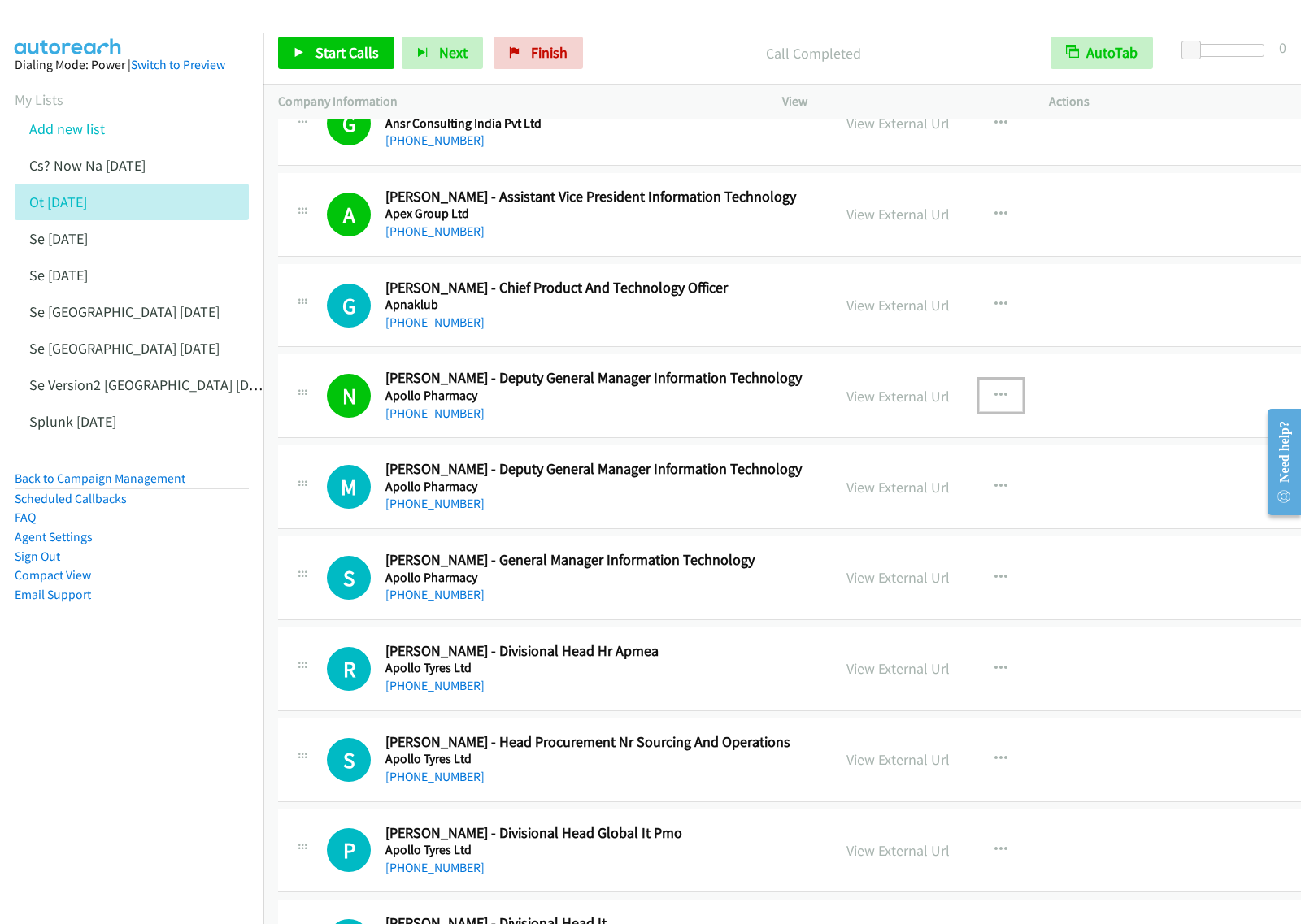
click at [995, 403] on icon "button" at bounding box center [1001, 396] width 13 height 13
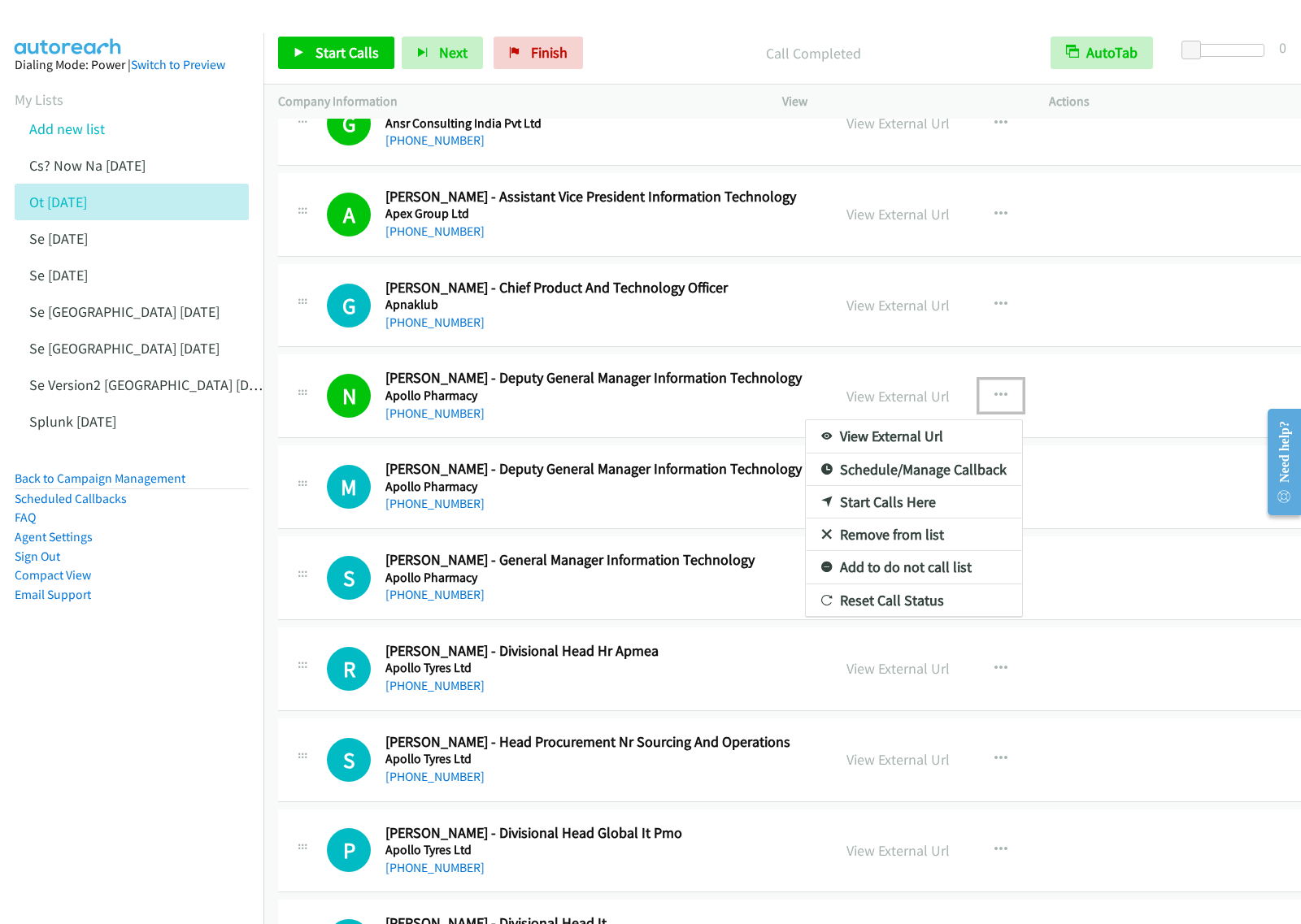
click at [939, 449] on link "View External Url" at bounding box center [914, 436] width 216 height 33
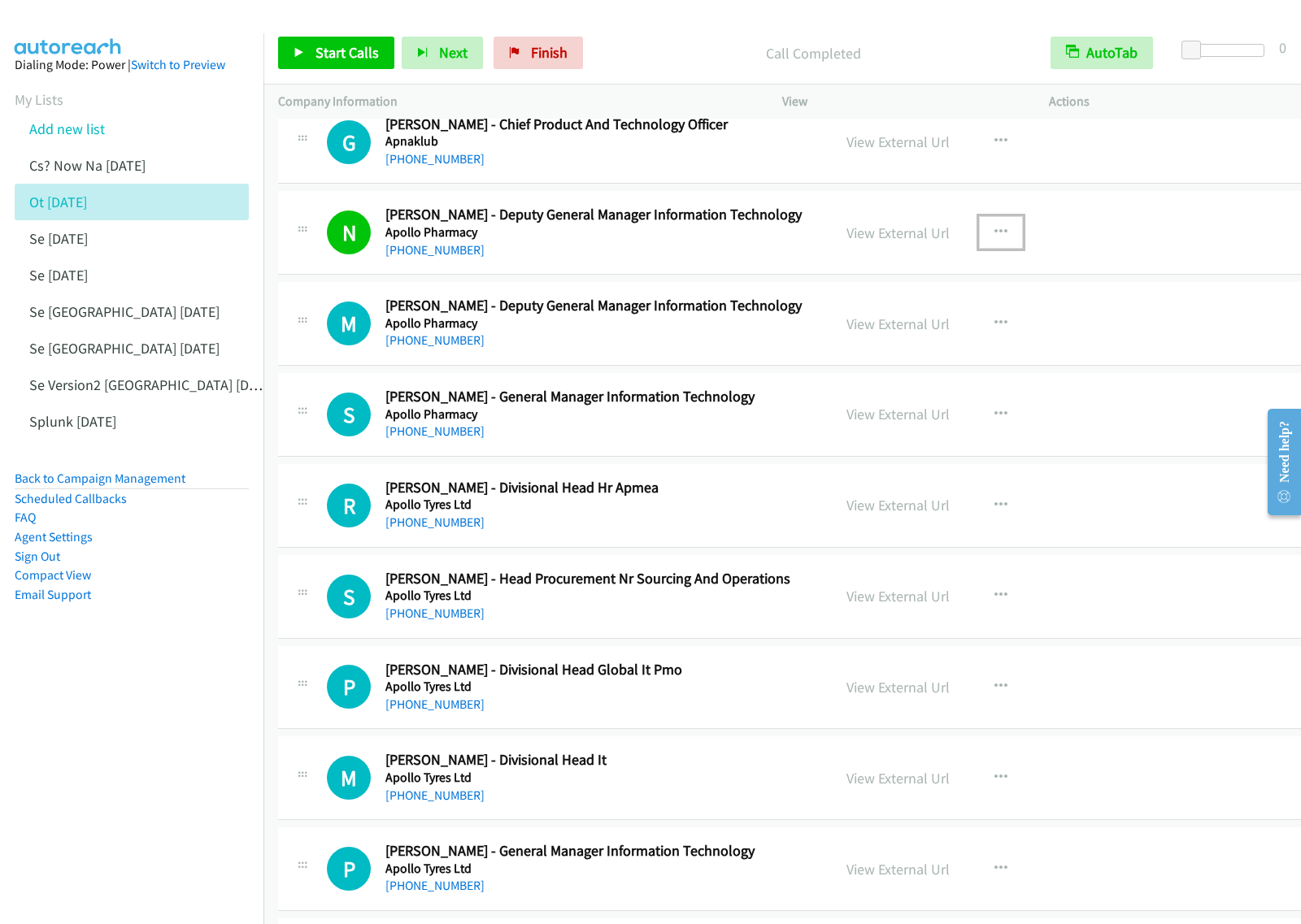
scroll to position [5386, 0]
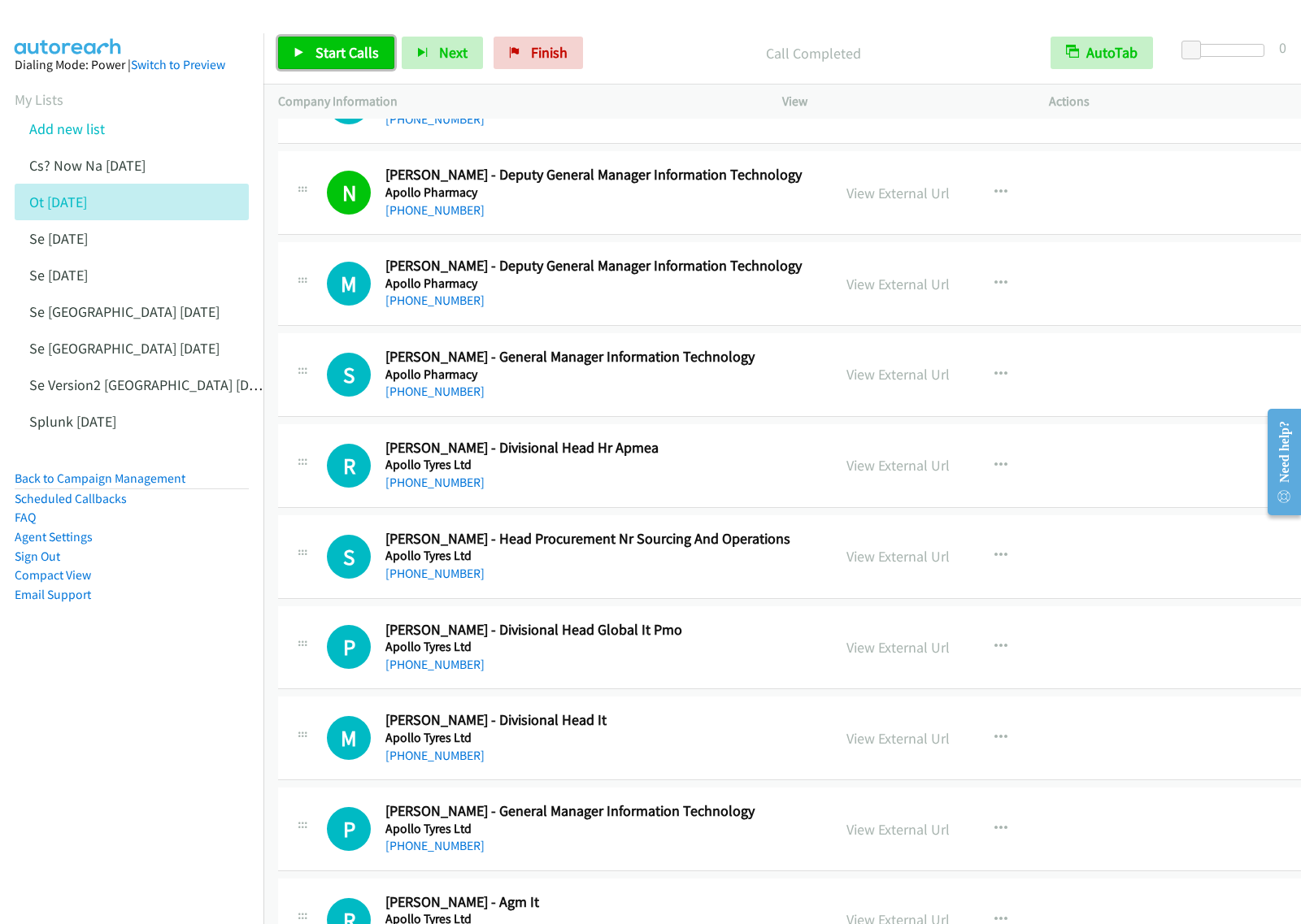
click at [317, 65] on link "Start Calls" at bounding box center [336, 53] width 116 height 33
click at [309, 48] on link "Pause" at bounding box center [323, 53] width 90 height 33
click at [363, 40] on link "Start Calls" at bounding box center [336, 53] width 116 height 33
drag, startPoint x: 336, startPoint y: 57, endPoint x: 403, endPoint y: 57, distance: 67.0
click at [335, 57] on span "Pause" at bounding box center [334, 52] width 37 height 18
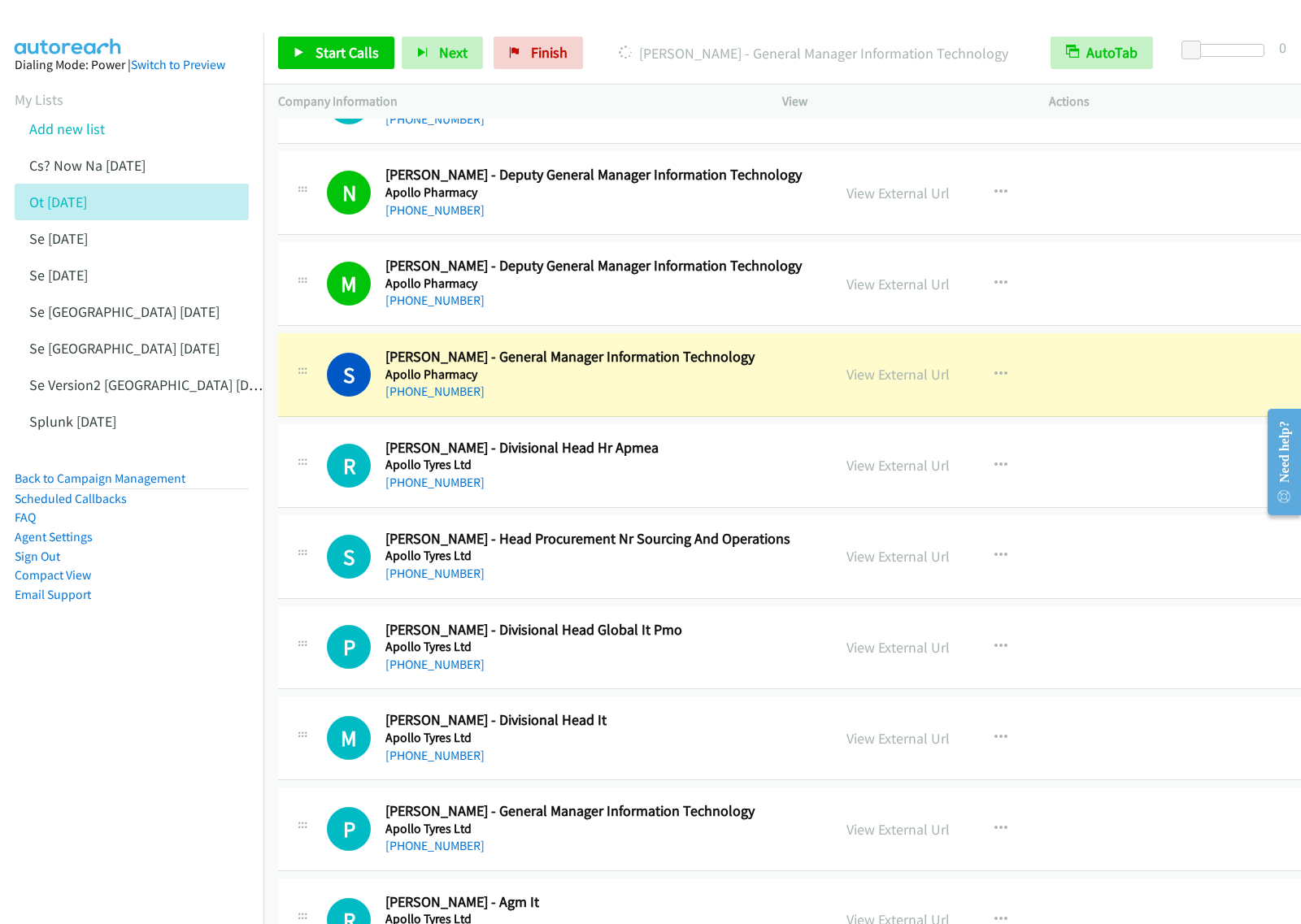
click at [208, 628] on aside "Dialing Mode: Power | Switch to Preview My Lists Add new list Cs? Now Na [DATE]…" at bounding box center [132, 355] width 263 height 645
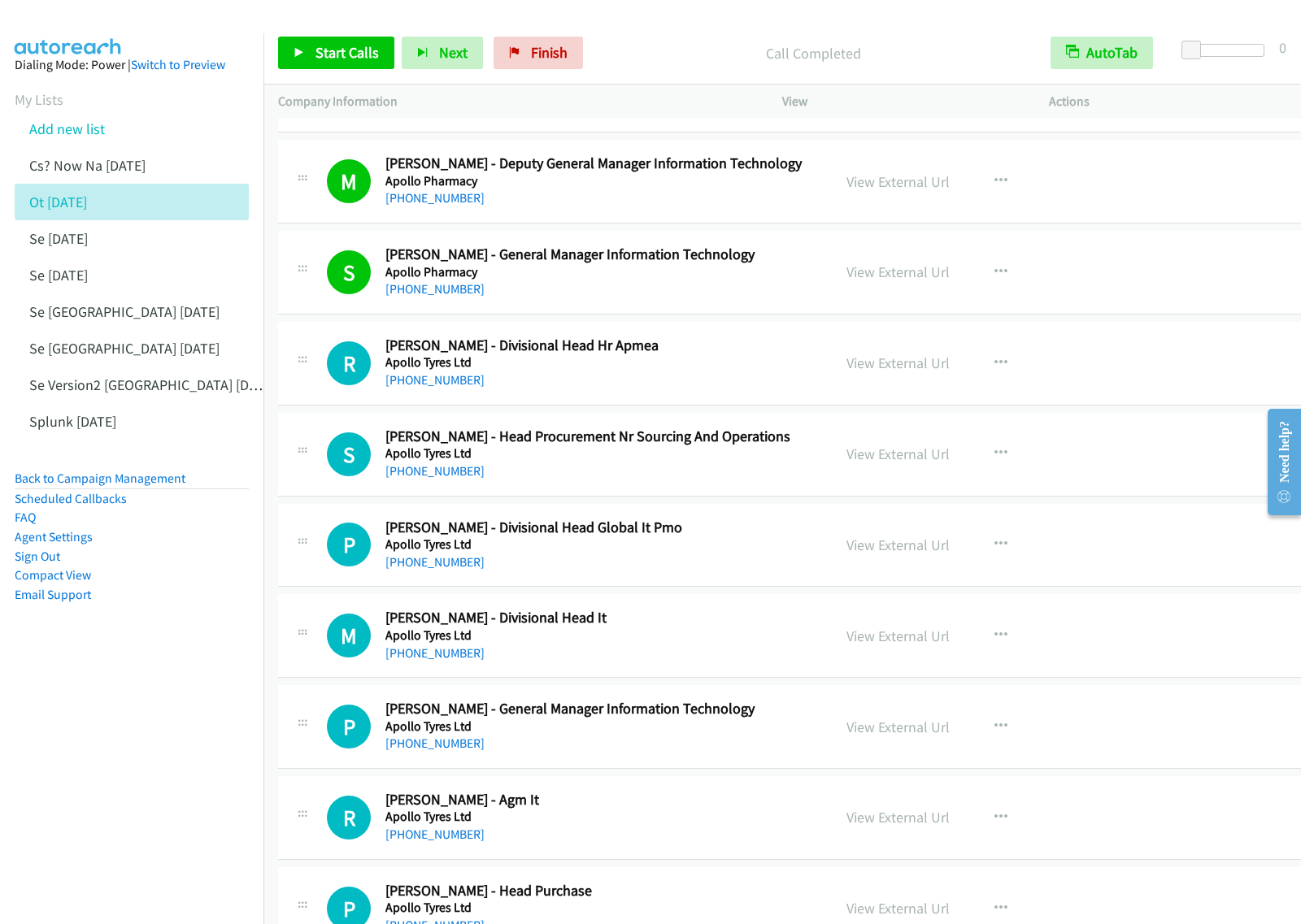
scroll to position [5589, 0]
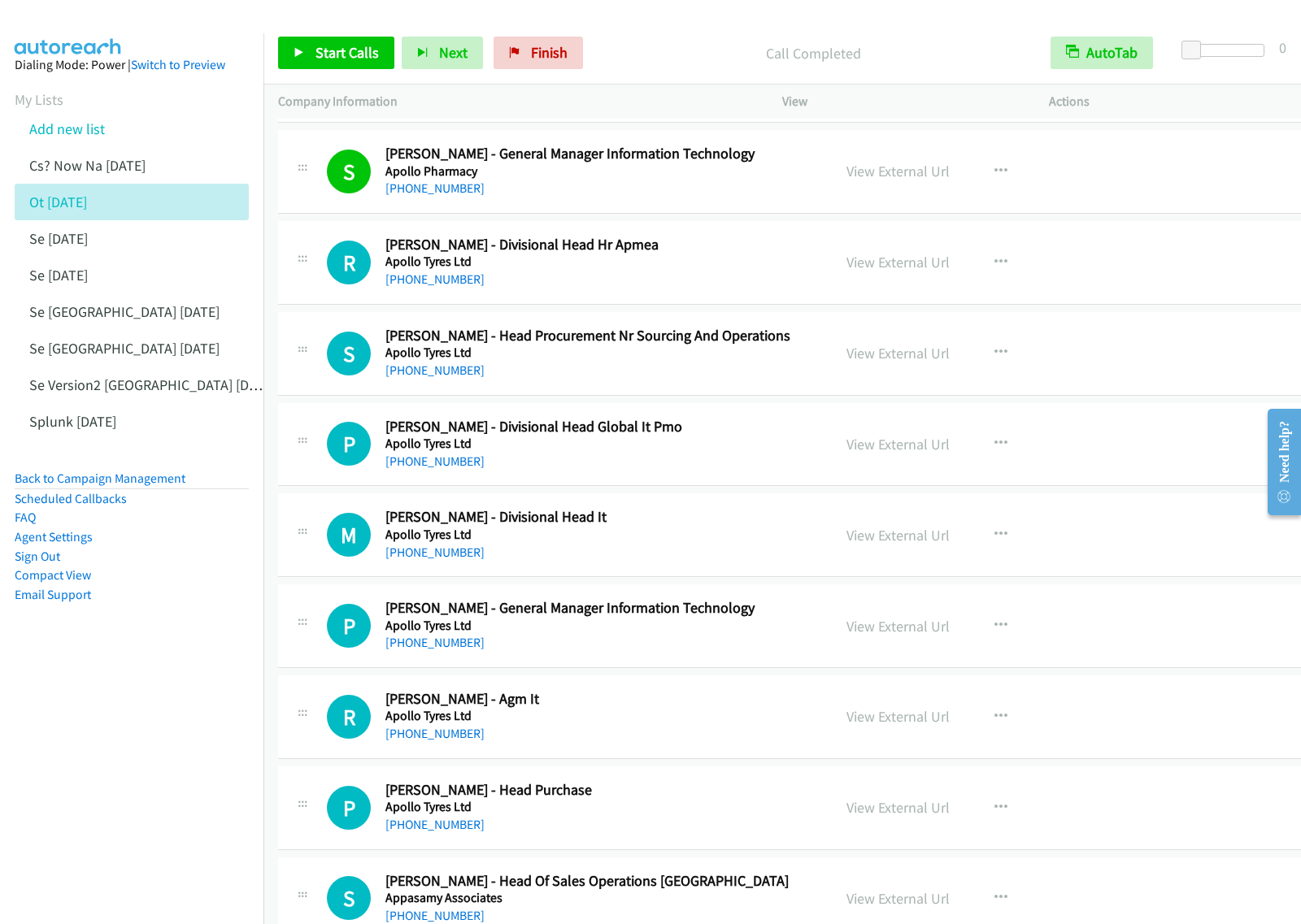
click at [737, 522] on h2 "[PERSON_NAME] - Divisional Head It" at bounding box center [601, 517] width 432 height 18
drag, startPoint x: 766, startPoint y: 464, endPoint x: 981, endPoint y: 452, distance: 215.3
click at [802, 431] on div "P Callback Scheduled [PERSON_NAME] - Divisional Head Global It Pmo Apollo Tyres…" at bounding box center [554, 445] width 554 height 54
click at [995, 450] on icon "button" at bounding box center [1001, 444] width 13 height 13
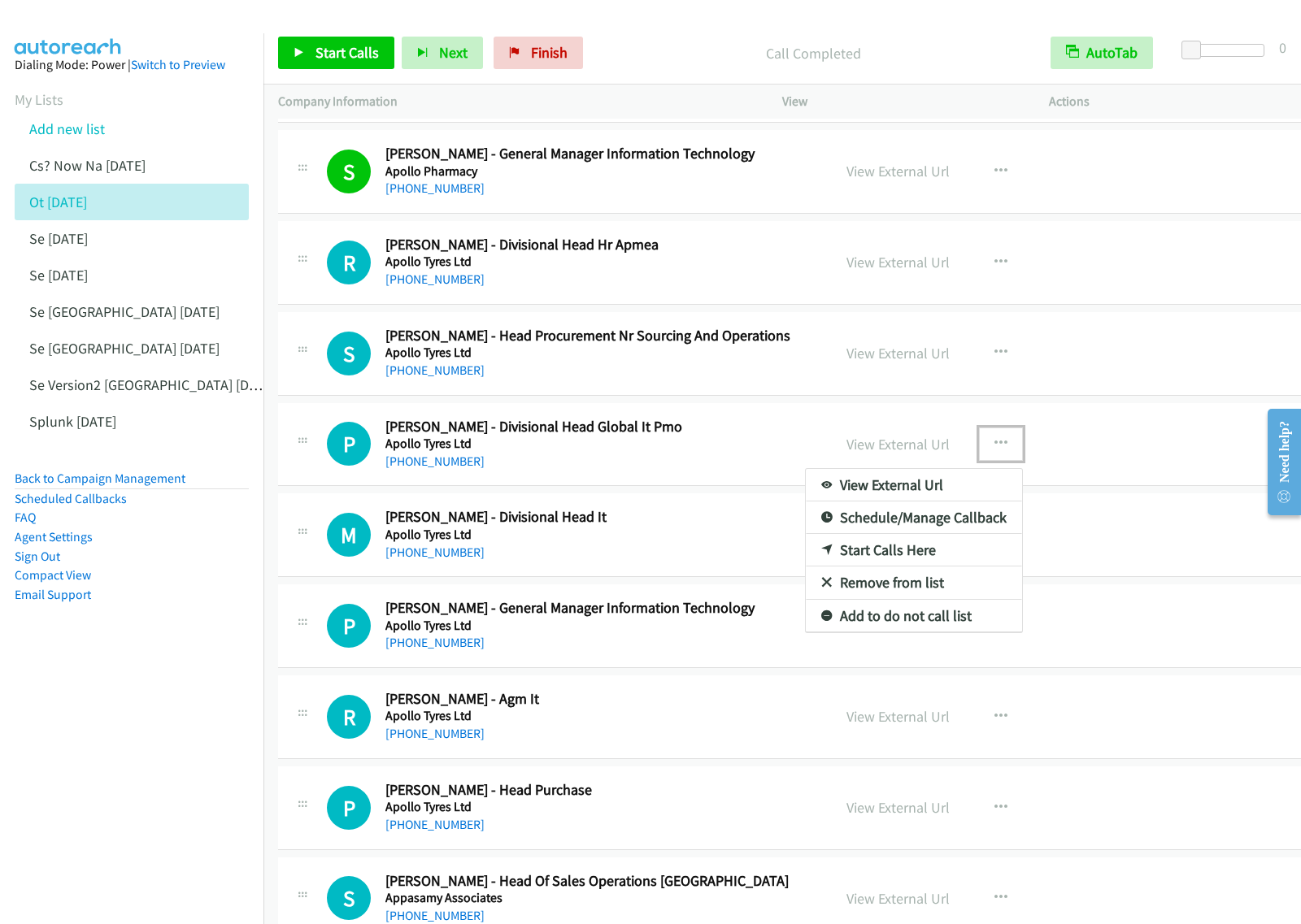
click at [866, 564] on link "Start Calls Here" at bounding box center [914, 551] width 216 height 33
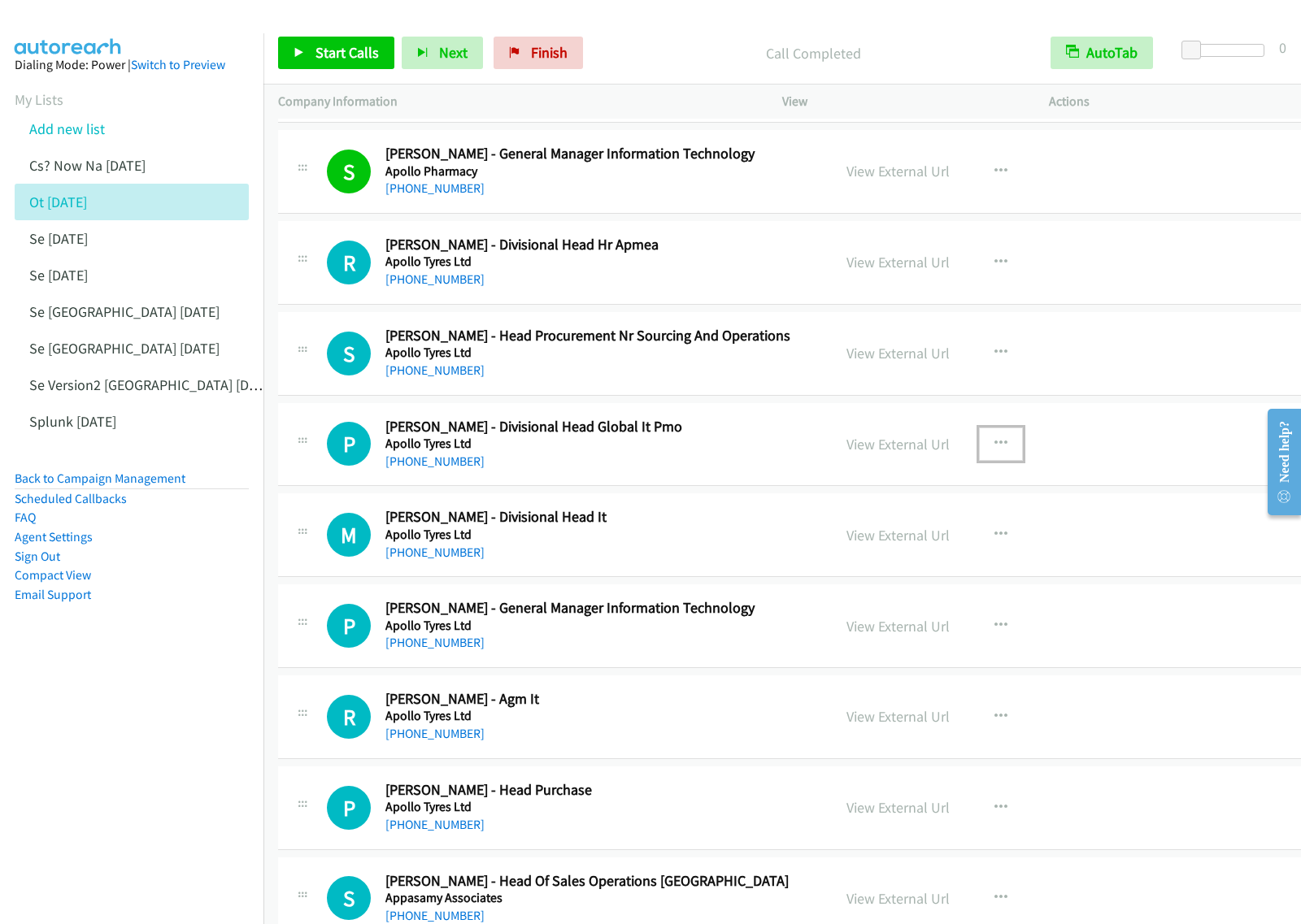
click at [995, 450] on icon "button" at bounding box center [1001, 444] width 13 height 13
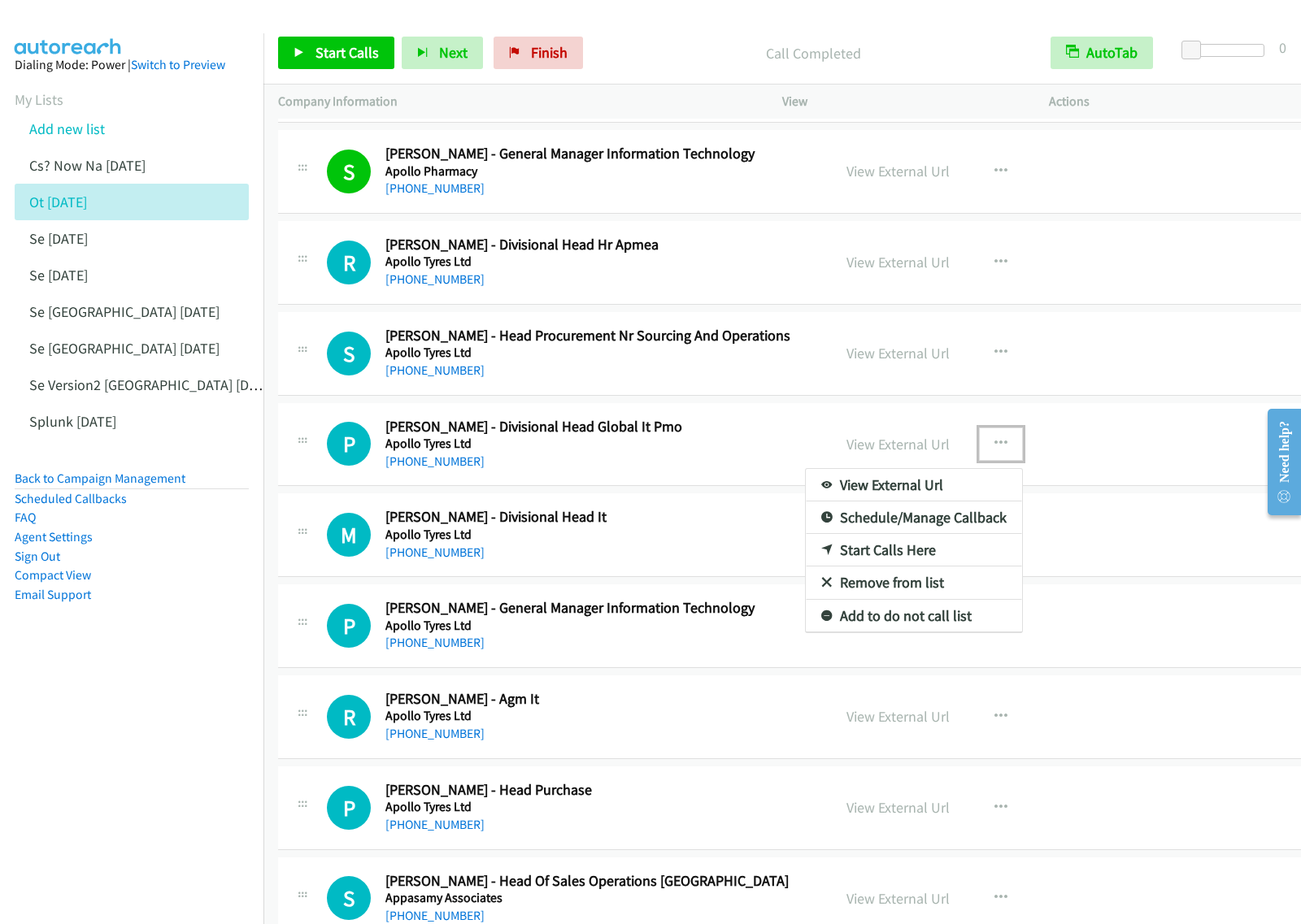
click at [890, 558] on link "Start Calls Here" at bounding box center [914, 551] width 216 height 33
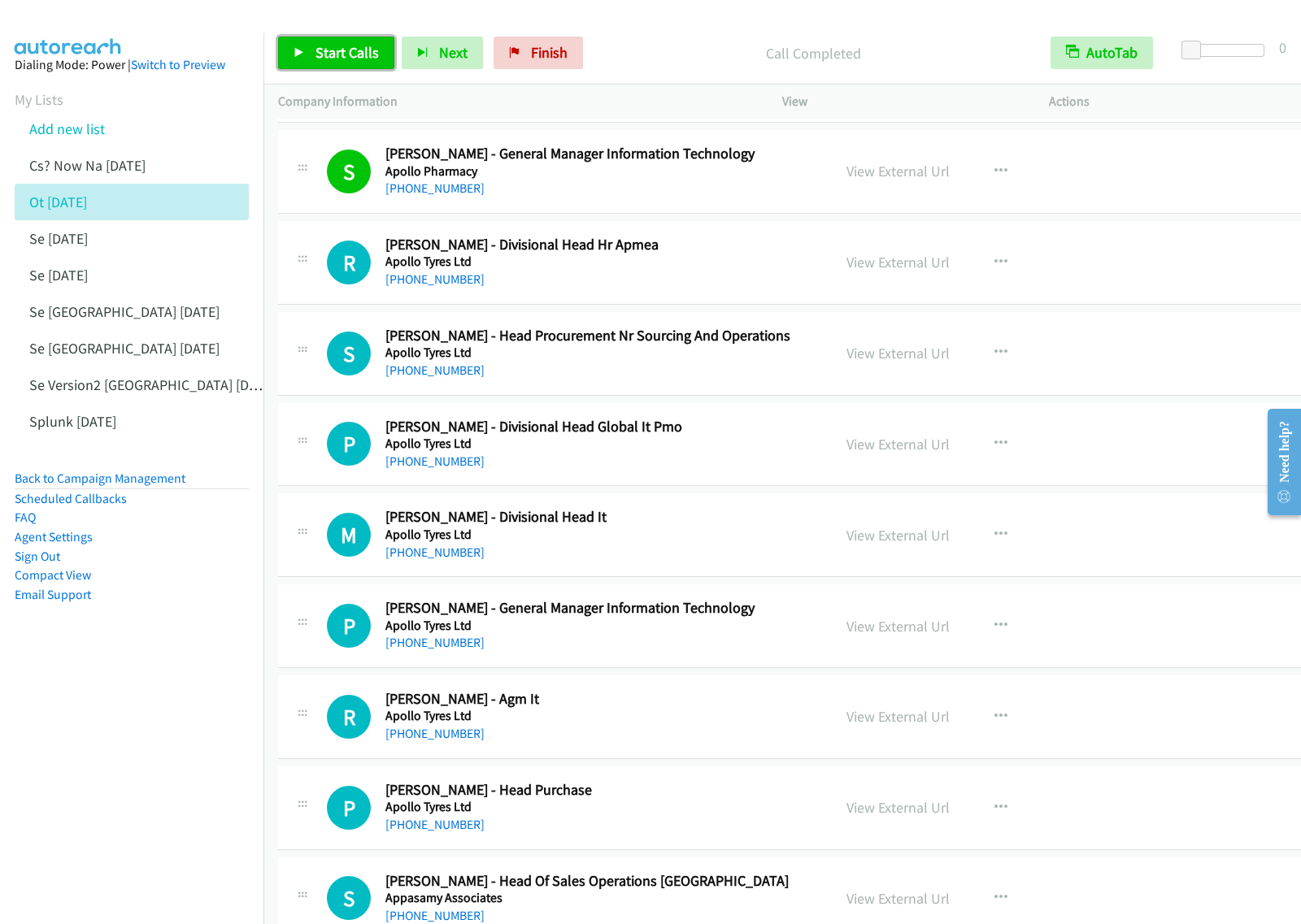
click at [362, 53] on span "Start Calls" at bounding box center [347, 52] width 63 height 18
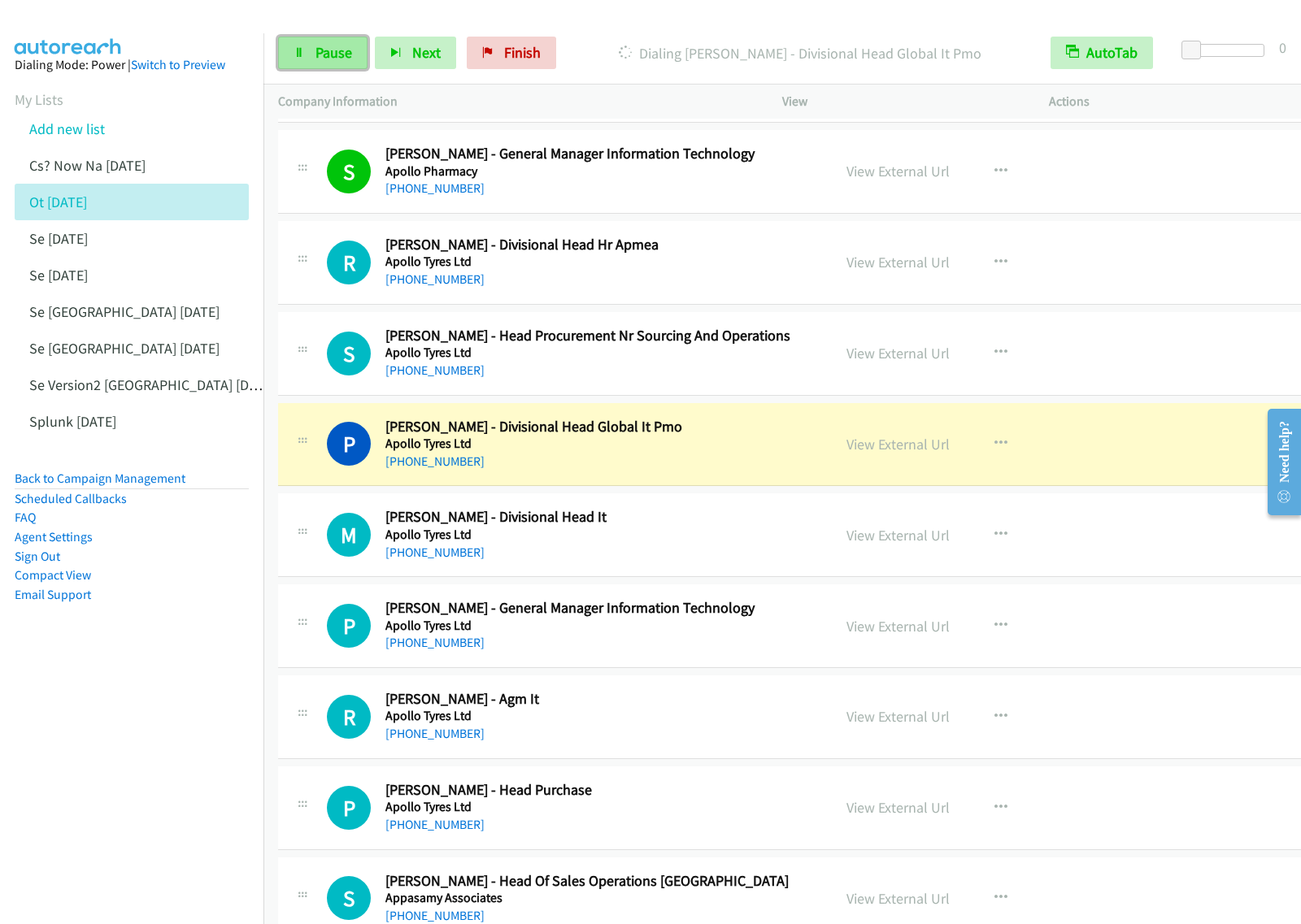
click at [301, 43] on link "Pause" at bounding box center [323, 53] width 90 height 33
click at [152, 704] on nav "Dialing Mode: Power | Switch to Preview My Lists Add new list Cs? Now Na [DATE]…" at bounding box center [132, 495] width 264 height 924
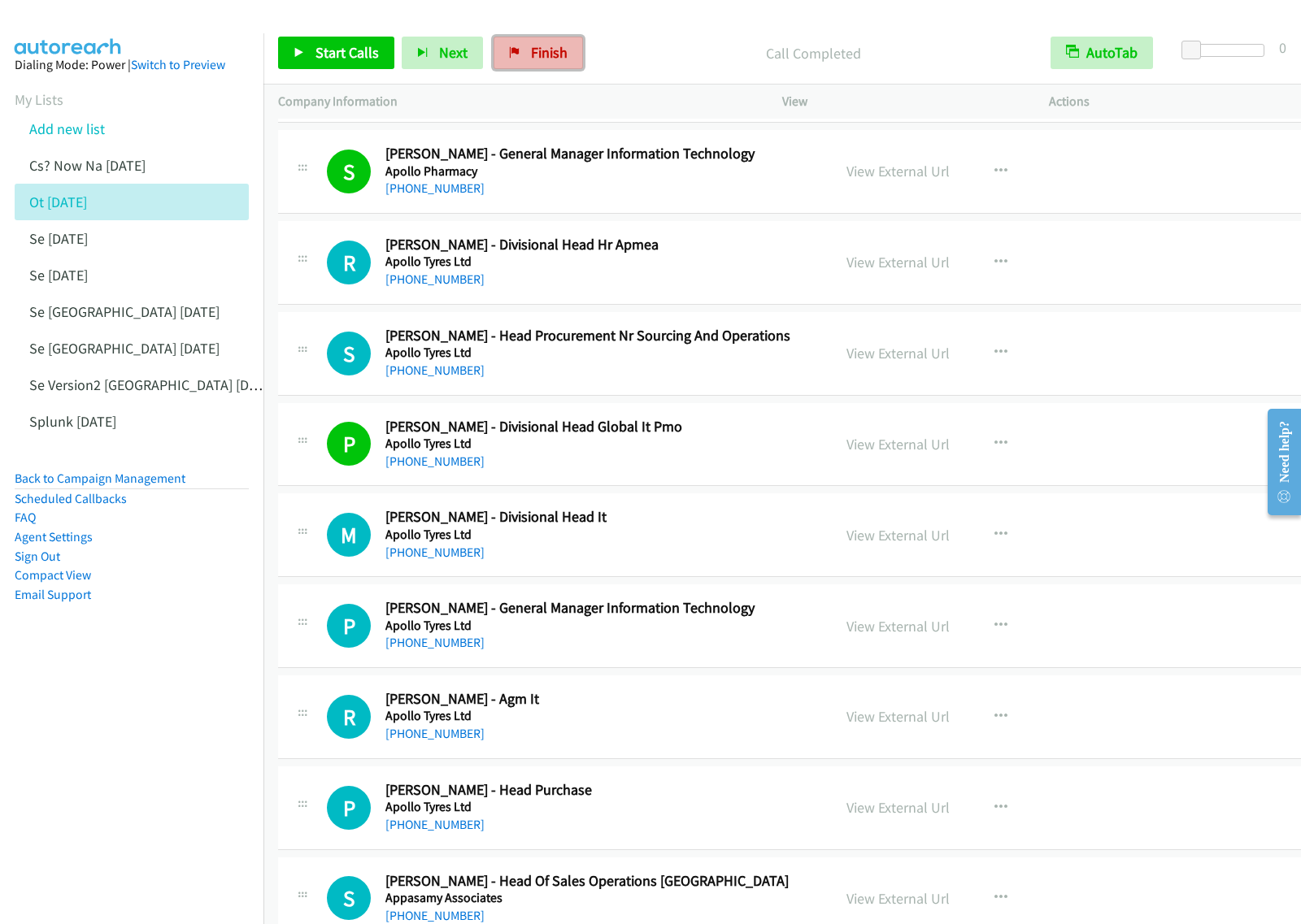
click at [569, 40] on link "Finish" at bounding box center [538, 53] width 90 height 33
